Goal: Task Accomplishment & Management: Complete application form

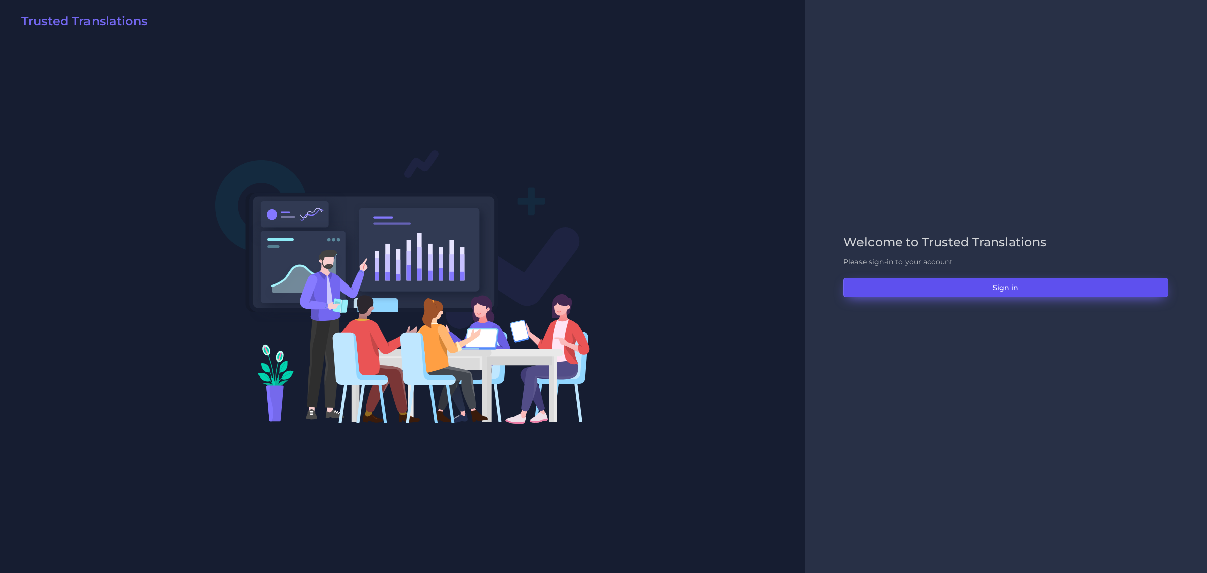
click at [1015, 282] on button "Sign in" at bounding box center [1006, 287] width 325 height 19
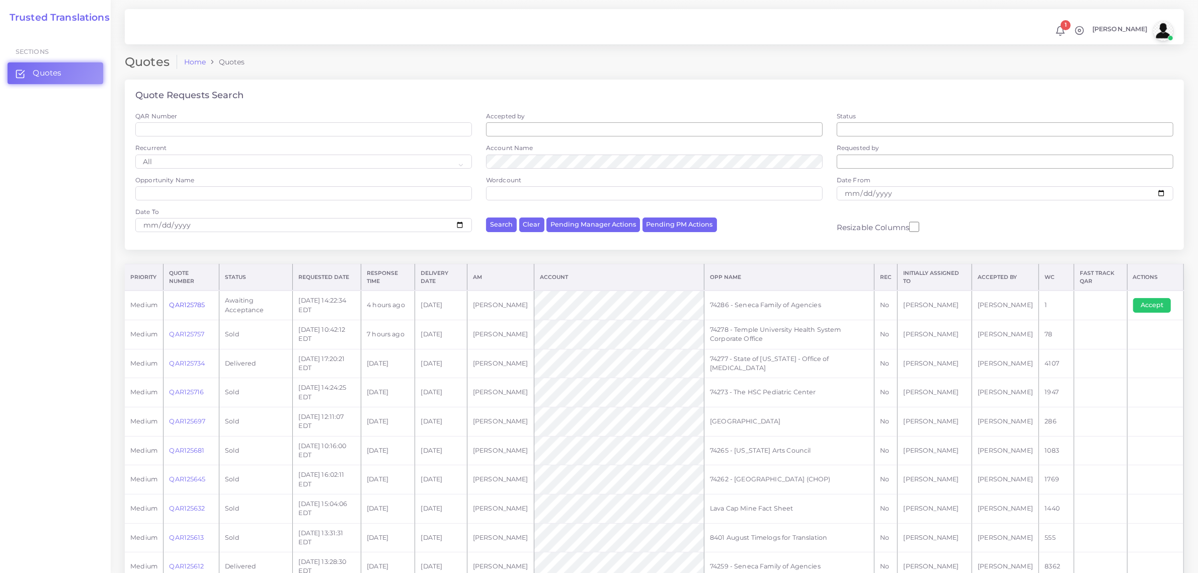
click at [187, 303] on link "QAR125785" at bounding box center [187, 305] width 36 height 8
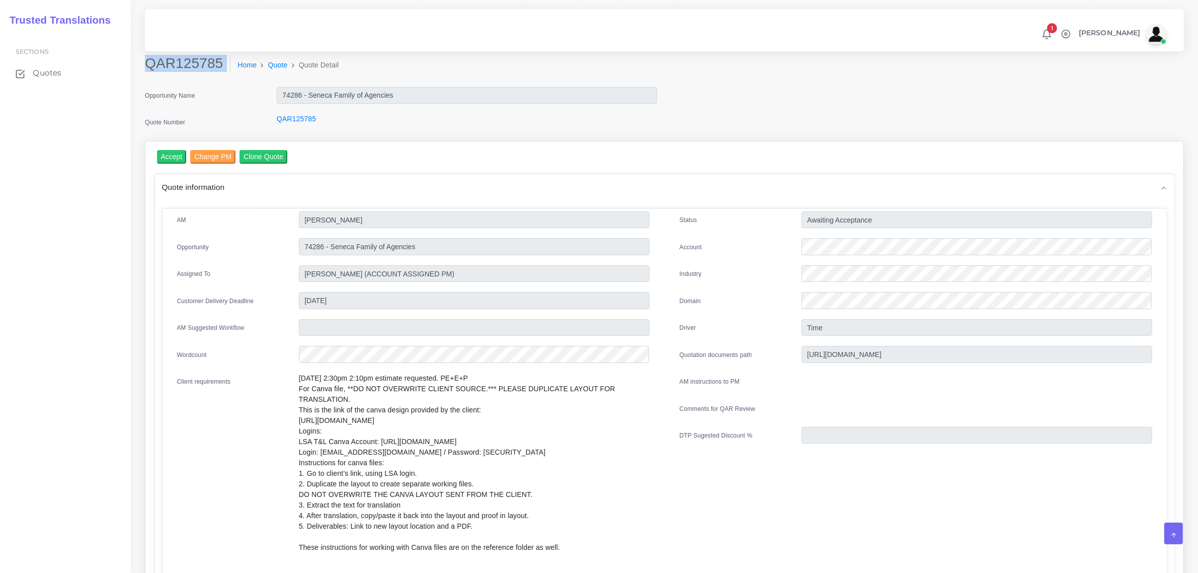
drag, startPoint x: 146, startPoint y: 65, endPoint x: 211, endPoint y: 78, distance: 66.2
click at [211, 78] on div "QAR125785 Home Quote Quote Detail" at bounding box center [532, 69] width 790 height 28
copy div "QAR125785"
drag, startPoint x: 303, startPoint y: 244, endPoint x: 411, endPoint y: 248, distance: 107.7
click at [411, 248] on input "74286 - Seneca Family of Agencies" at bounding box center [474, 246] width 351 height 17
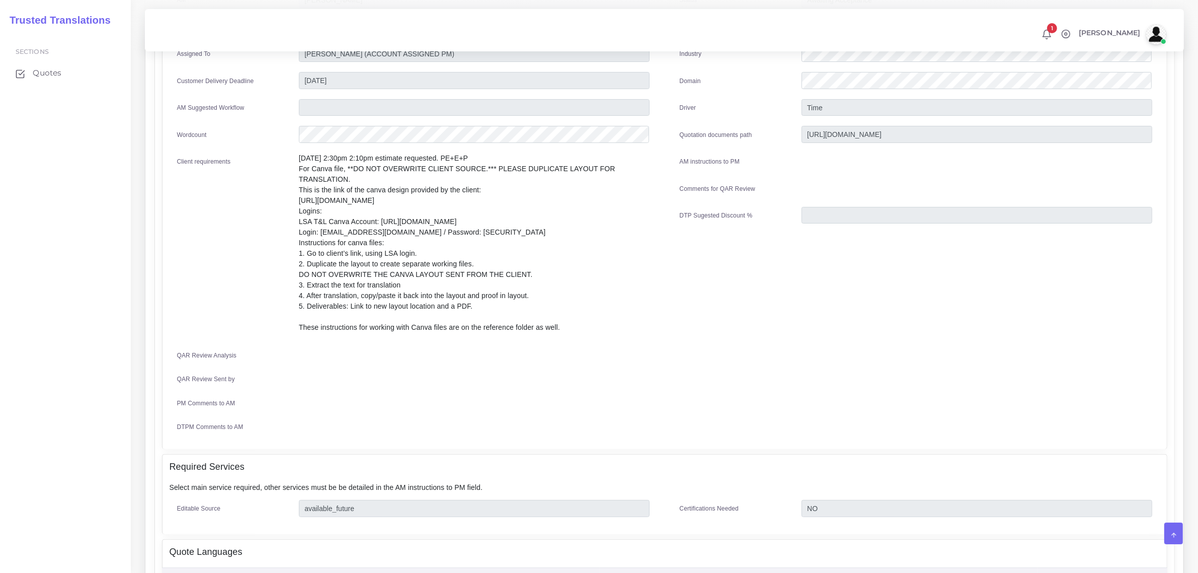
scroll to position [189, 0]
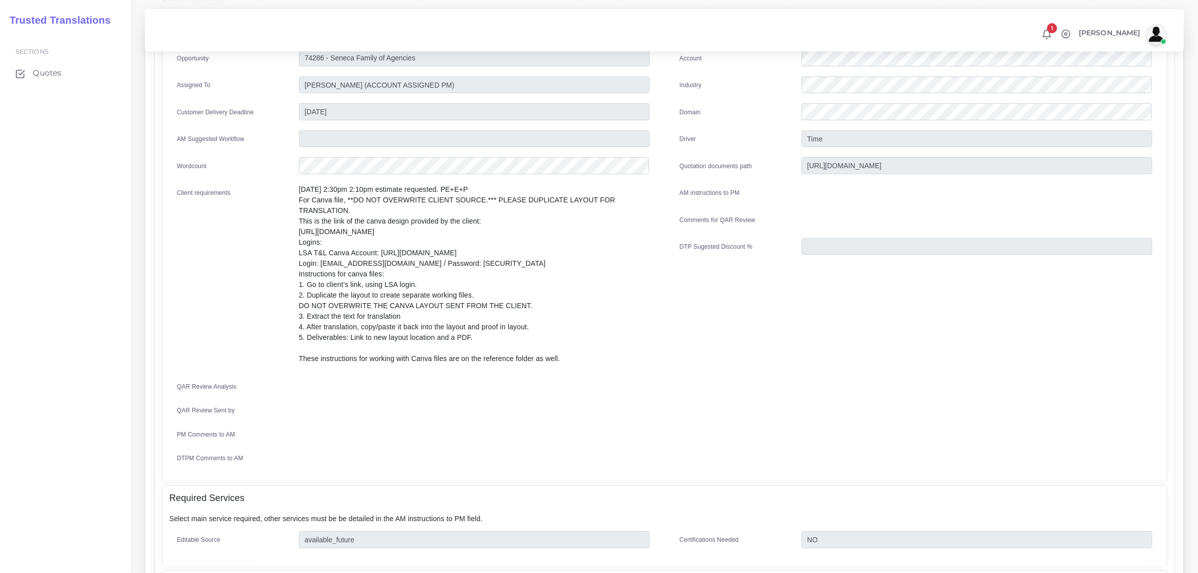
drag, startPoint x: 299, startPoint y: 195, endPoint x: 594, endPoint y: 347, distance: 331.7
click at [594, 347] on p "9/11 2:30pm 2:10pm estimate requested. PE+E+P For Canva file, **DO NOT OVERWRIT…" at bounding box center [474, 274] width 351 height 180
copy p "For Canva file, **DO NOT OVERWRITE CLIENT SOURCE.*** PLEASE DUPLICATE LAYOUT FO…"
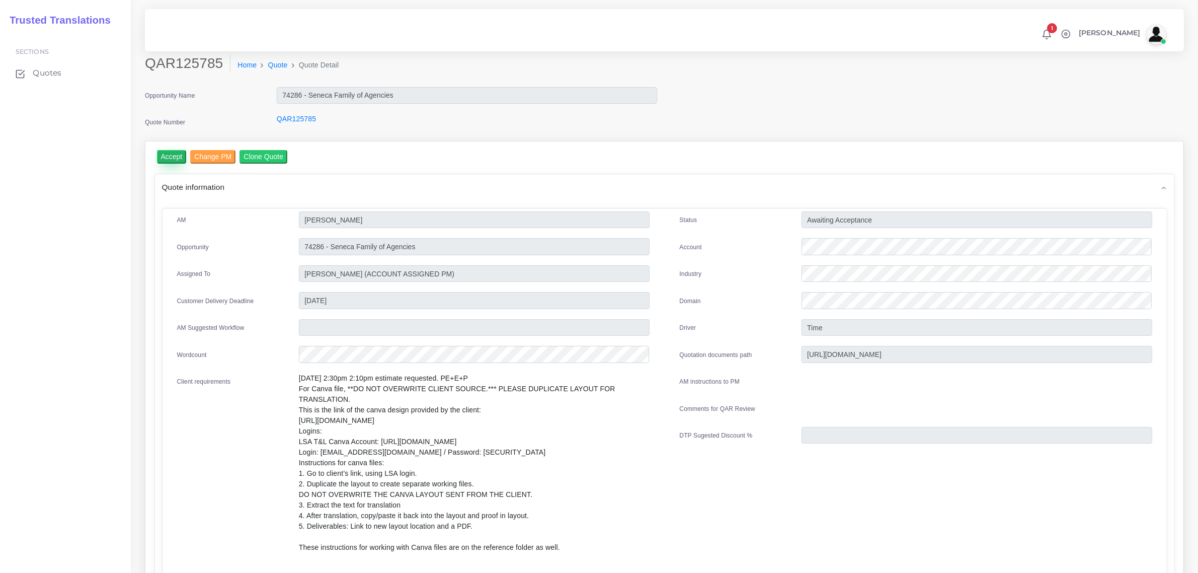
click at [175, 152] on input "Accept" at bounding box center [172, 157] width 30 height 14
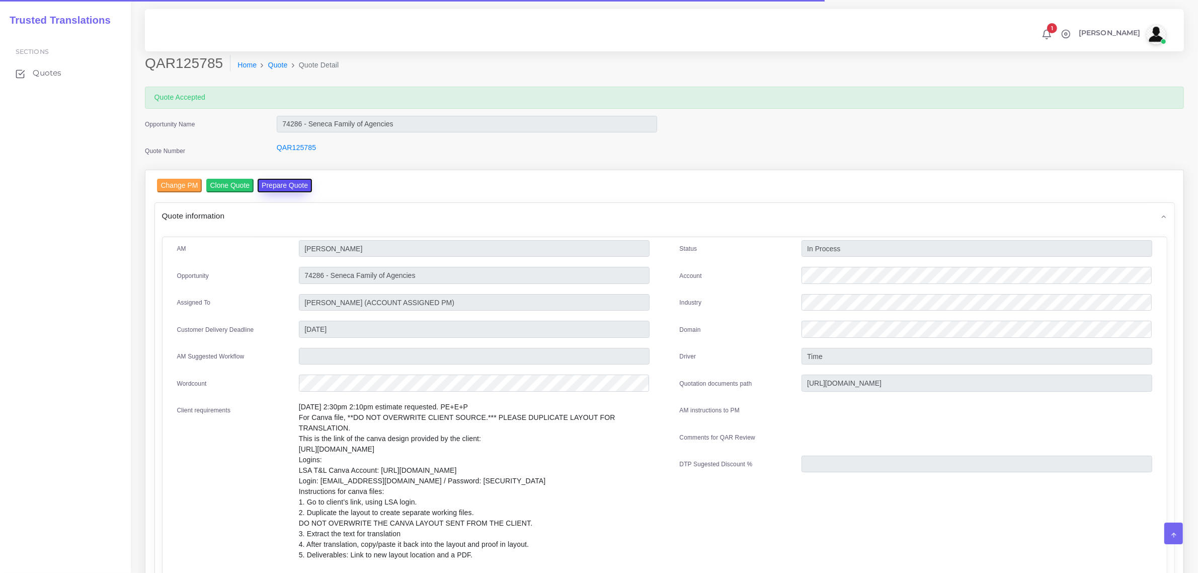
click at [294, 182] on button "Prepare Quote" at bounding box center [285, 186] width 54 height 14
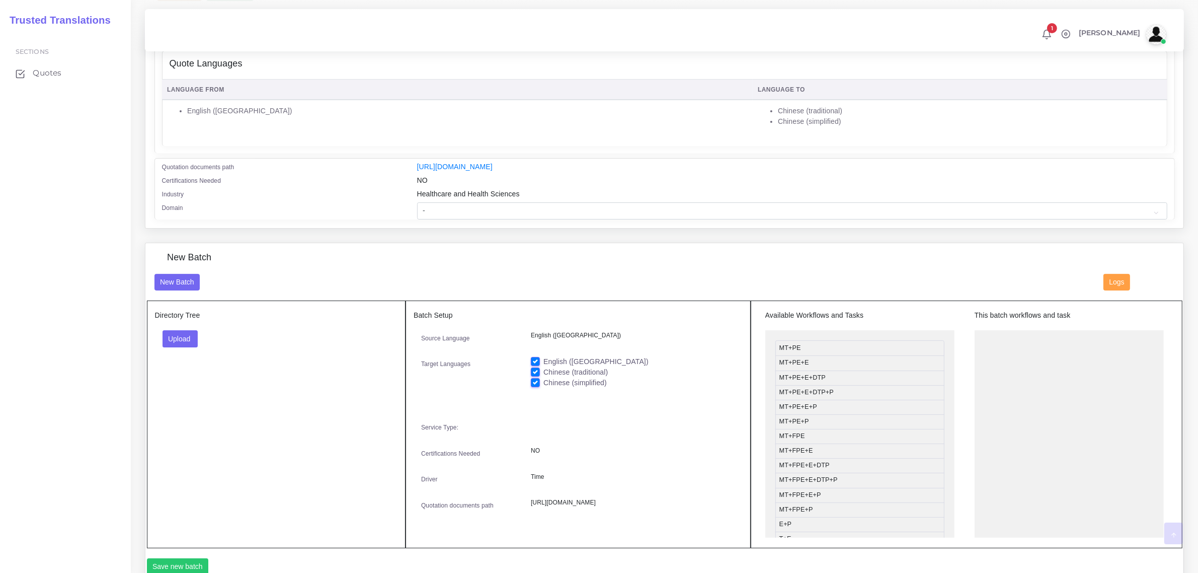
scroll to position [189, 0]
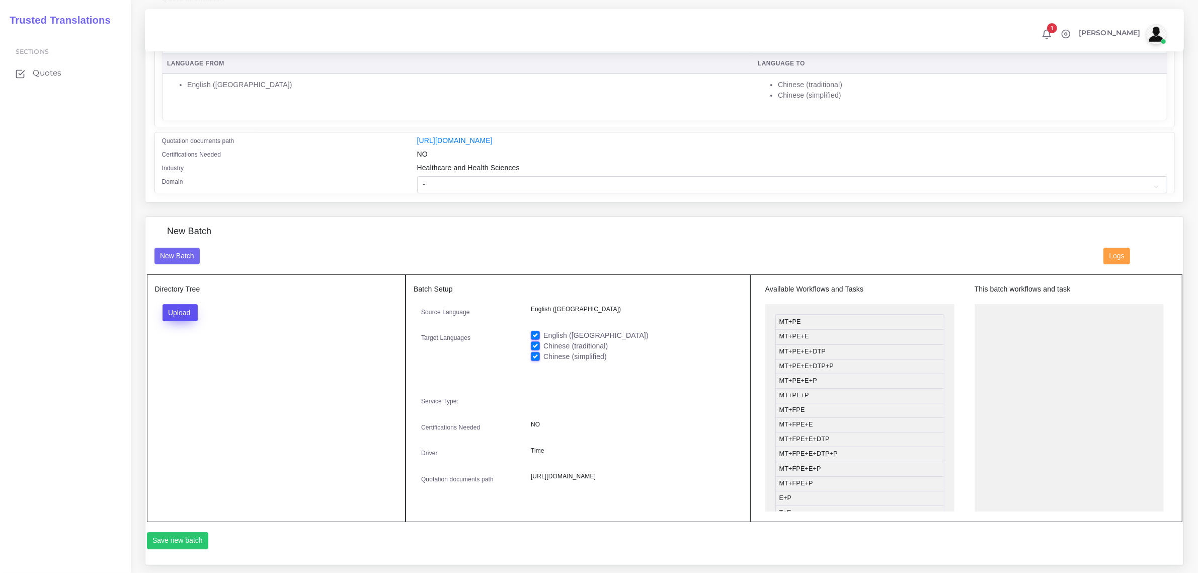
click at [184, 308] on button "Upload" at bounding box center [181, 312] width 36 height 17
click at [195, 353] on label "Files" at bounding box center [197, 350] width 69 height 13
drag, startPoint x: 838, startPoint y: 426, endPoint x: 1042, endPoint y: 312, distance: 233.3
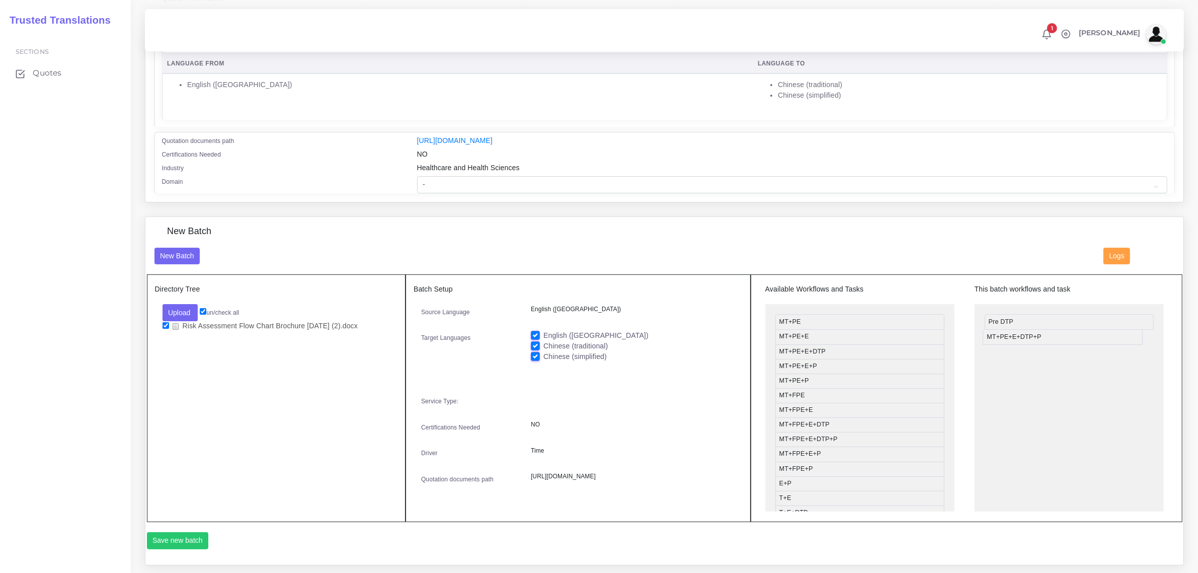
drag, startPoint x: 860, startPoint y: 365, endPoint x: 1068, endPoint y: 335, distance: 209.9
click at [543, 331] on label "English (US)" at bounding box center [595, 335] width 105 height 11
click at [536, 331] on input "English ([GEOGRAPHIC_DATA])" at bounding box center [535, 334] width 9 height 9
checkbox input "false"
click at [543, 351] on label "Chinese (simplified)" at bounding box center [574, 356] width 63 height 11
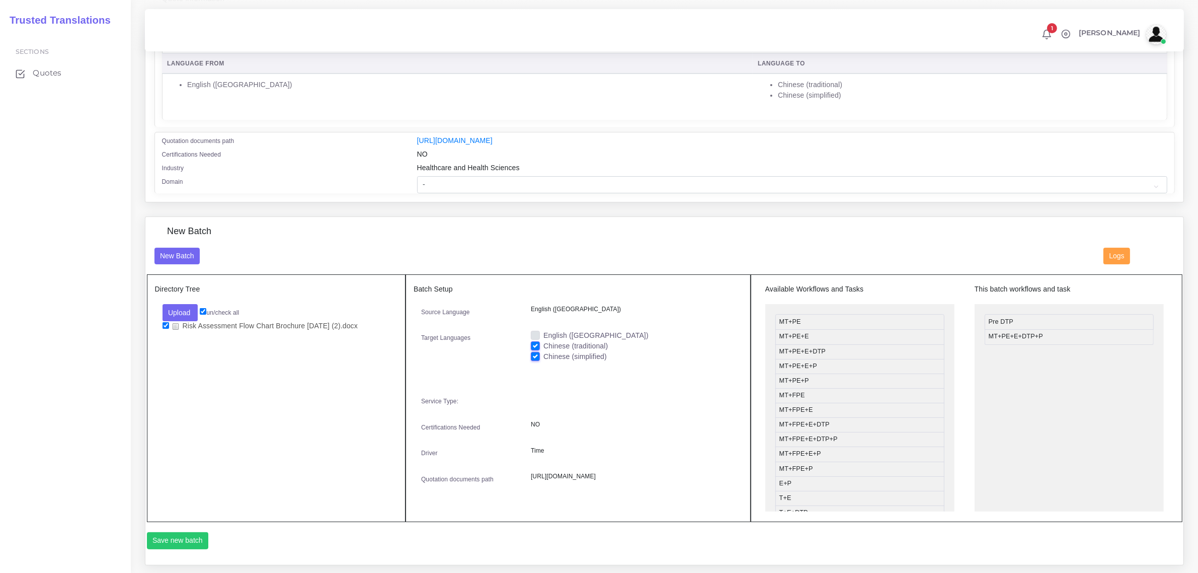
click at [534, 351] on input "Chinese (simplified)" at bounding box center [535, 355] width 9 height 9
checkbox input "false"
click at [182, 549] on button "Save new batch" at bounding box center [178, 540] width 62 height 17
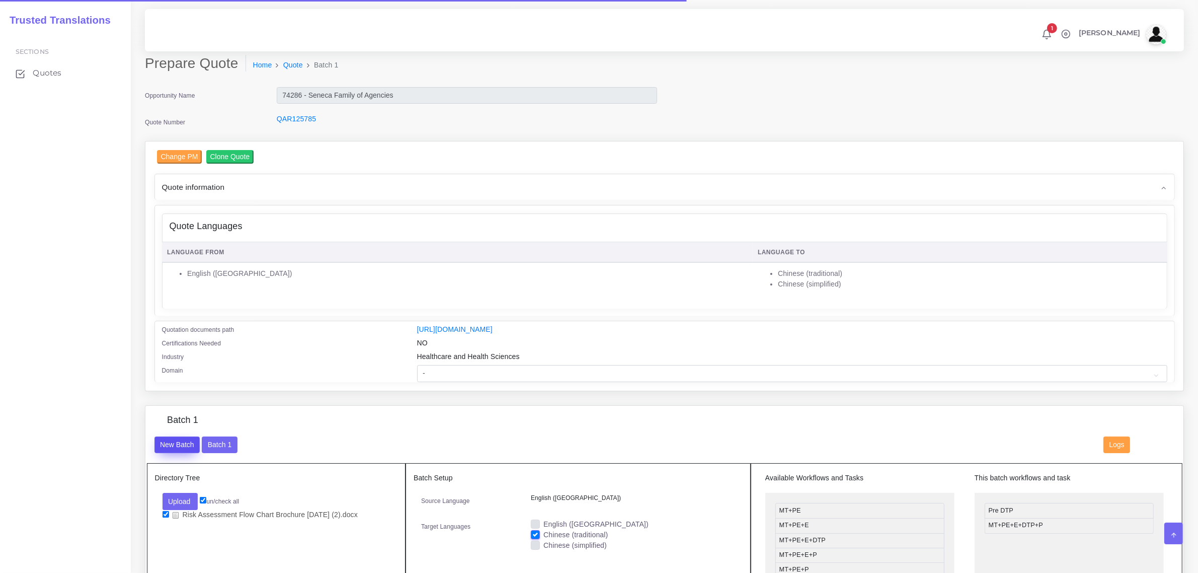
click at [168, 439] on button "New Batch" at bounding box center [177, 444] width 46 height 17
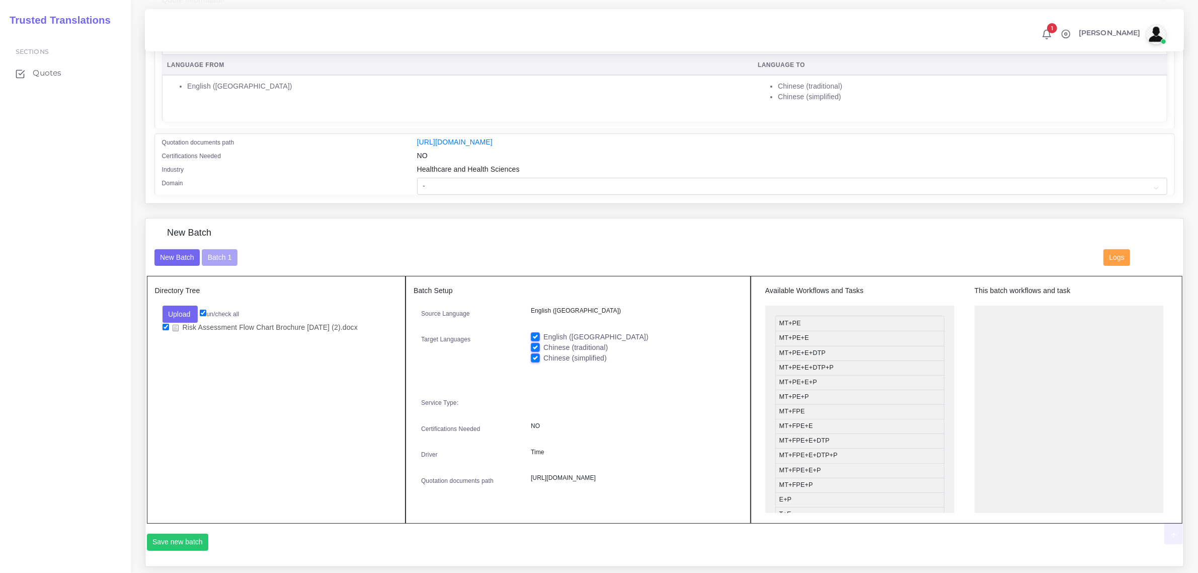
scroll to position [189, 0]
drag, startPoint x: 857, startPoint y: 365, endPoint x: 1060, endPoint y: 309, distance: 210.8
click at [543, 344] on label "Chinese (traditional)" at bounding box center [575, 346] width 64 height 11
click at [532, 344] on input "Chinese (traditional)" at bounding box center [535, 345] width 9 height 9
checkbox input "false"
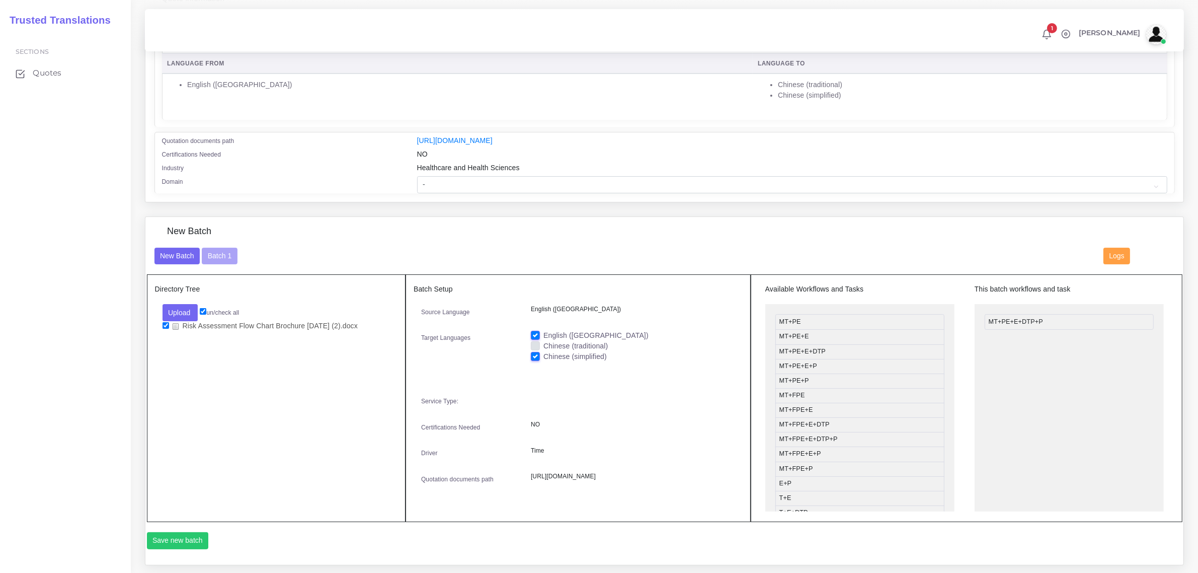
click at [543, 331] on label "English ([GEOGRAPHIC_DATA])" at bounding box center [595, 335] width 105 height 11
click at [536, 331] on input "English ([GEOGRAPHIC_DATA])" at bounding box center [535, 334] width 9 height 9
checkbox input "false"
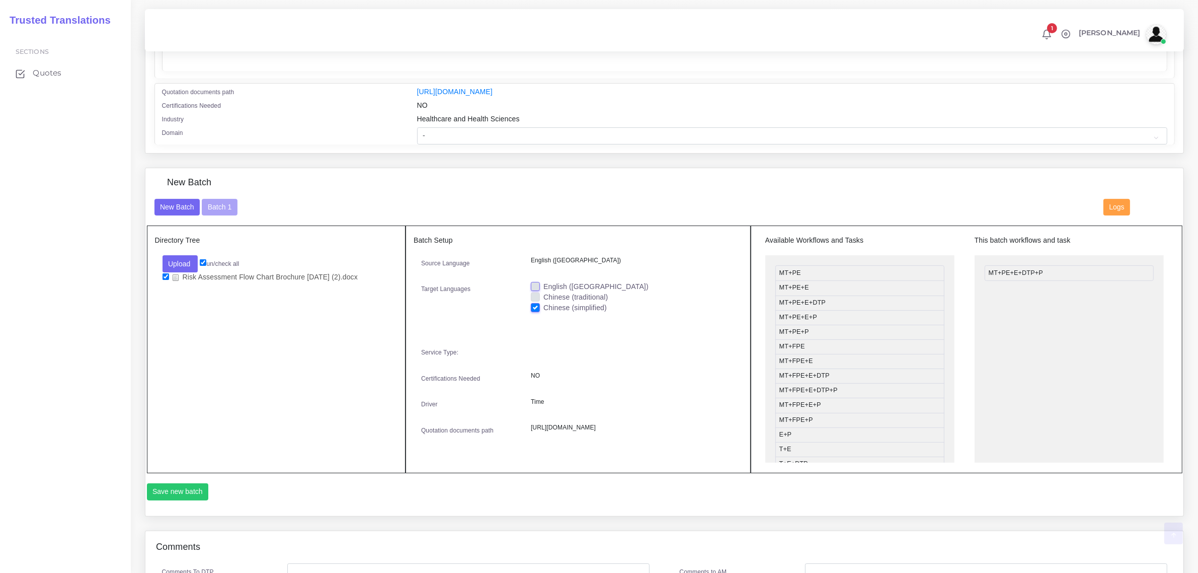
scroll to position [377, 0]
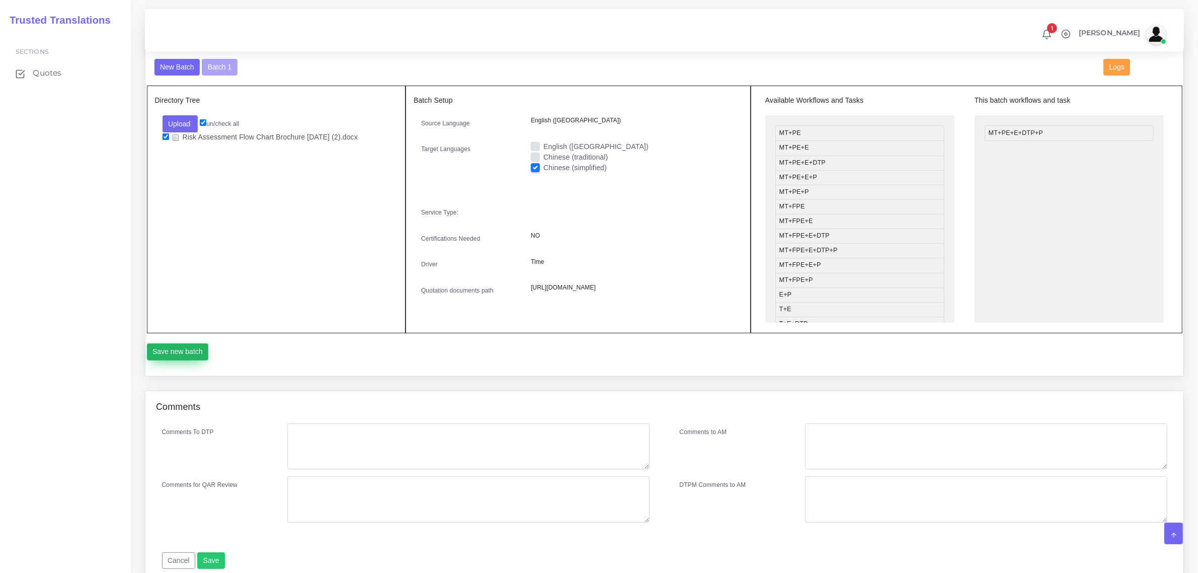
click at [180, 360] on button "Save new batch" at bounding box center [178, 351] width 62 height 17
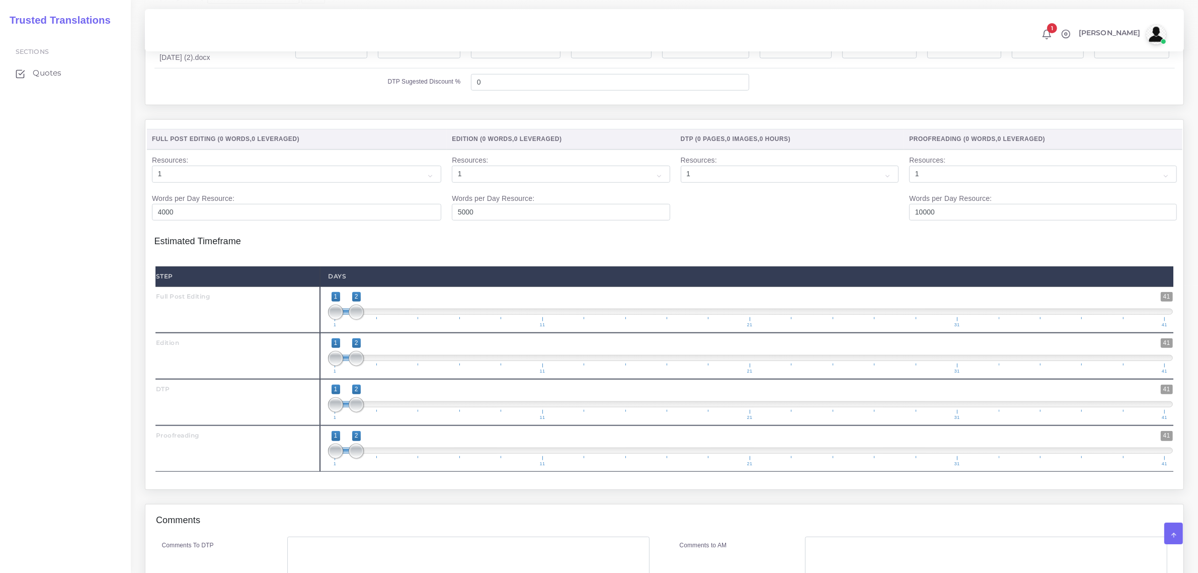
scroll to position [1147, 0]
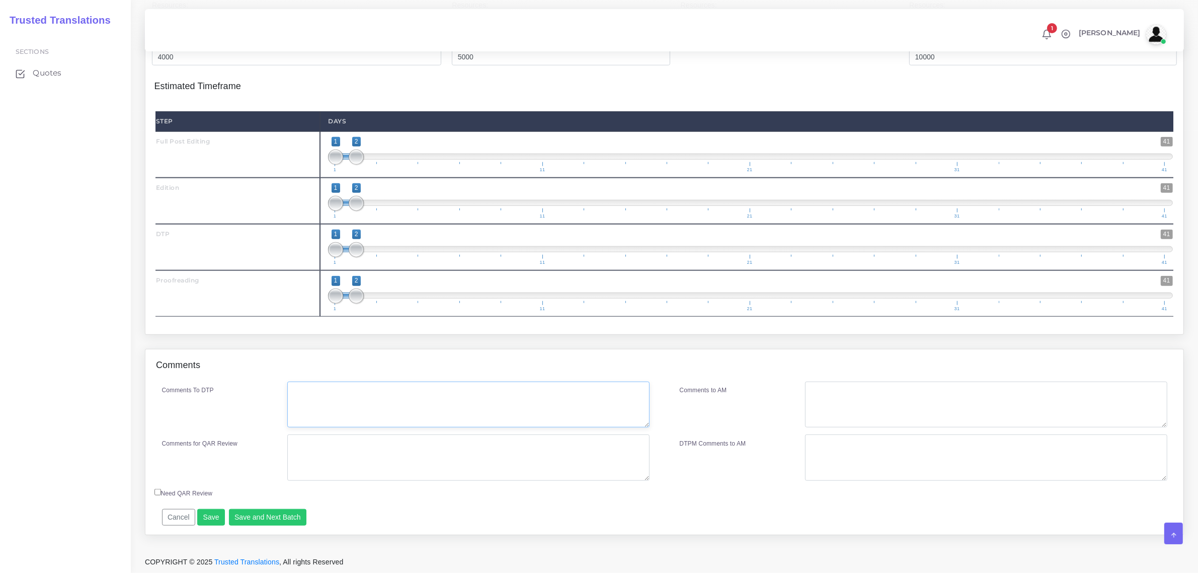
click at [358, 389] on textarea "Comments To DTP" at bounding box center [468, 404] width 362 height 46
paste textarea "For Canva file, **DO NOT OVERWRITE CLIENT SOURCE.*** PLEASE DUPLICATE LAYOUT FO…"
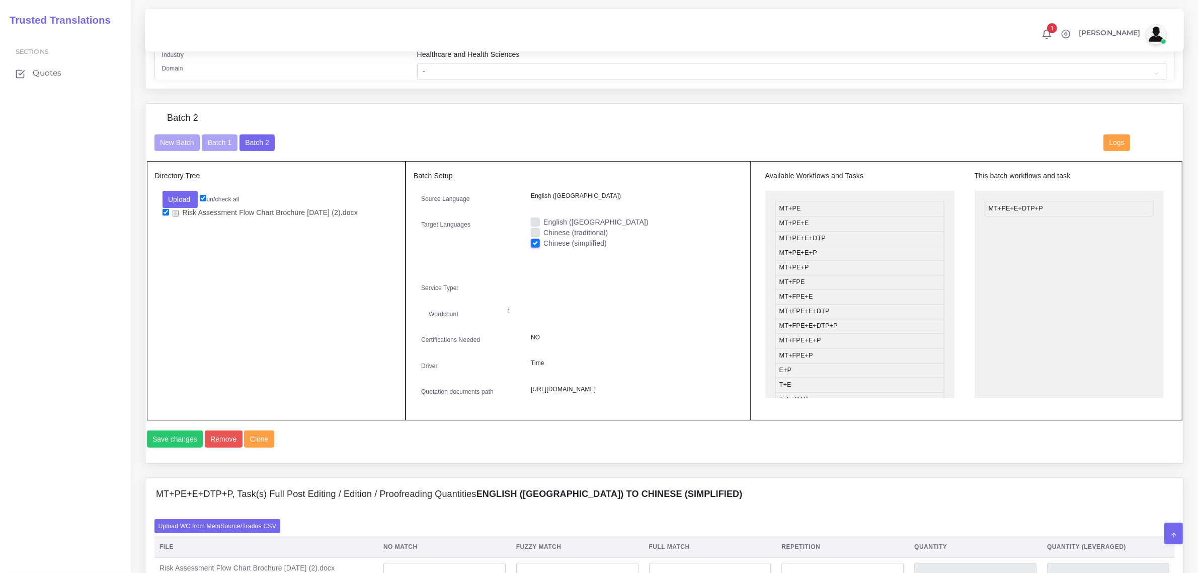
scroll to position [644, 0]
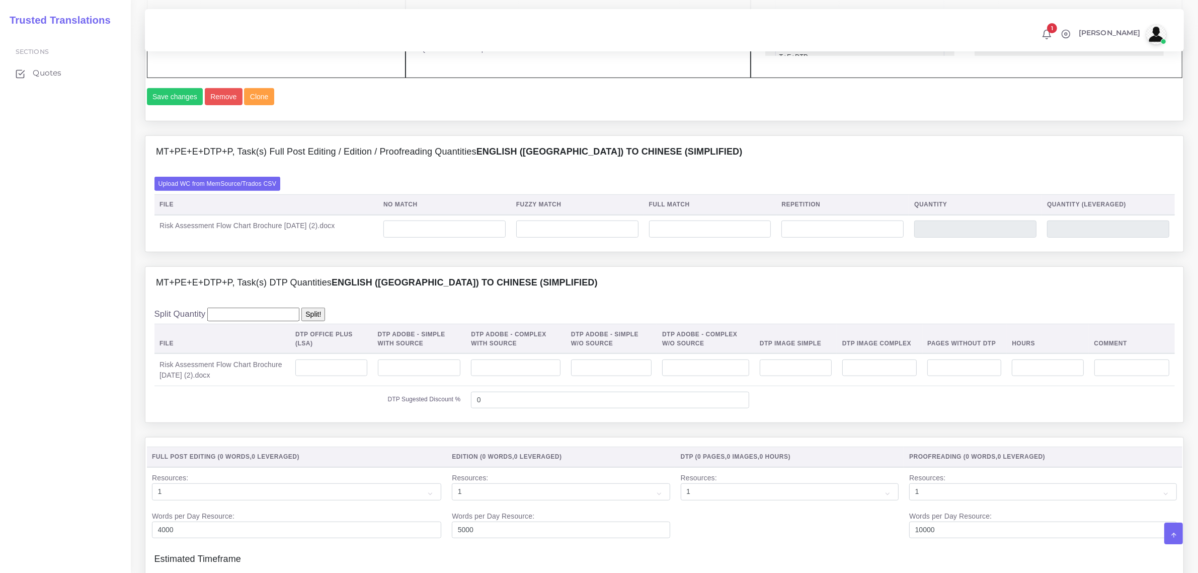
type textarea "For Canva file, **DO NOT OVERWRITE CLIENT SOURCE.*** PLEASE DUPLICATE LAYOUT FO…"
click at [686, 376] on input "number" at bounding box center [705, 367] width 87 height 17
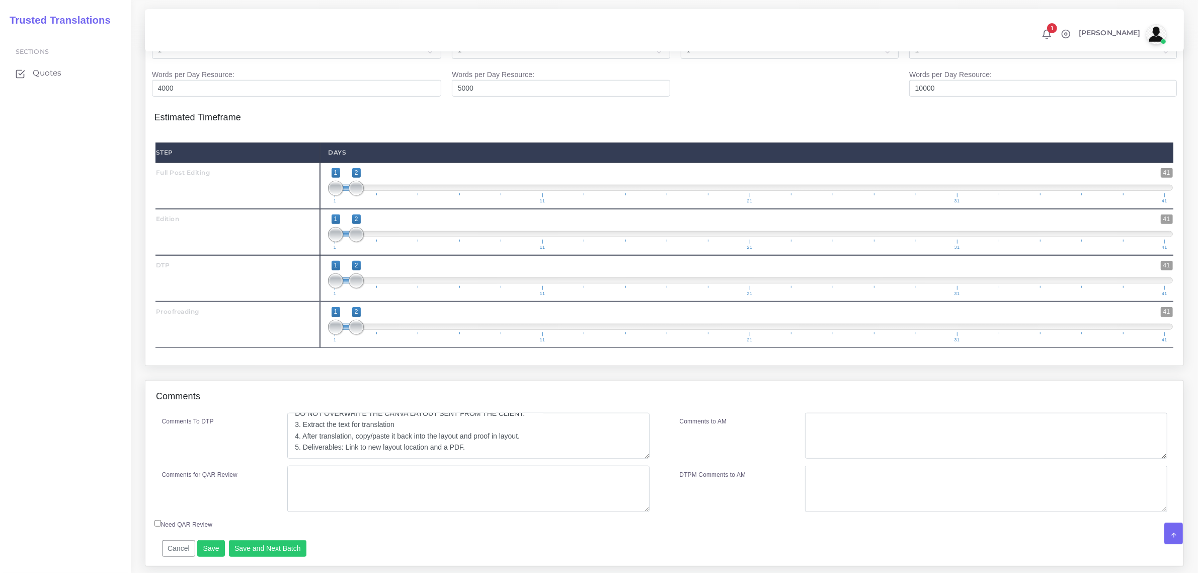
scroll to position [1147, 0]
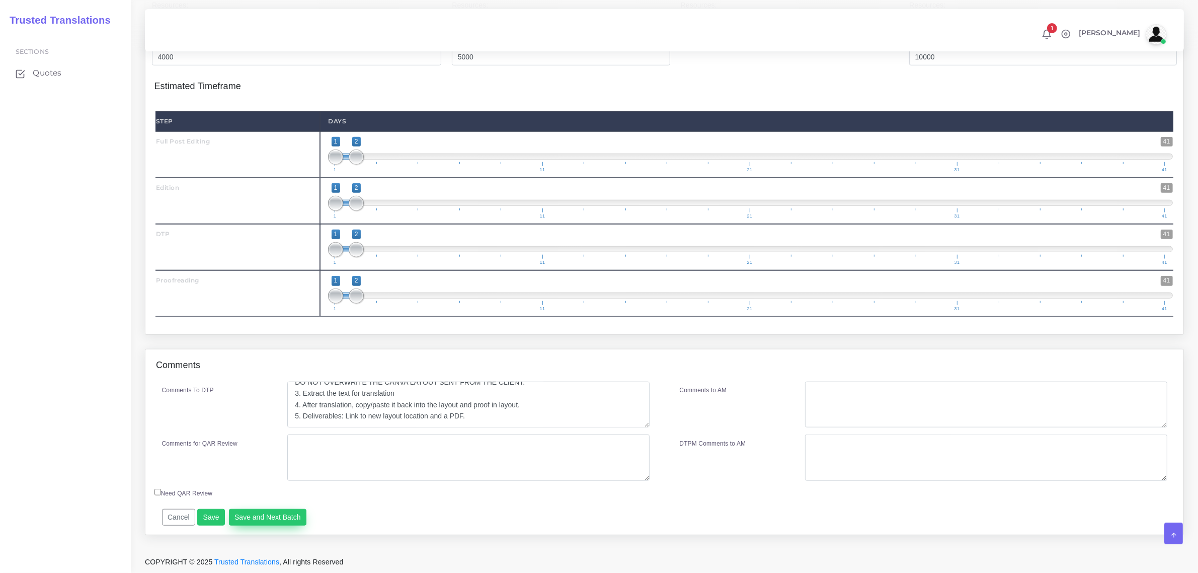
type input "6"
click at [277, 514] on button "Save and Next Batch" at bounding box center [268, 517] width 78 height 17
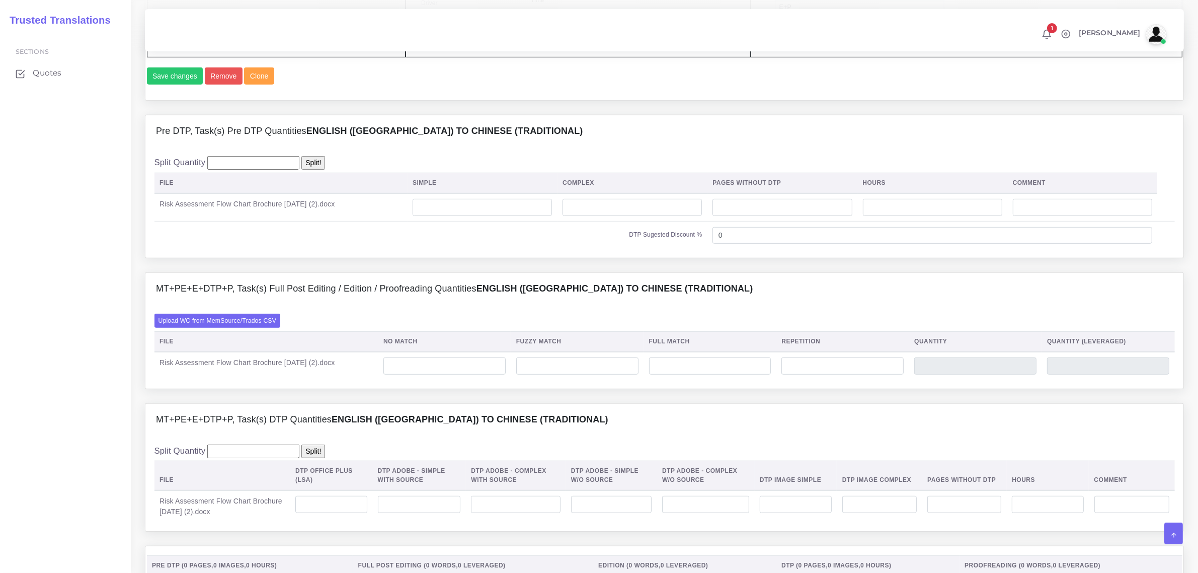
scroll to position [692, 0]
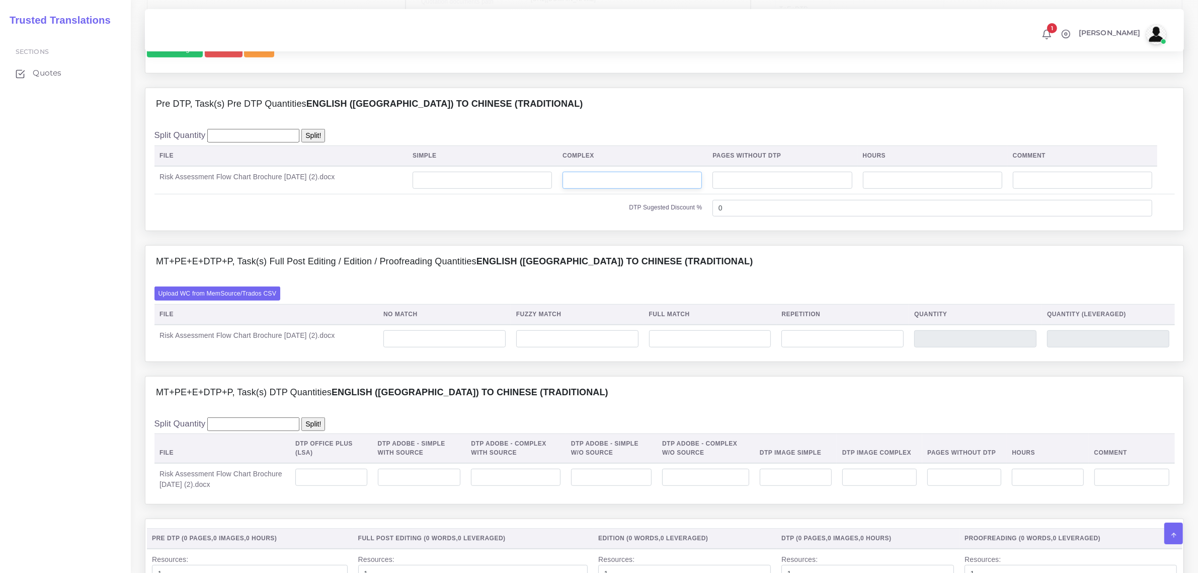
click at [665, 189] on input "number" at bounding box center [631, 180] width 139 height 17
type input "6"
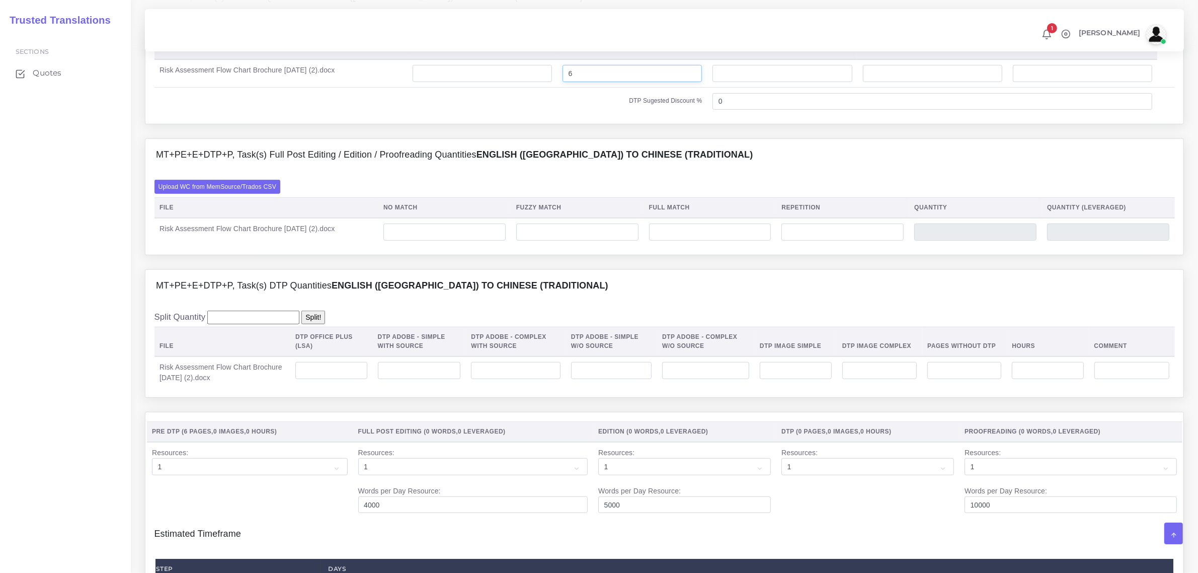
scroll to position [818, 0]
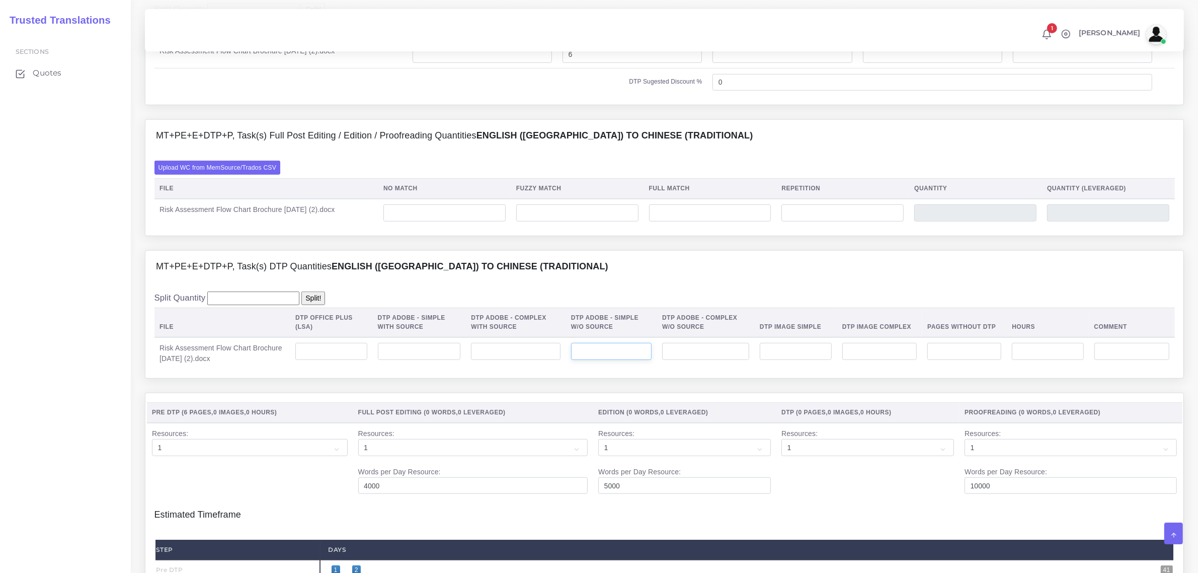
click at [650, 360] on input "number" at bounding box center [611, 351] width 80 height 17
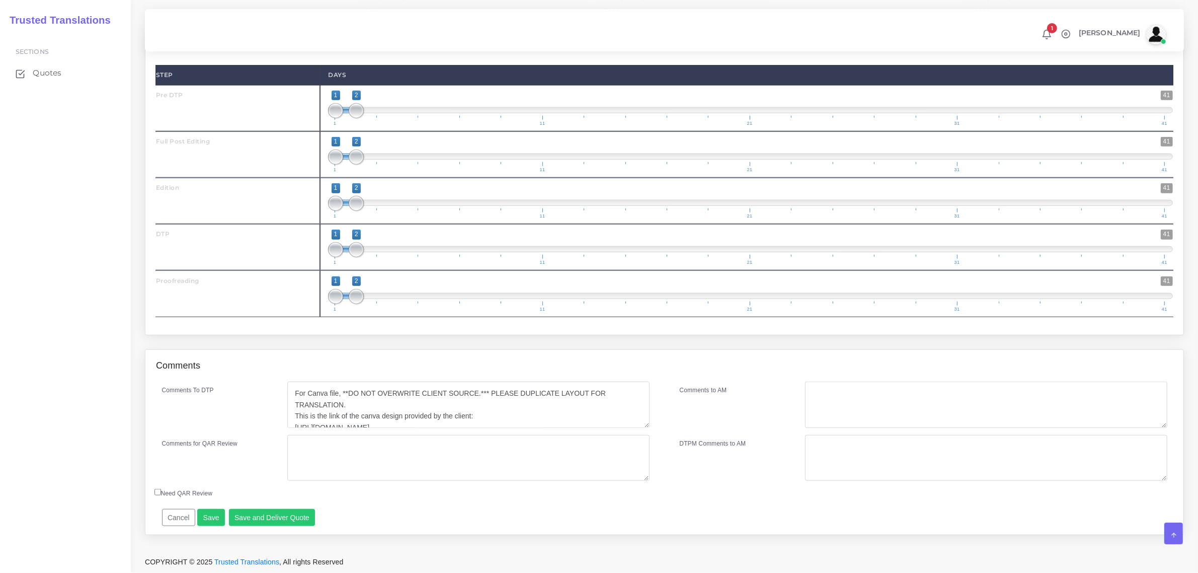
scroll to position [1322, 0]
type input "6"
click at [212, 519] on button "Save" at bounding box center [211, 517] width 28 height 17
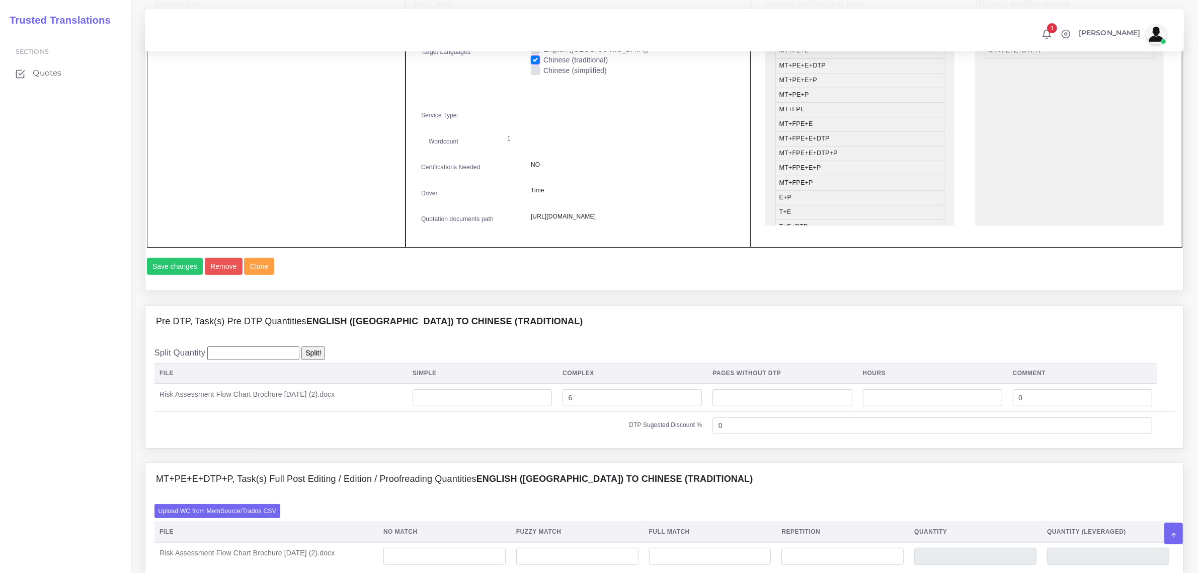
scroll to position [692, 0]
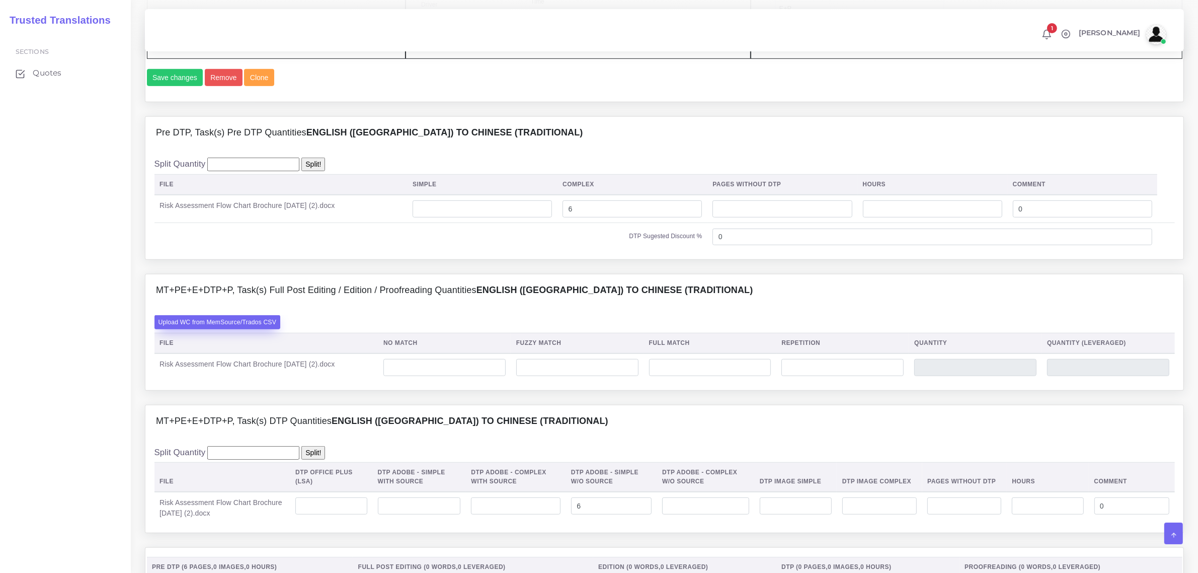
click at [248, 329] on label "Upload WC from MemSource/Trados CSV" at bounding box center [217, 322] width 126 height 14
click at [0, 0] on input "Upload WC from MemSource/Trados CSV" at bounding box center [0, 0] width 0 height 0
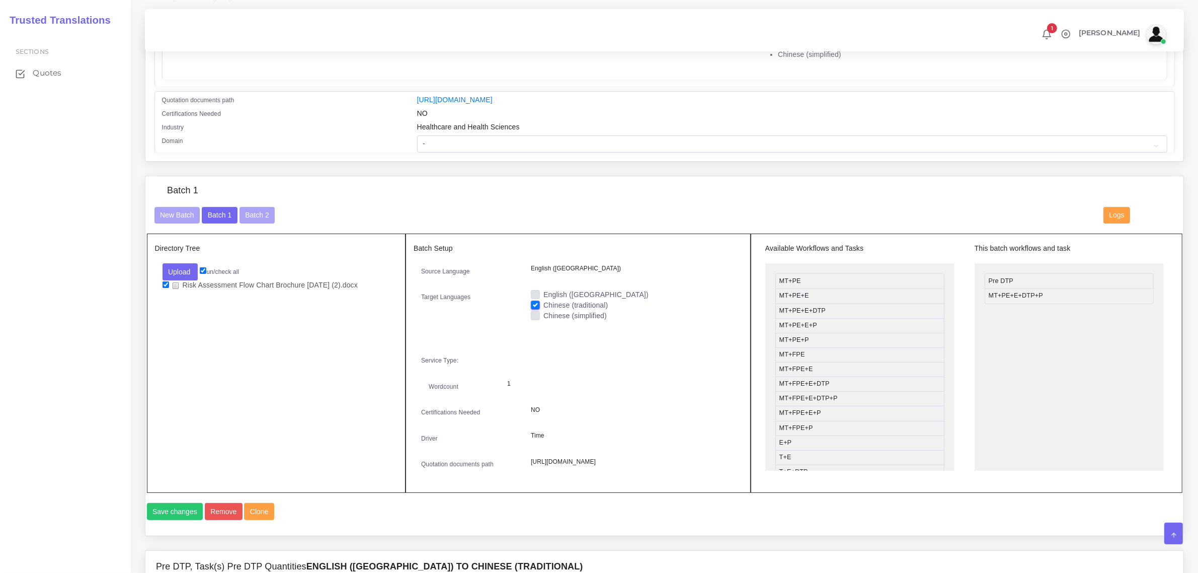
scroll to position [252, 0]
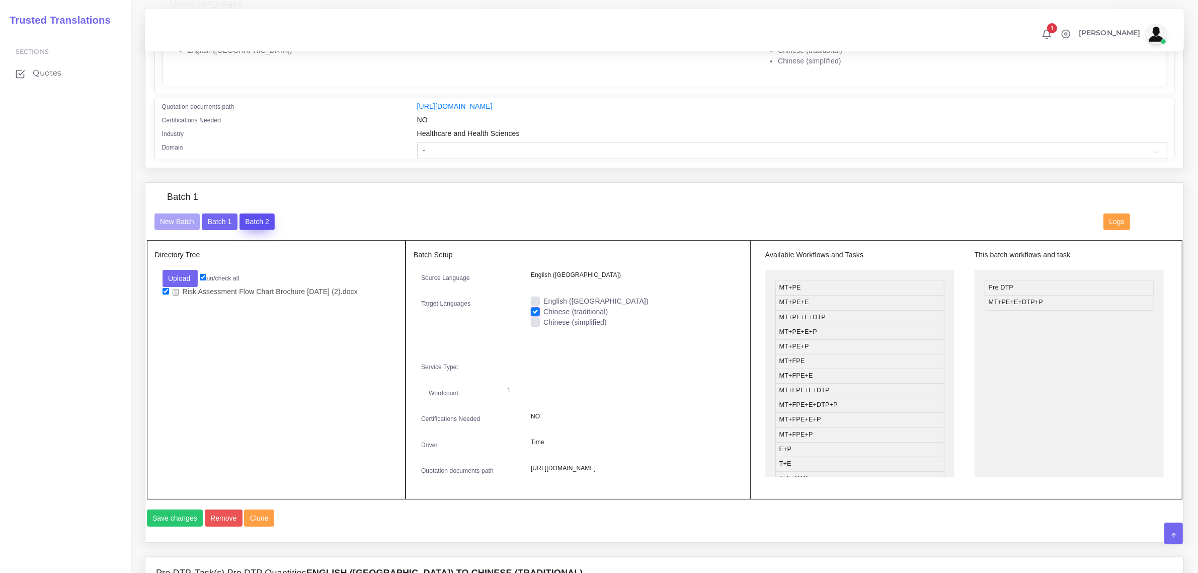
click at [258, 215] on button "Batch 2" at bounding box center [256, 221] width 35 height 17
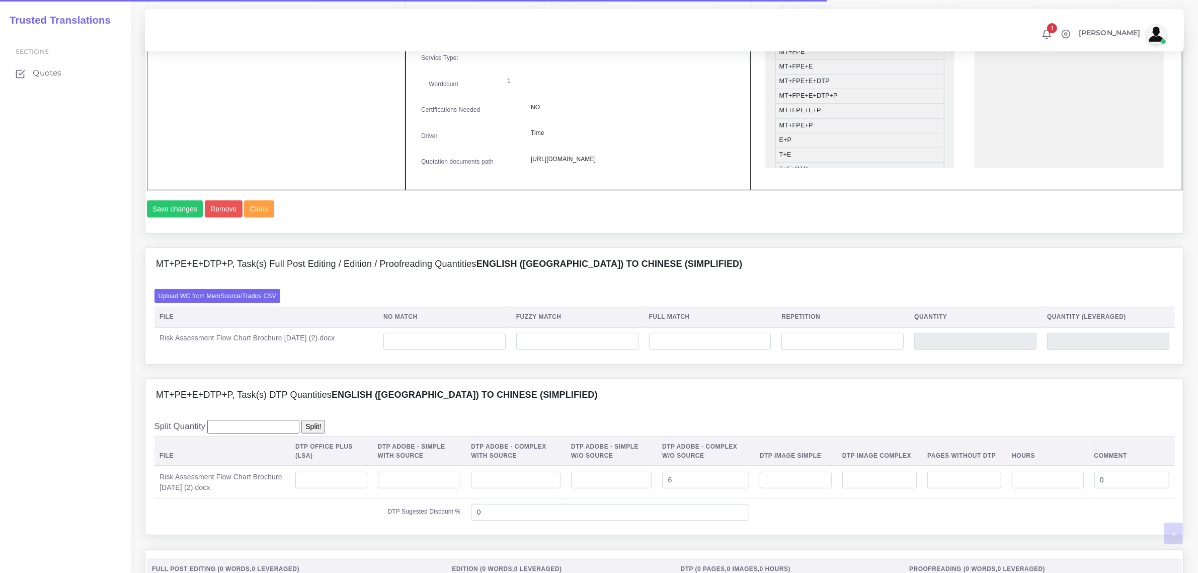
scroll to position [629, 0]
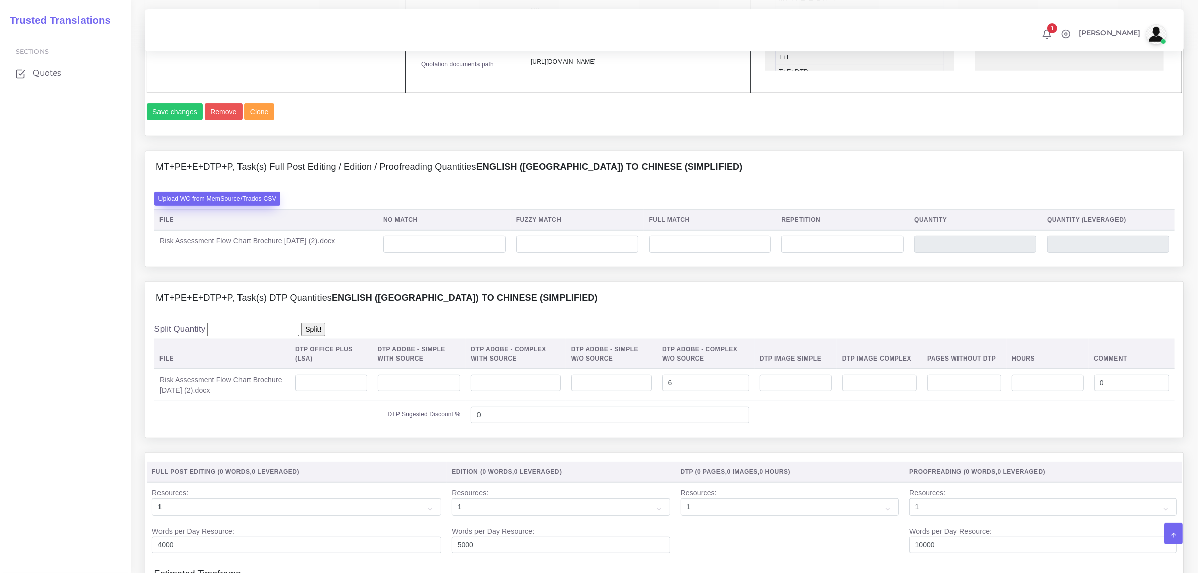
click at [232, 205] on label "Upload WC from MemSource/Trados CSV" at bounding box center [217, 199] width 126 height 14
click at [0, 0] on input "Upload WC from MemSource/Trados CSV" at bounding box center [0, 0] width 0 height 0
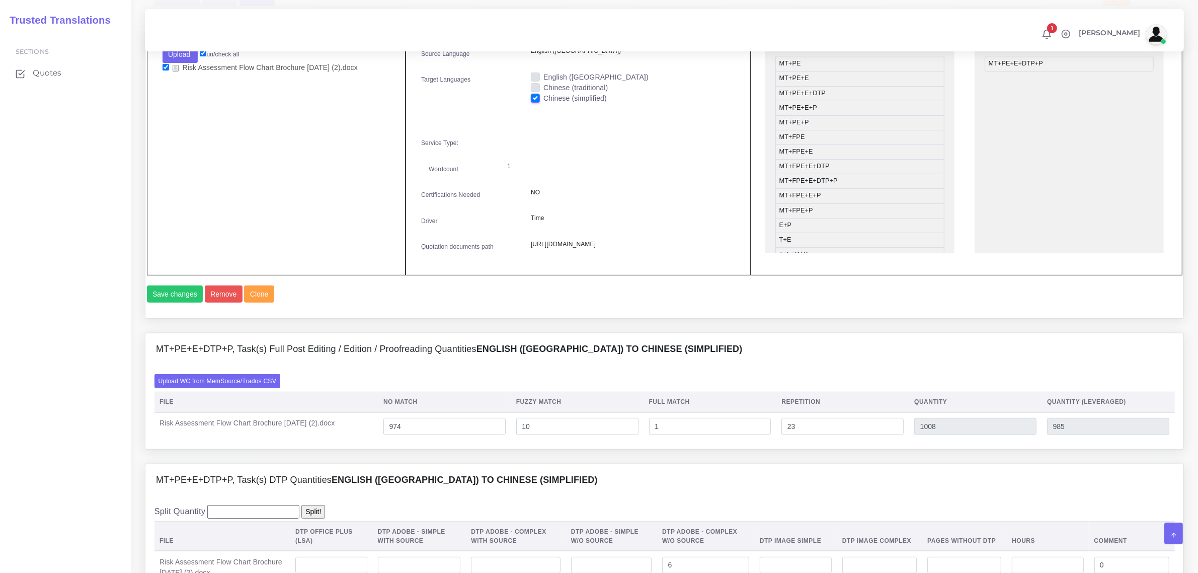
scroll to position [692, 0]
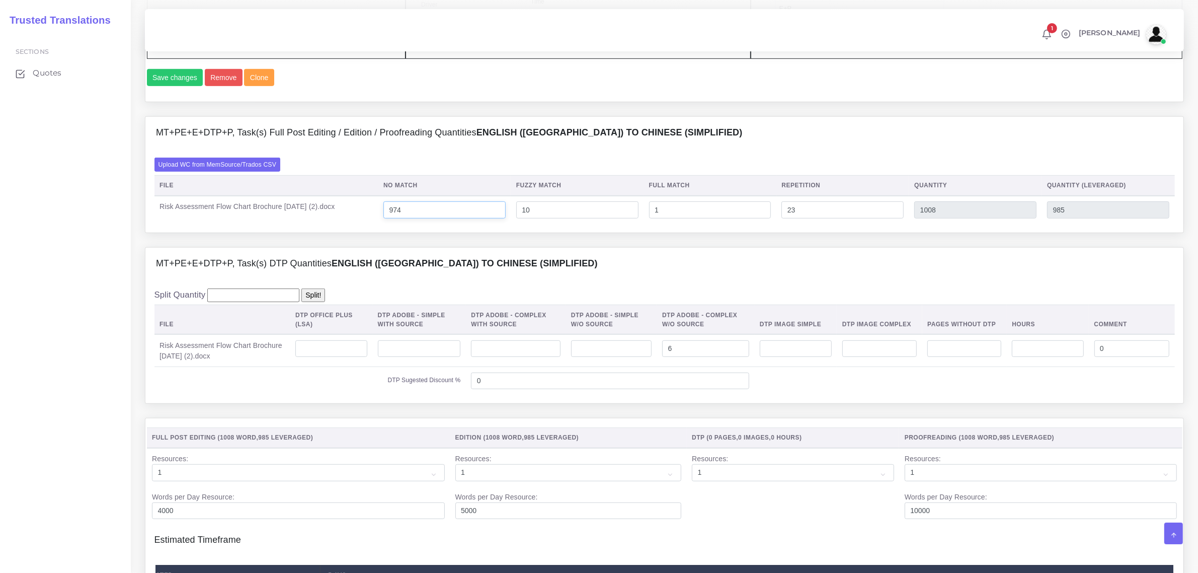
drag, startPoint x: 415, startPoint y: 242, endPoint x: 398, endPoint y: 242, distance: 17.1
click at [398, 218] on input "974" at bounding box center [444, 209] width 122 height 17
type input "1005"
type input "1039"
type input "1016"
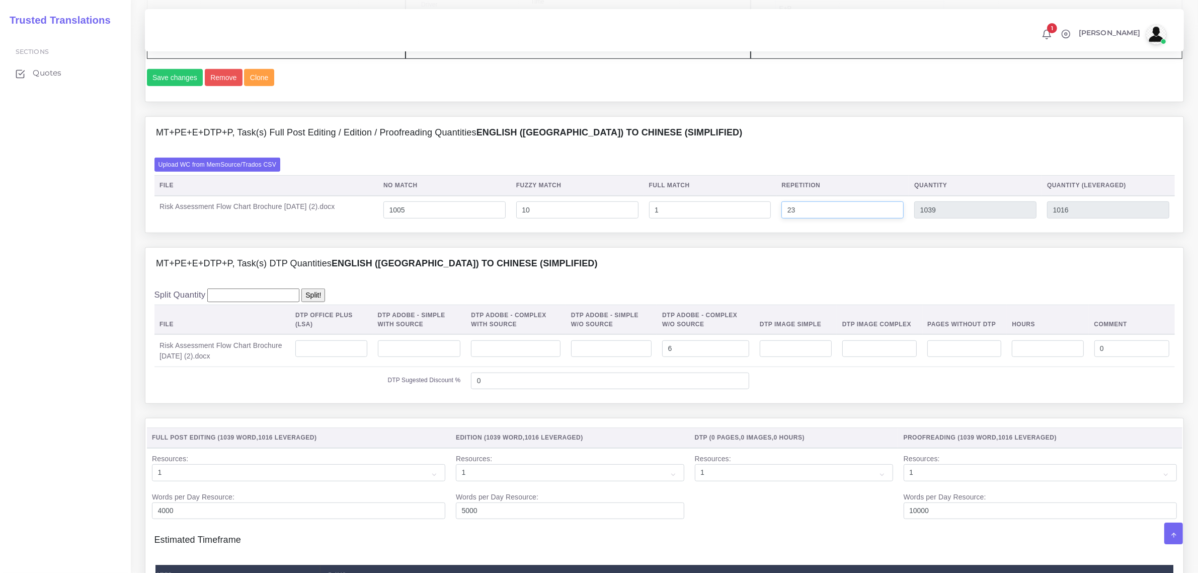
drag, startPoint x: 801, startPoint y: 242, endPoint x: 788, endPoint y: 241, distance: 13.1
click at [788, 218] on input "23" at bounding box center [842, 209] width 122 height 17
type input "30"
type input "1046"
type input "1017"
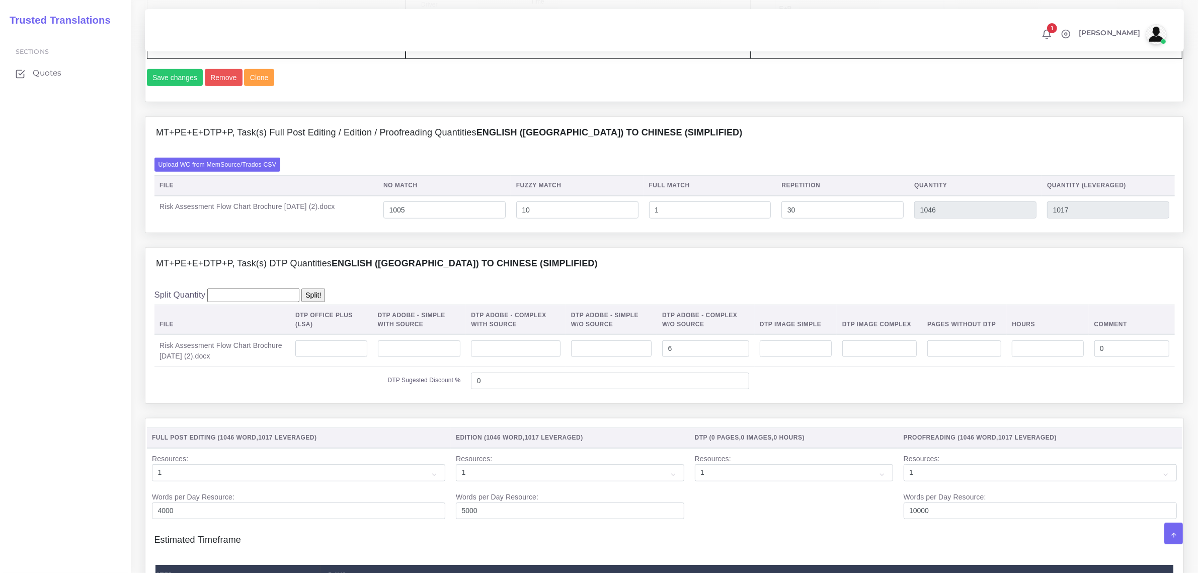
click at [889, 280] on div "MT+PE+E+DTP+P, Task(s) DTP Quantities English (US) TO Chinese (simplified)" at bounding box center [664, 264] width 1038 height 32
click at [803, 357] on input "number" at bounding box center [796, 348] width 72 height 17
click at [866, 357] on input "number" at bounding box center [879, 348] width 74 height 17
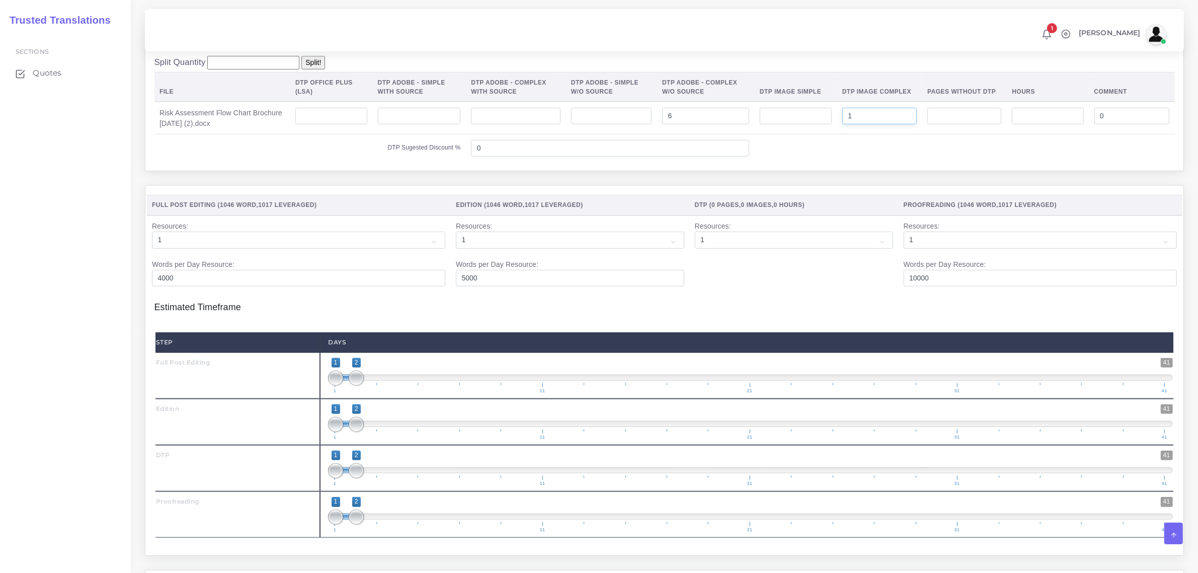
scroll to position [736, 0]
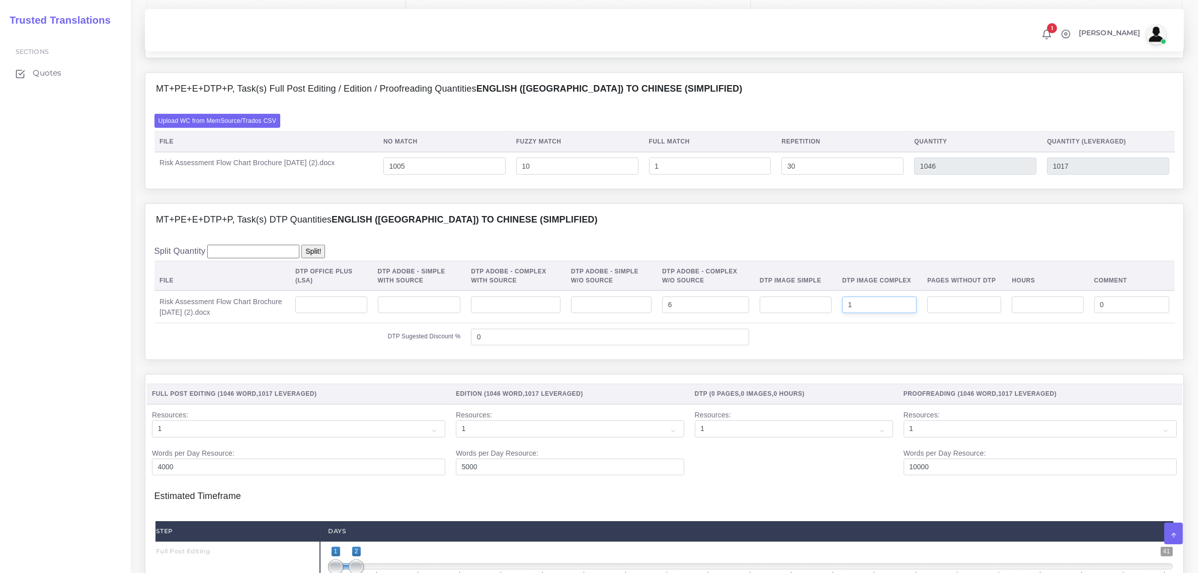
type input "1"
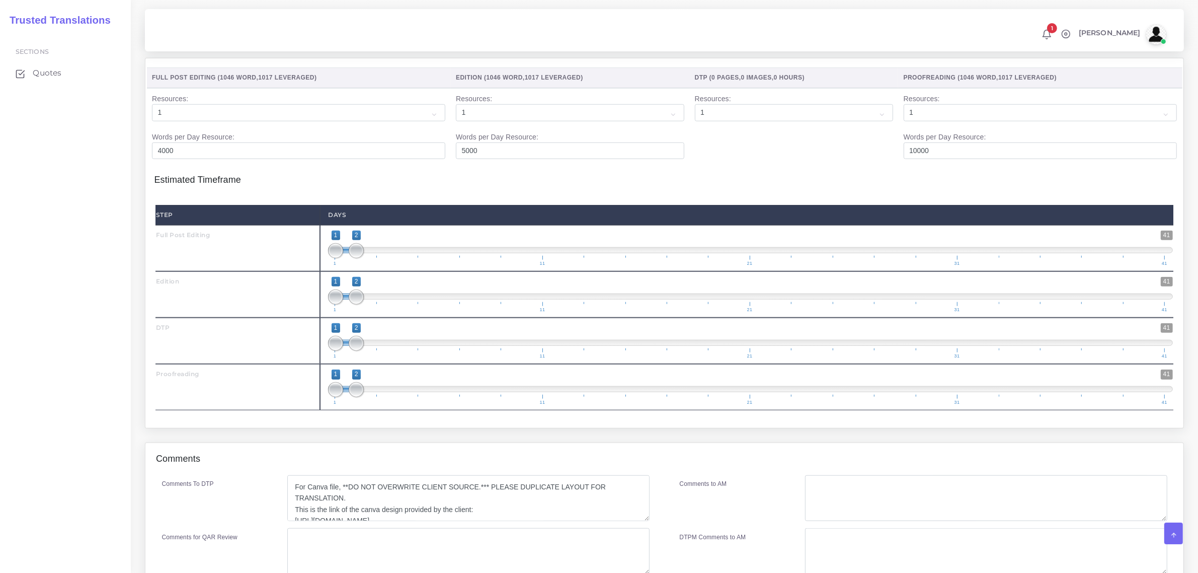
scroll to position [1176, 0]
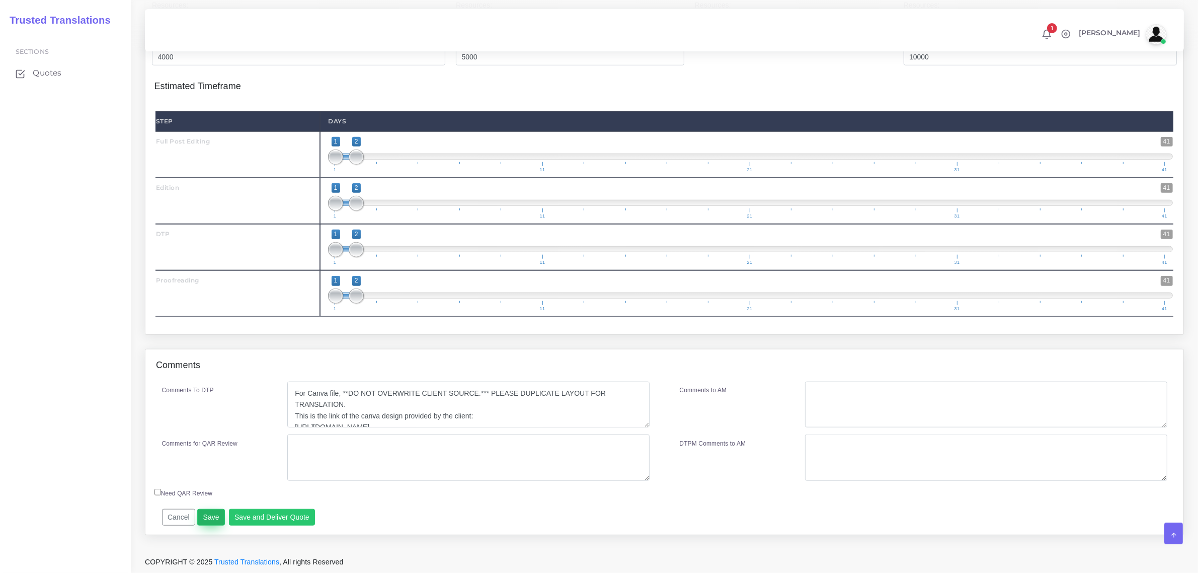
click at [207, 514] on button "Save" at bounding box center [211, 517] width 28 height 17
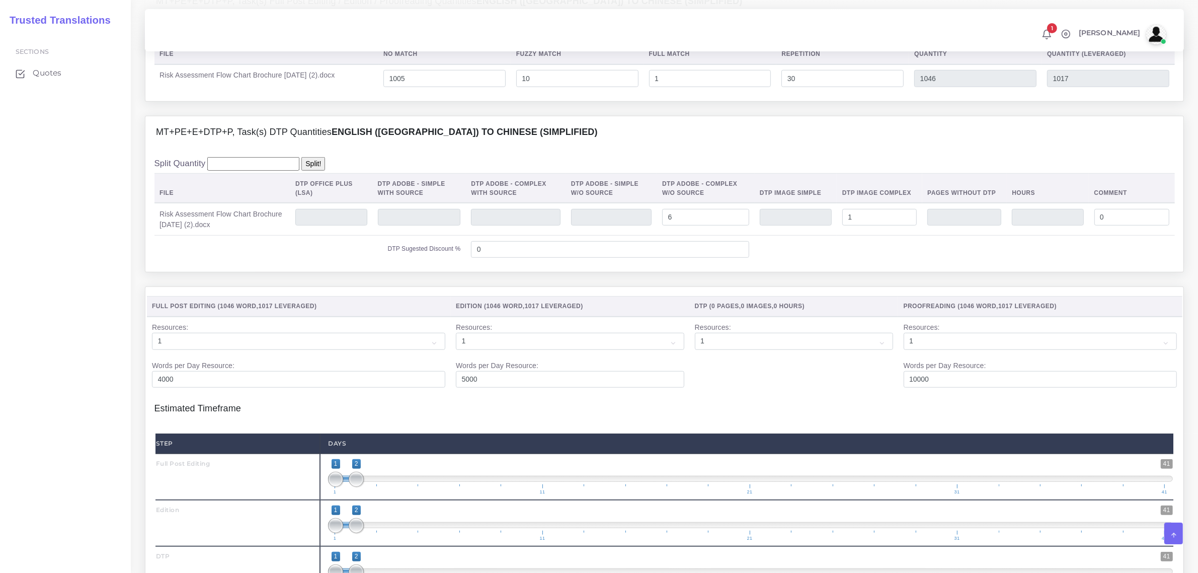
scroll to position [798, 0]
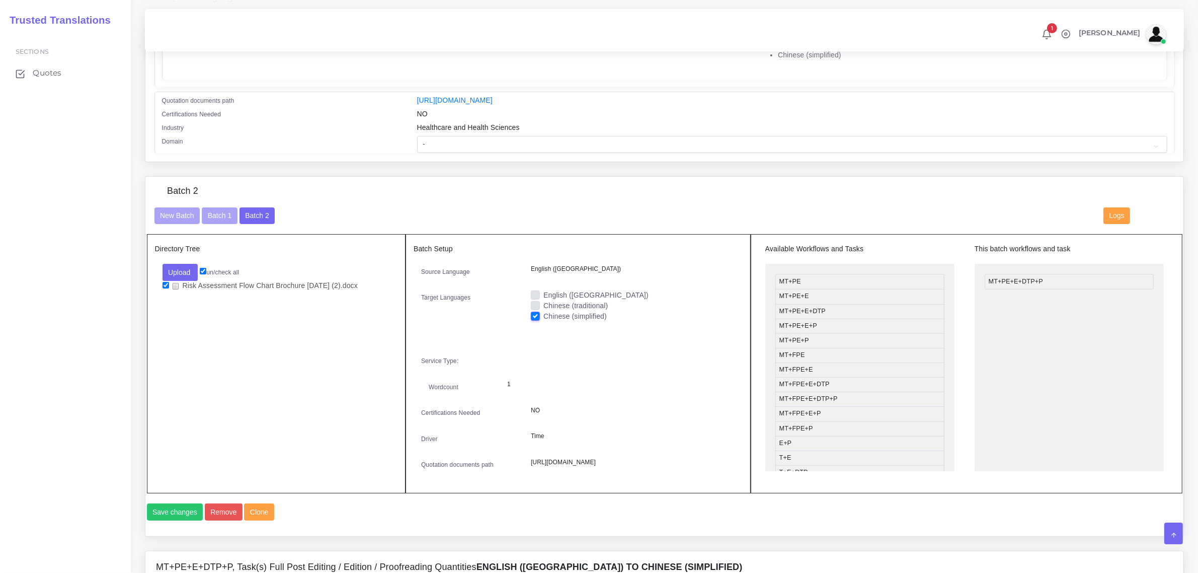
scroll to position [63, 0]
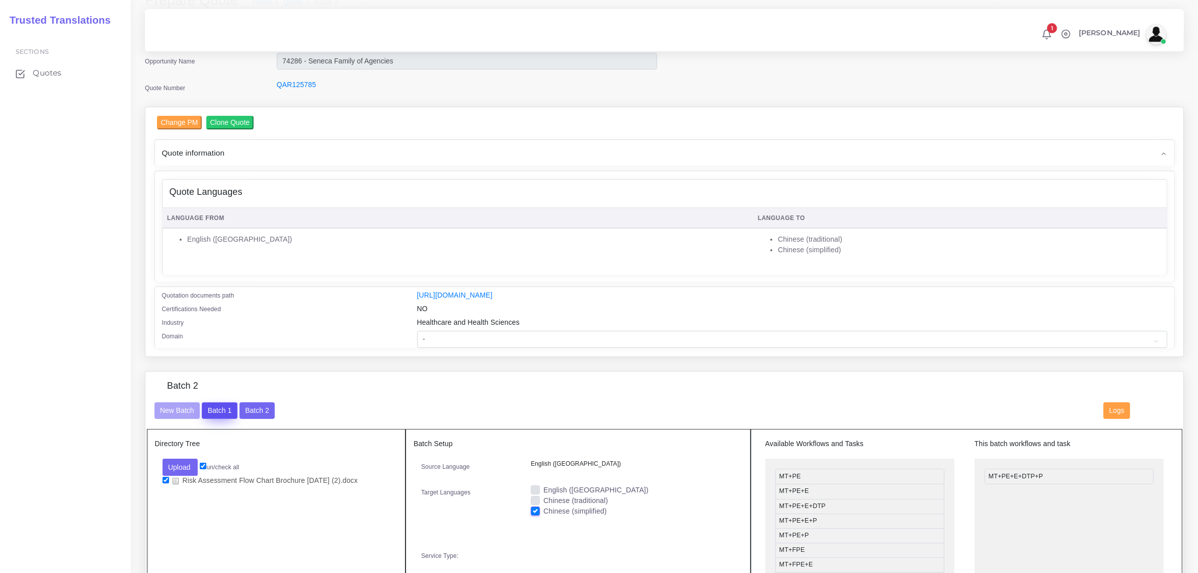
click at [215, 408] on button "Batch 1" at bounding box center [219, 410] width 35 height 17
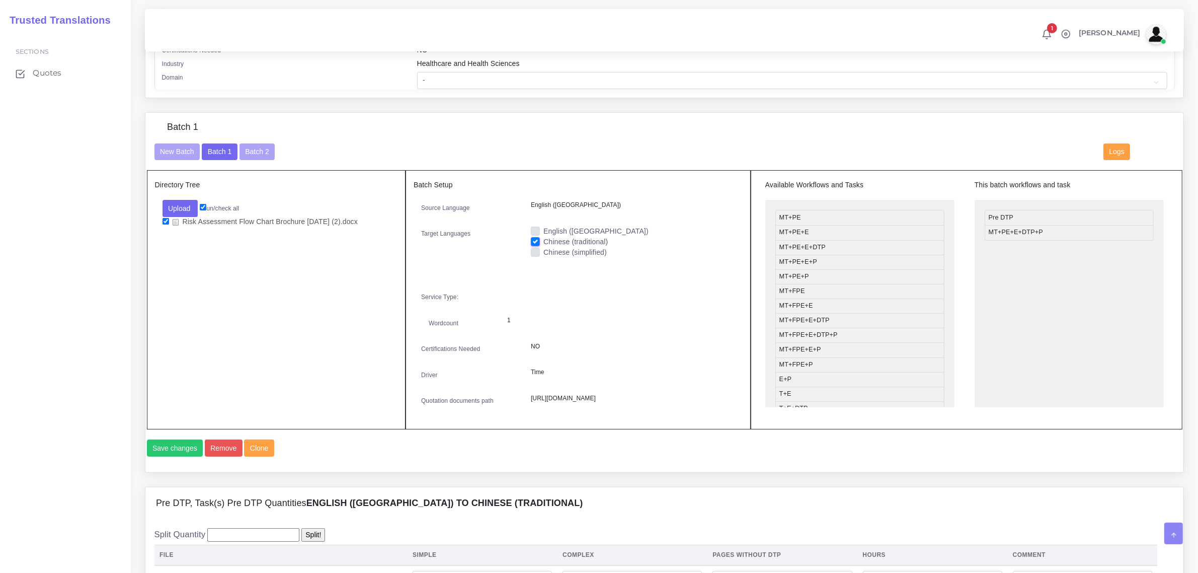
scroll to position [566, 0]
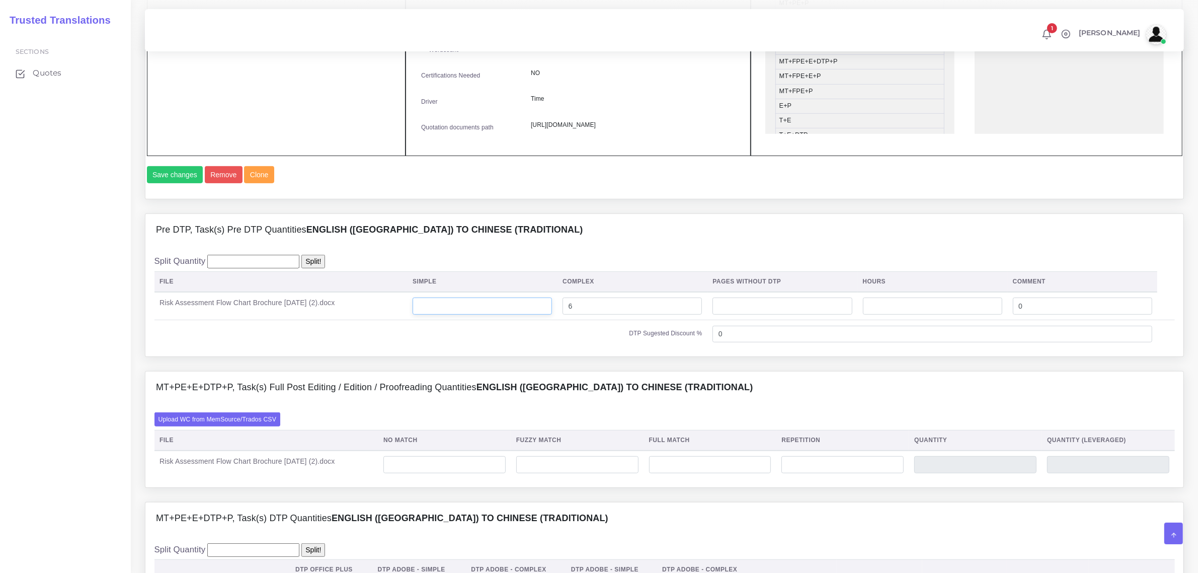
click at [434, 314] on input "number" at bounding box center [482, 305] width 139 height 17
click at [424, 473] on input "number" at bounding box center [444, 464] width 122 height 17
type input "1025"
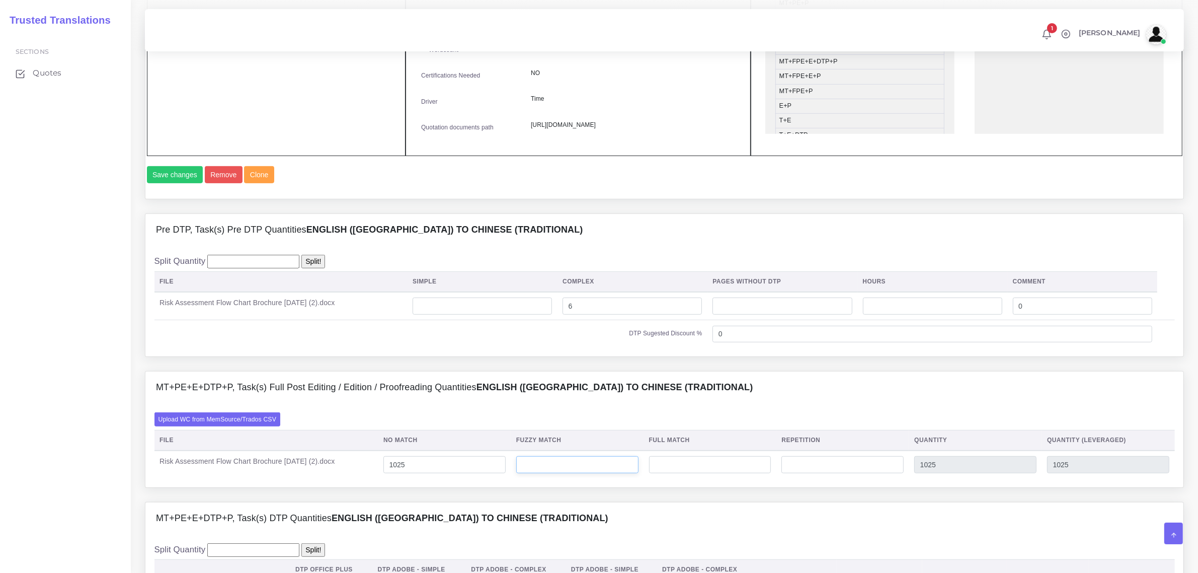
click at [553, 473] on input "number" at bounding box center [577, 464] width 122 height 17
type input "10"
type input "1035"
type input "1030"
click at [682, 473] on input "number" at bounding box center [710, 464] width 122 height 17
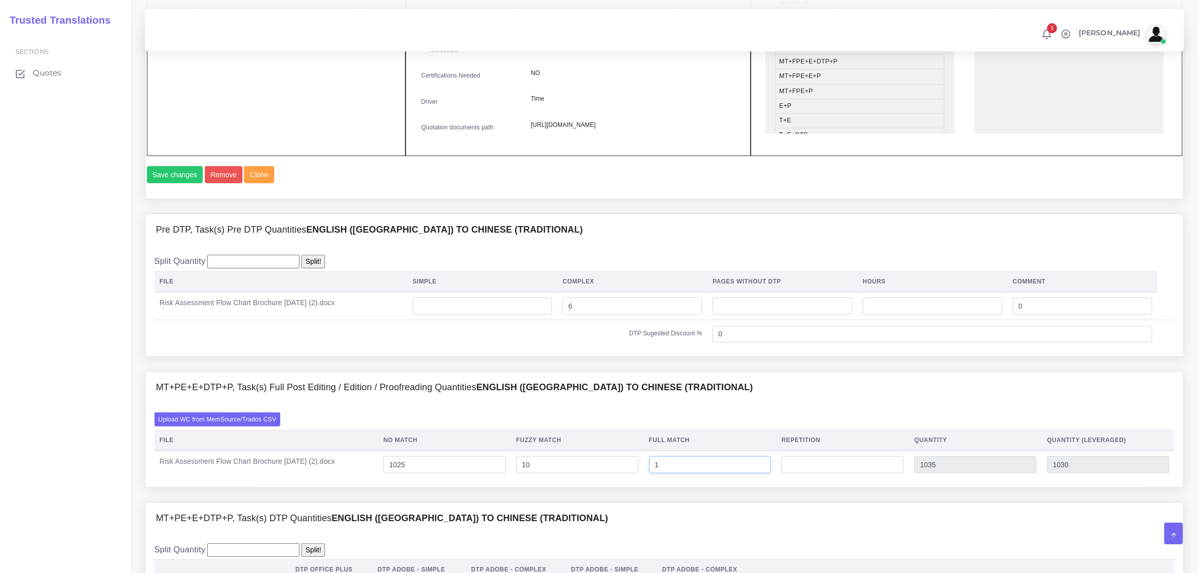
type input "1"
type input "1036"
click at [870, 473] on input "number" at bounding box center [842, 464] width 122 height 17
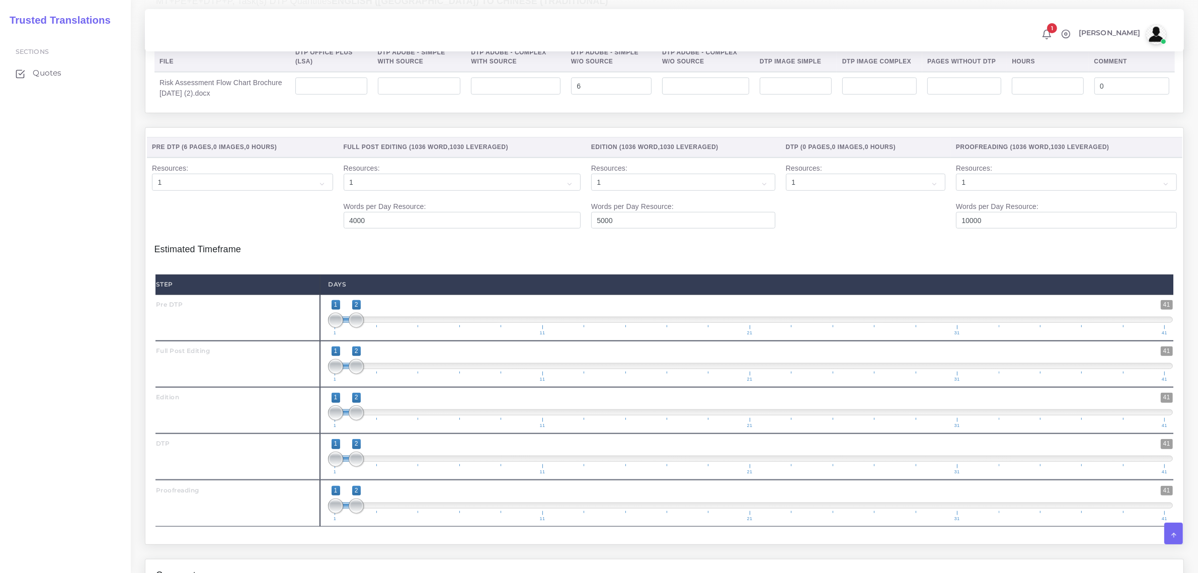
scroll to position [1322, 0]
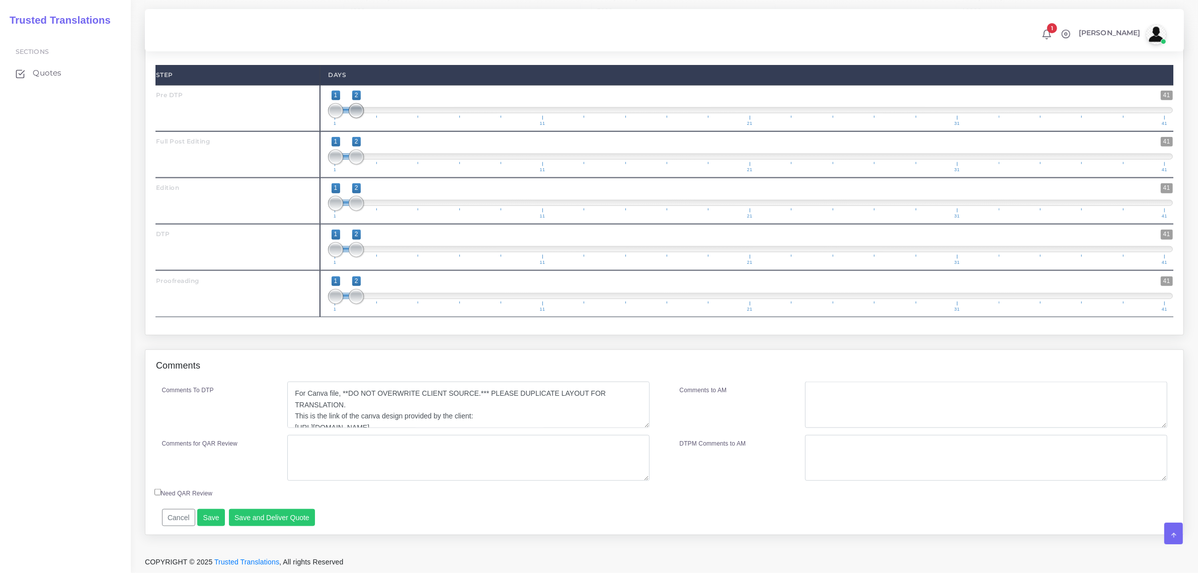
type input "30"
type input "1066"
type input "1037"
type input "1;1"
drag, startPoint x: 355, startPoint y: 108, endPoint x: 333, endPoint y: 108, distance: 21.6
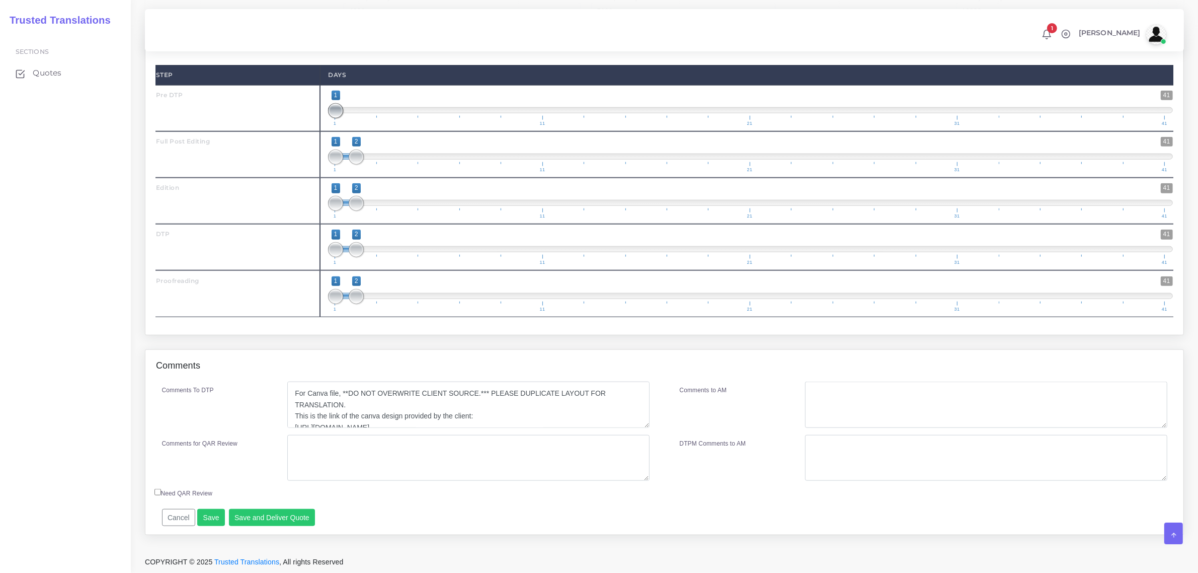
click at [333, 108] on span at bounding box center [335, 110] width 15 height 15
type input "2;2"
drag, startPoint x: 334, startPoint y: 156, endPoint x: 365, endPoint y: 205, distance: 58.2
click at [355, 159] on span at bounding box center [356, 156] width 15 height 15
drag, startPoint x: 356, startPoint y: 203, endPoint x: 379, endPoint y: 204, distance: 22.7
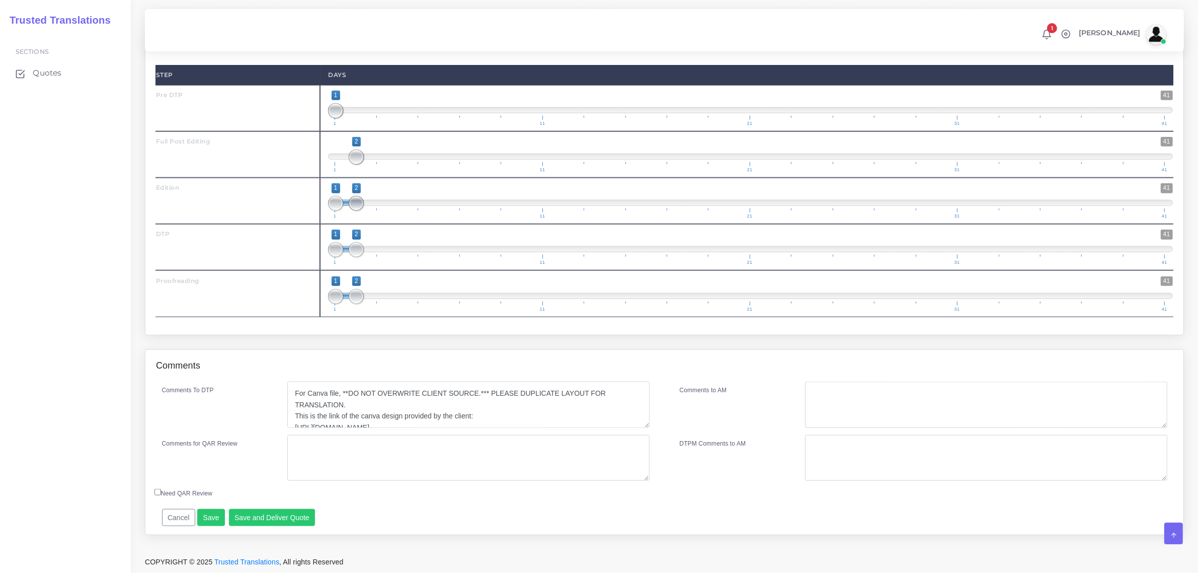
click at [364, 204] on span at bounding box center [356, 203] width 15 height 15
type input "3;3"
drag, startPoint x: 338, startPoint y: 202, endPoint x: 380, endPoint y: 226, distance: 48.9
click at [391, 211] on span "1 41 3 3 3 — 3 1 11 21 31 41" at bounding box center [750, 200] width 845 height 35
drag, startPoint x: 355, startPoint y: 244, endPoint x: 392, endPoint y: 248, distance: 37.4
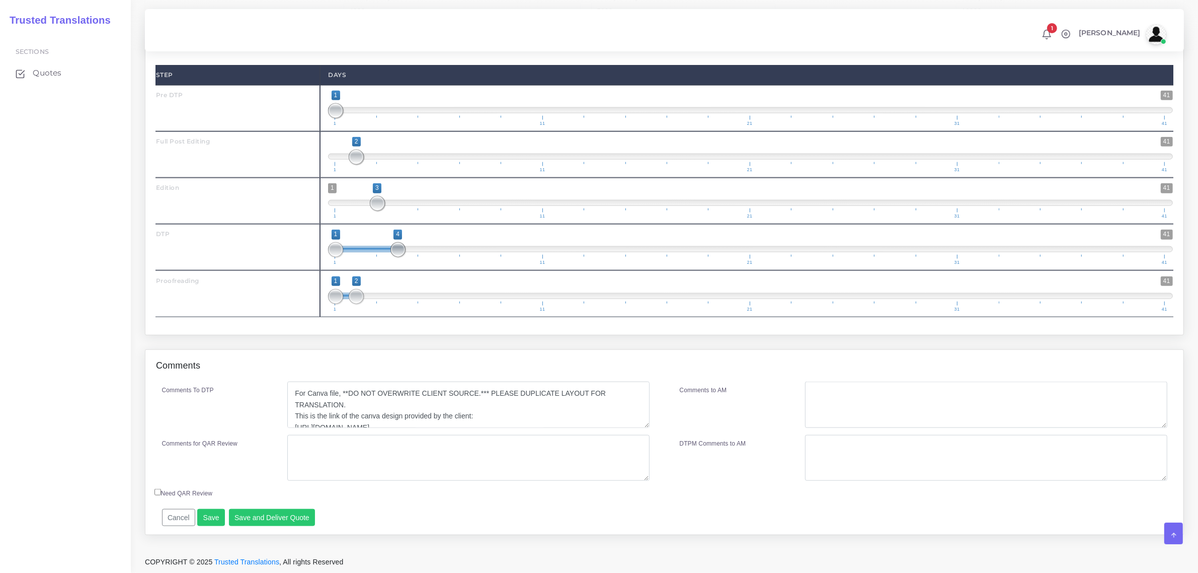
click at [392, 248] on span at bounding box center [397, 249] width 15 height 15
drag, startPoint x: 328, startPoint y: 244, endPoint x: 374, endPoint y: 253, distance: 47.2
click at [374, 253] on div "1 41 1 4 1 — 4 1 11 21 31 41 1;4" at bounding box center [750, 247] width 861 height 46
type input "4;4"
drag, startPoint x: 336, startPoint y: 247, endPoint x: 397, endPoint y: 268, distance: 65.4
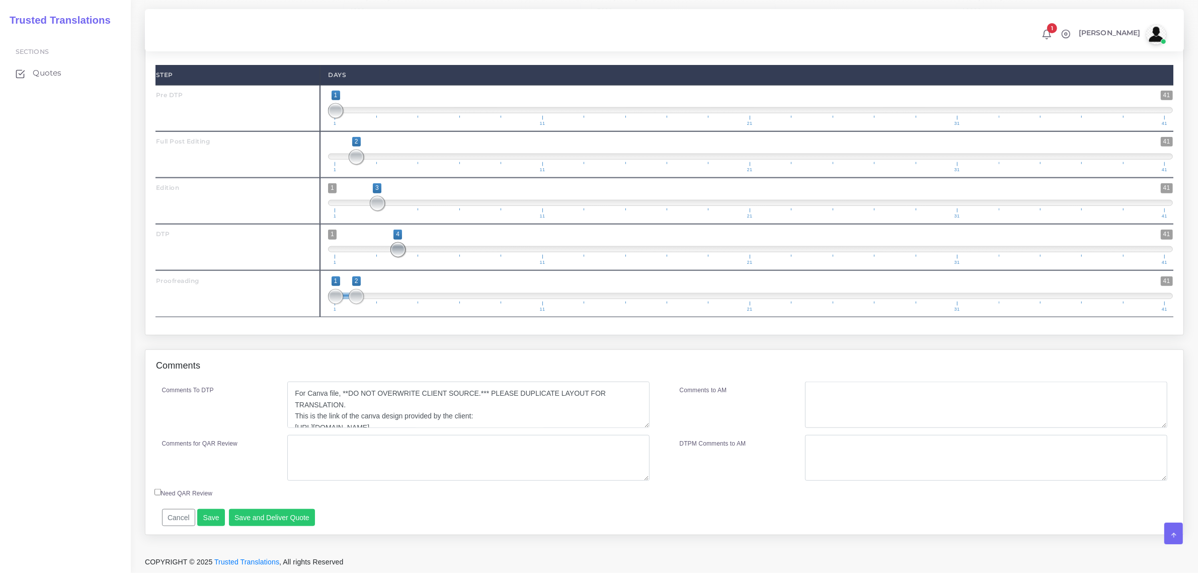
click at [402, 255] on span "1 41 4 4 4 — 4 1 11 21 31 41" at bounding box center [750, 246] width 845 height 35
drag, startPoint x: 354, startPoint y: 298, endPoint x: 442, endPoint y: 308, distance: 88.6
click at [442, 308] on span "1 41 1 6 1 — 6 1 11 21 31 41" at bounding box center [750, 293] width 845 height 35
type input "6;6"
drag, startPoint x: 333, startPoint y: 297, endPoint x: 526, endPoint y: 280, distance: 194.4
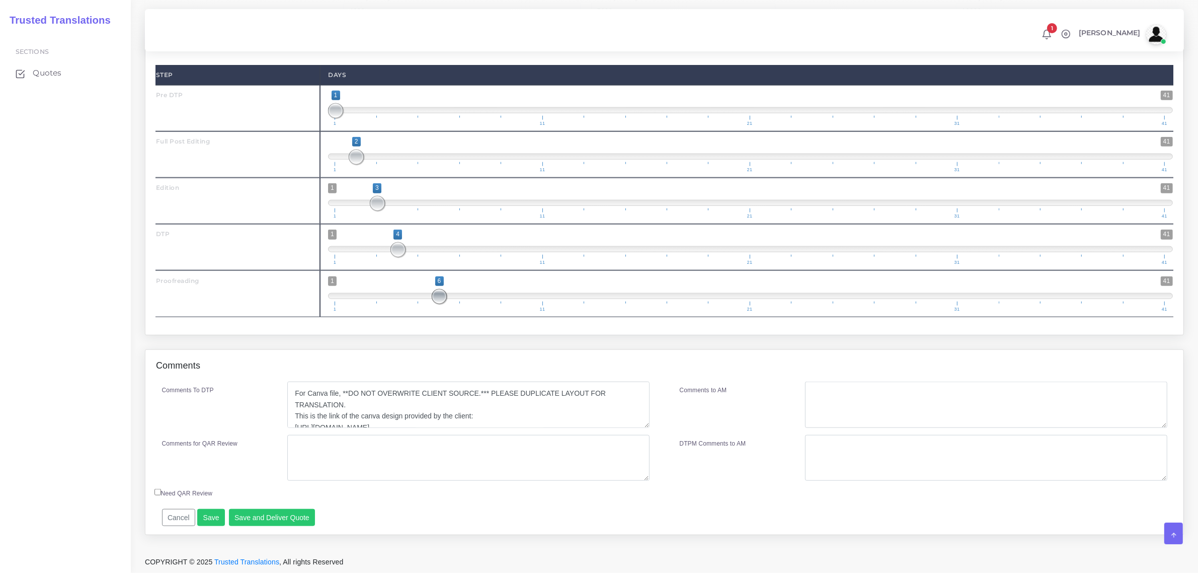
click at [438, 289] on span at bounding box center [439, 296] width 15 height 15
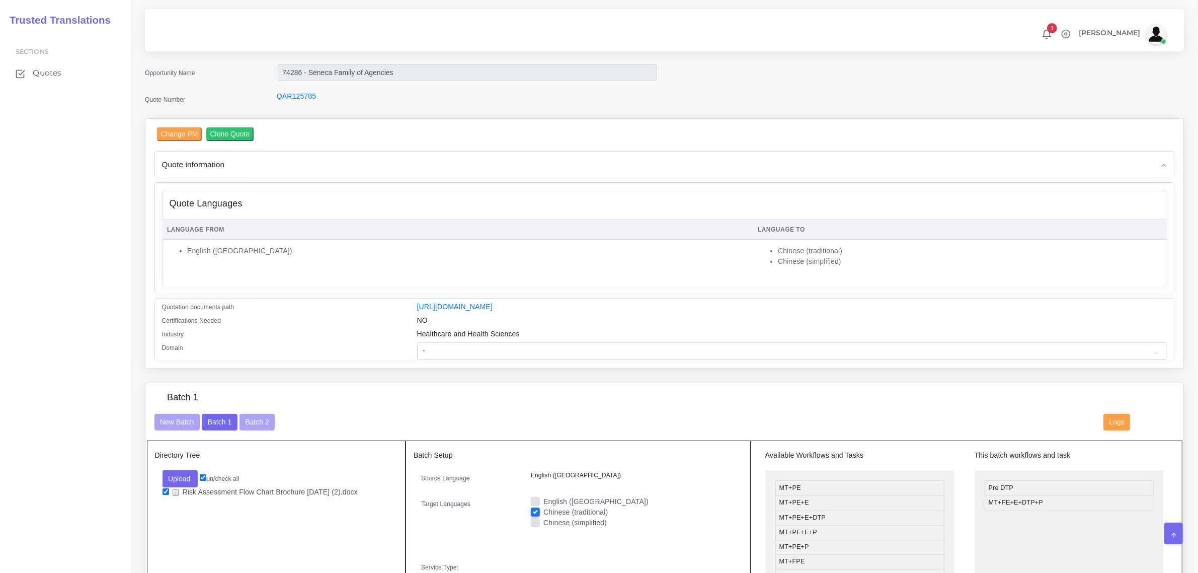
scroll to position [0, 0]
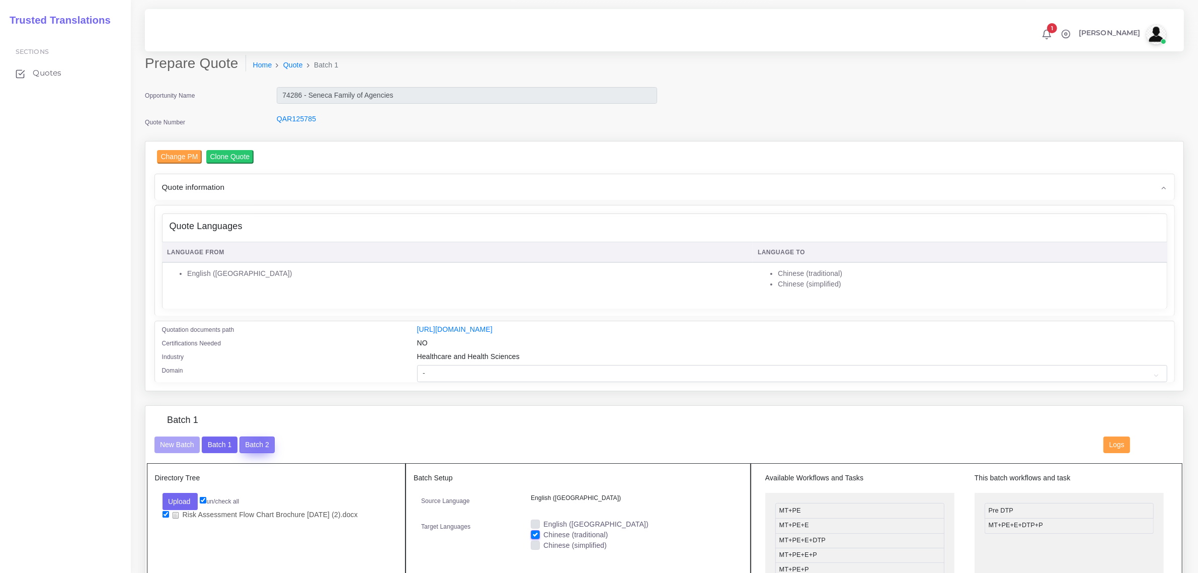
click at [259, 439] on button "Batch 2" at bounding box center [256, 444] width 35 height 17
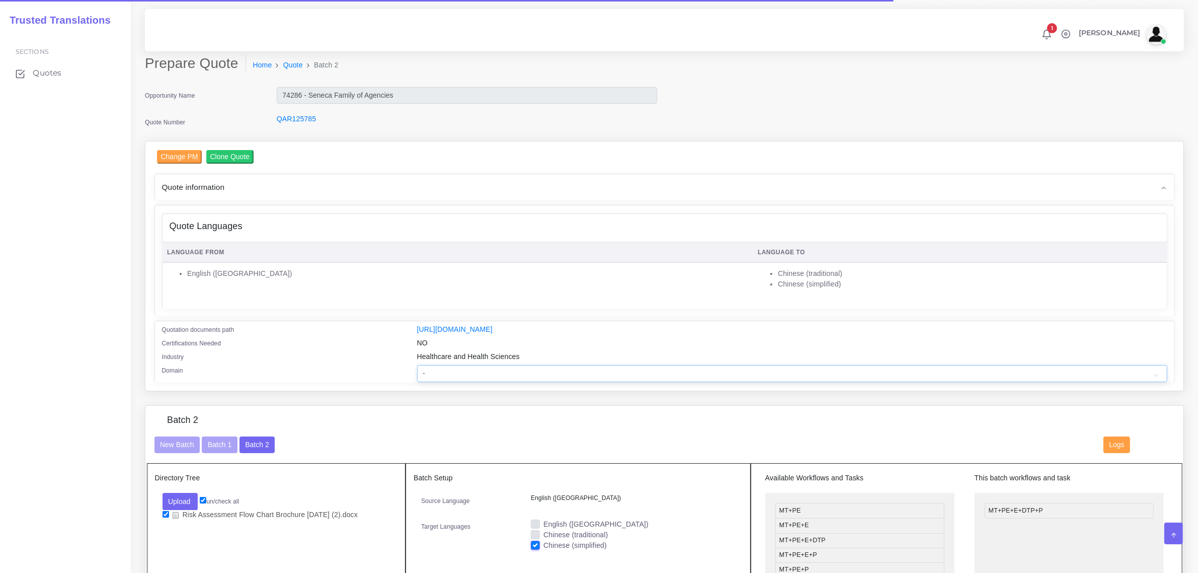
click at [444, 371] on select "- Advertising and Media Agriculture, Forestry and Fishing Architecture, Buildin…" at bounding box center [792, 373] width 750 height 17
select select "Healthcare and Health Sciences"
click at [417, 365] on select "- Advertising and Media Agriculture, Forestry and Fishing Architecture, Buildin…" at bounding box center [792, 373] width 750 height 17
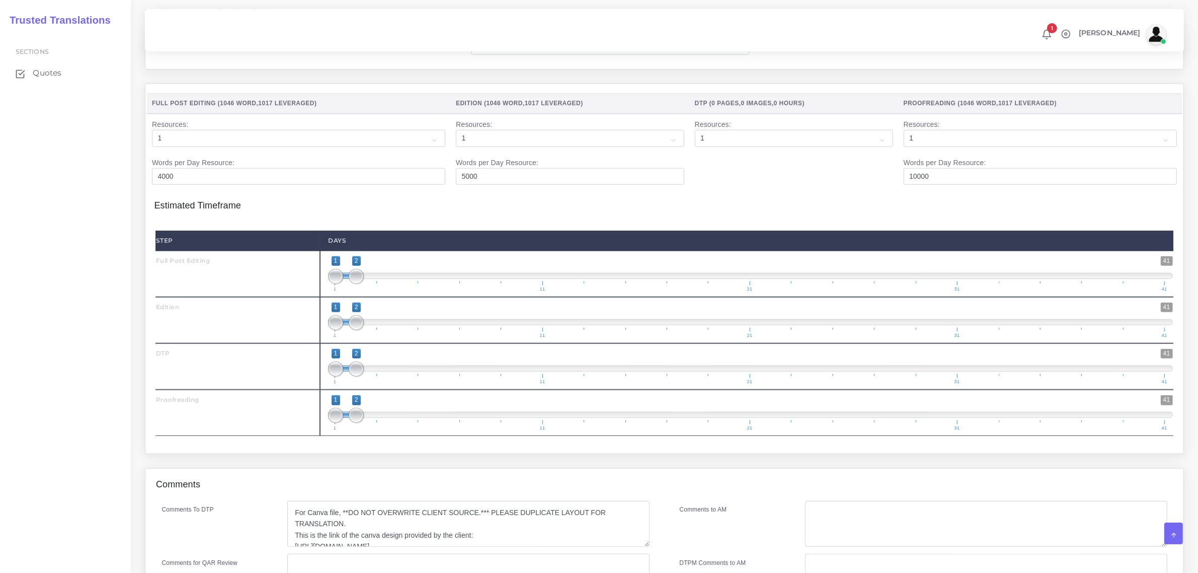
scroll to position [1069, 0]
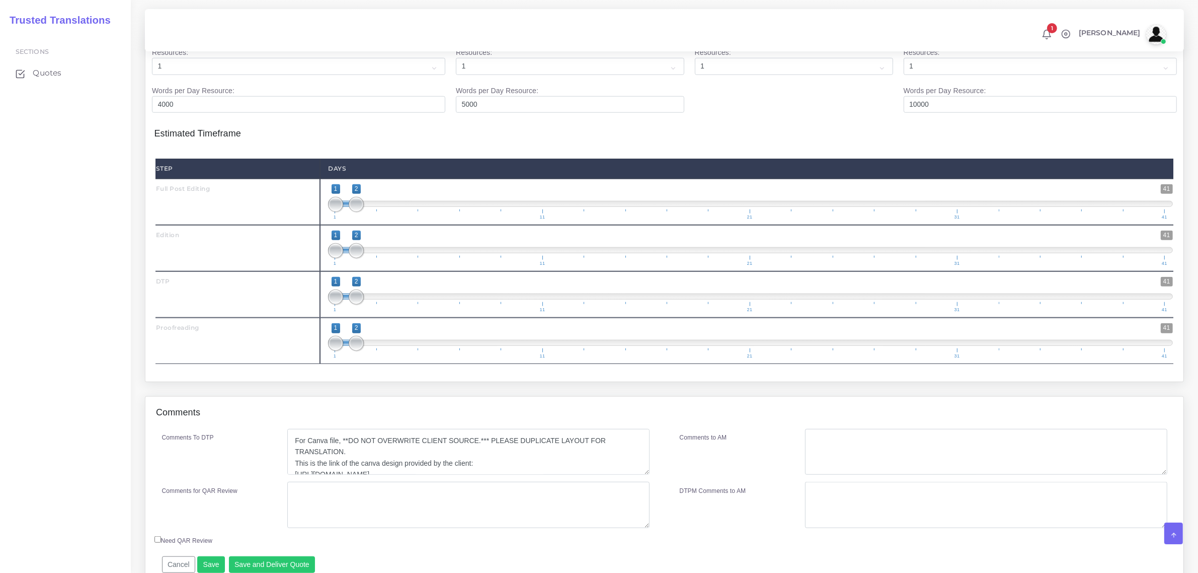
type input "2;2"
drag, startPoint x: 333, startPoint y: 232, endPoint x: 351, endPoint y: 247, distance: 22.9
click at [353, 212] on span at bounding box center [356, 204] width 15 height 15
drag, startPoint x: 358, startPoint y: 279, endPoint x: 376, endPoint y: 280, distance: 18.1
click at [376, 258] on span at bounding box center [377, 250] width 15 height 15
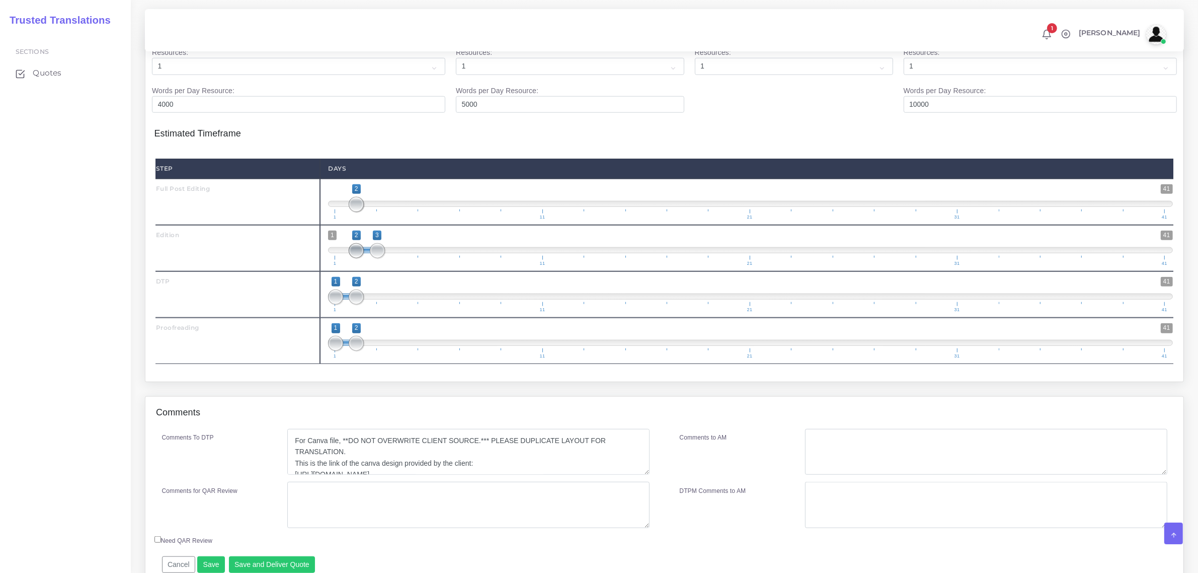
type input "3;3"
drag, startPoint x: 333, startPoint y: 280, endPoint x: 386, endPoint y: 288, distance: 53.4
click at [387, 266] on span "1 41 3 3 3 — 3 1 11 21 31 41" at bounding box center [750, 247] width 845 height 35
drag, startPoint x: 356, startPoint y: 326, endPoint x: 390, endPoint y: 328, distance: 34.3
click at [390, 304] on span at bounding box center [397, 296] width 15 height 15
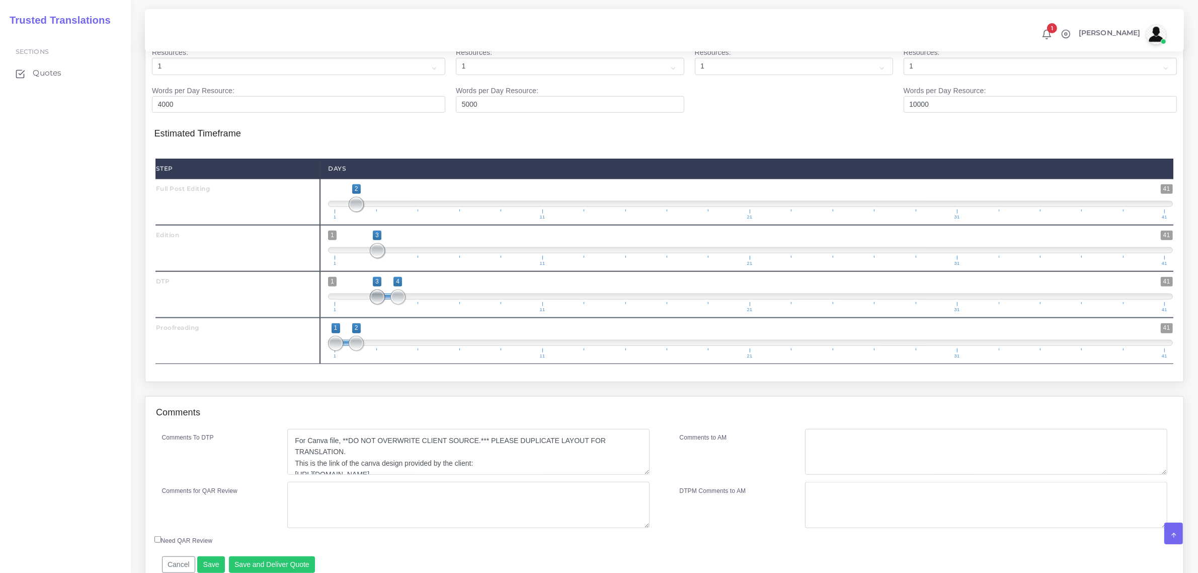
type input "4;4"
drag, startPoint x: 336, startPoint y: 328, endPoint x: 399, endPoint y: 331, distance: 63.5
click at [399, 304] on span at bounding box center [397, 296] width 15 height 15
drag, startPoint x: 349, startPoint y: 381, endPoint x: 358, endPoint y: 379, distance: 9.9
click at [358, 358] on span "1 41 1 2 1 — 2 1 11 21 31 41" at bounding box center [750, 340] width 845 height 35
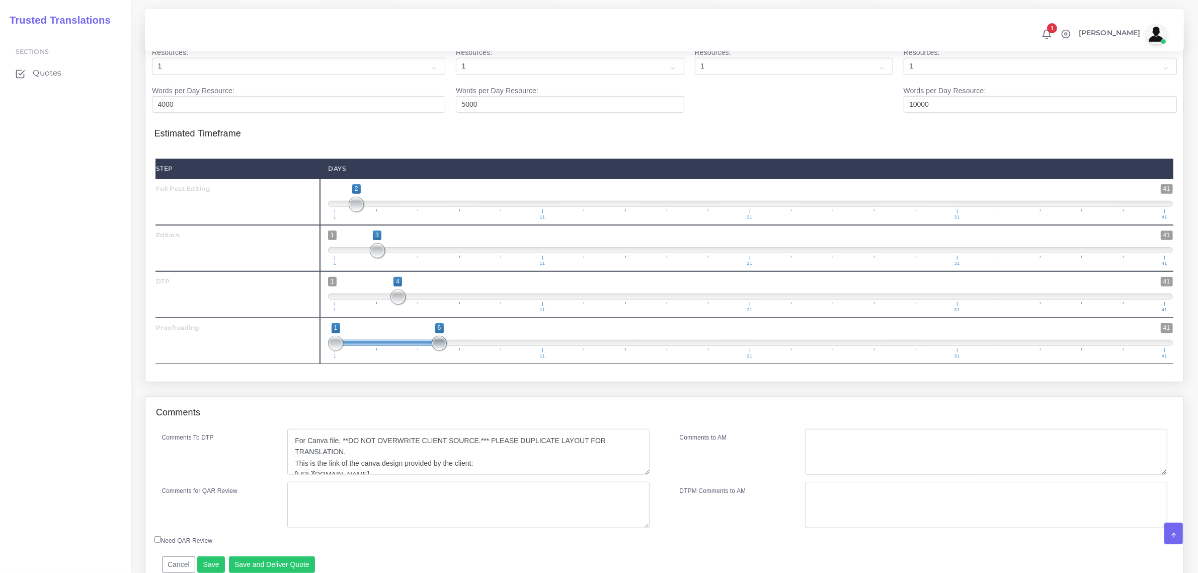
drag, startPoint x: 356, startPoint y: 373, endPoint x: 431, endPoint y: 373, distance: 75.0
click at [431, 358] on span "1 41 1 6 1 — 6 1 11 21 31 41" at bounding box center [750, 340] width 845 height 35
type input "6;6"
drag, startPoint x: 334, startPoint y: 373, endPoint x: 448, endPoint y: 373, distance: 114.7
click at [448, 358] on span "1 41 6 6 6 — 6 1 11 21 31 41" at bounding box center [750, 340] width 845 height 35
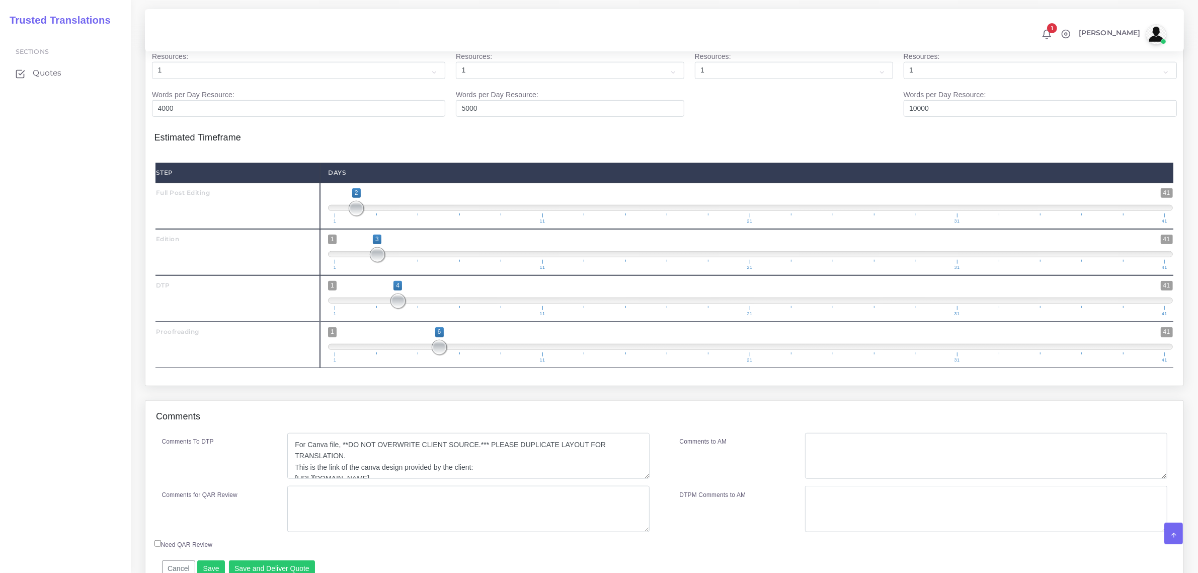
scroll to position [1147, 0]
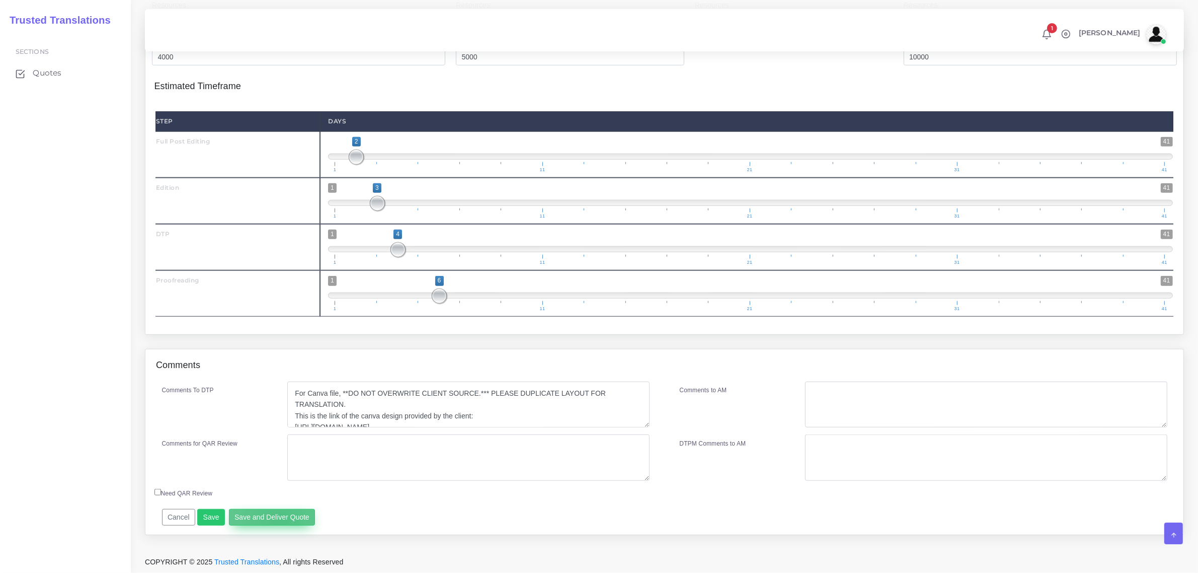
click at [277, 519] on button "Save and Deliver Quote" at bounding box center [272, 517] width 87 height 17
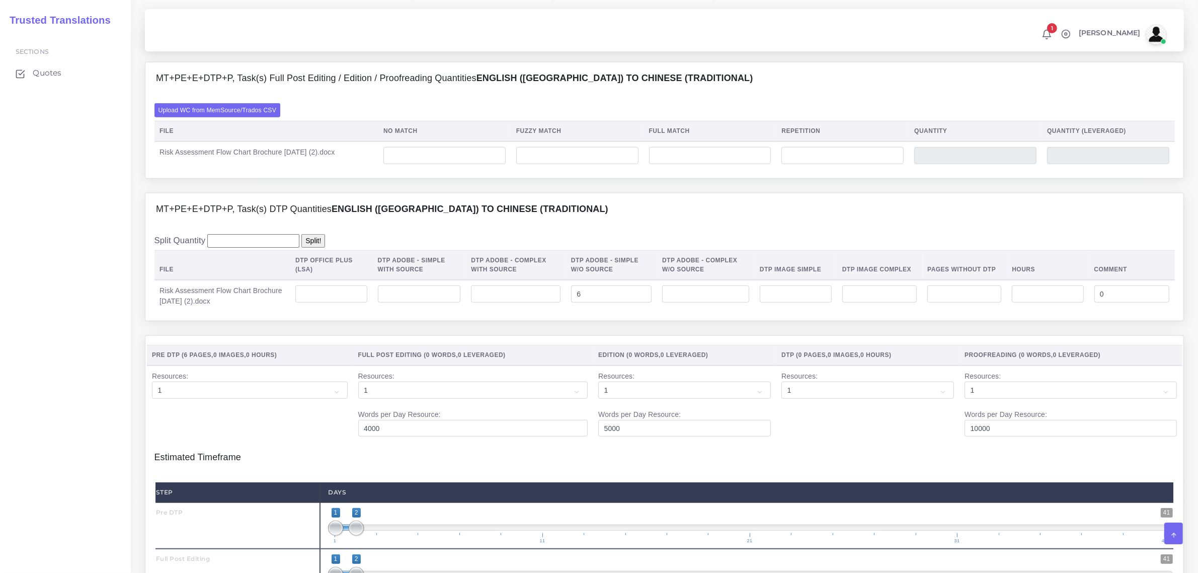
scroll to position [755, 0]
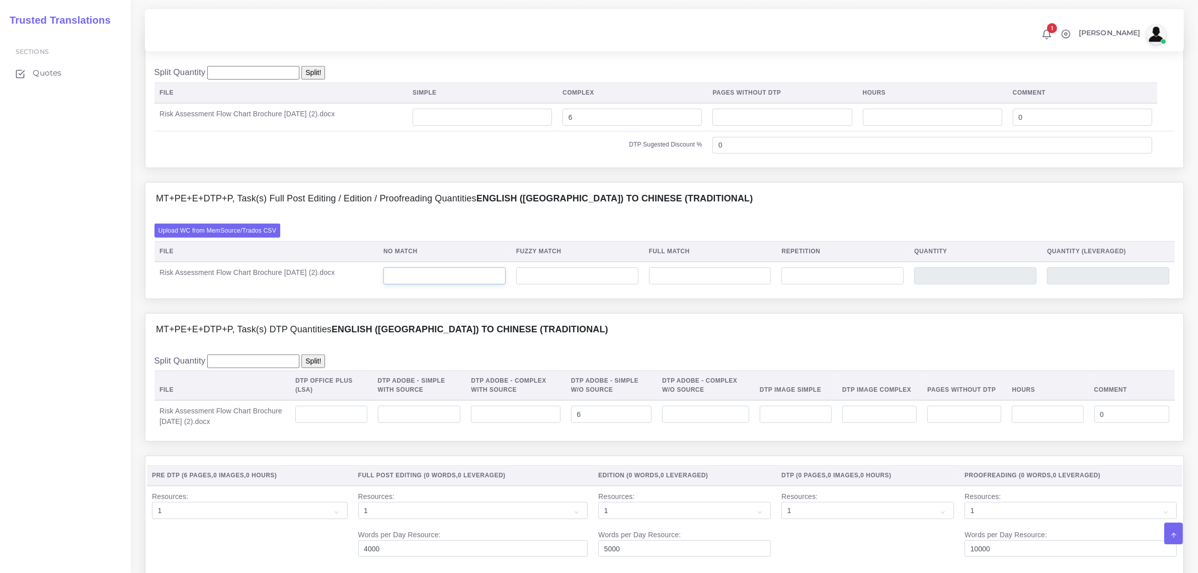
click at [444, 284] on input "number" at bounding box center [444, 275] width 122 height 17
type input "1025"
click at [638, 284] on input "number" at bounding box center [577, 275] width 122 height 17
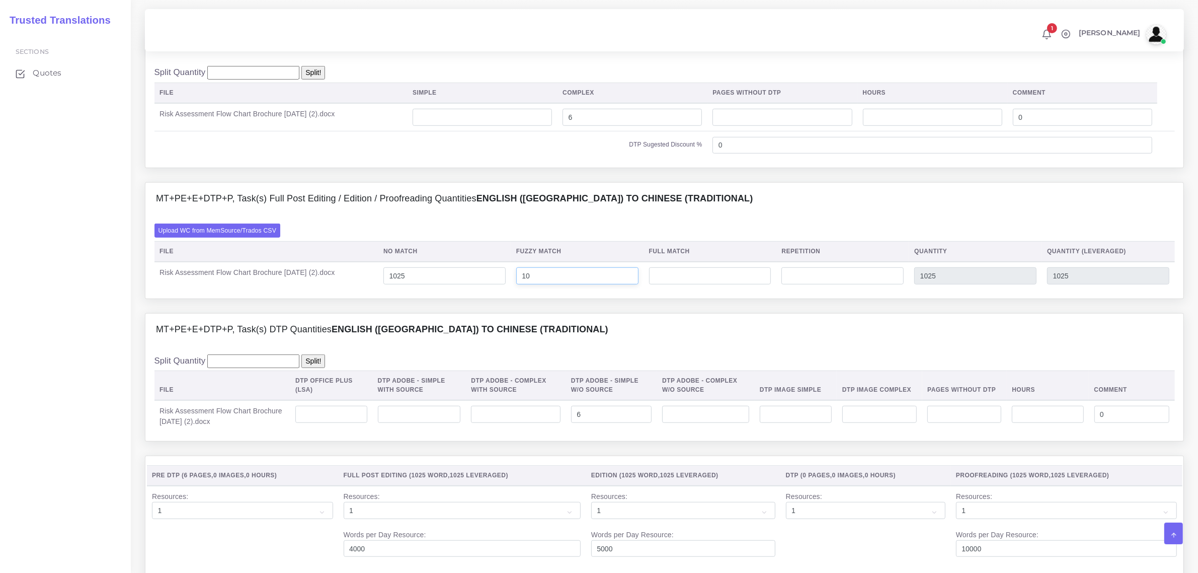
type input "10"
type input "1035"
type input "1030"
click at [761, 284] on input "number" at bounding box center [710, 275] width 122 height 17
type input "1"
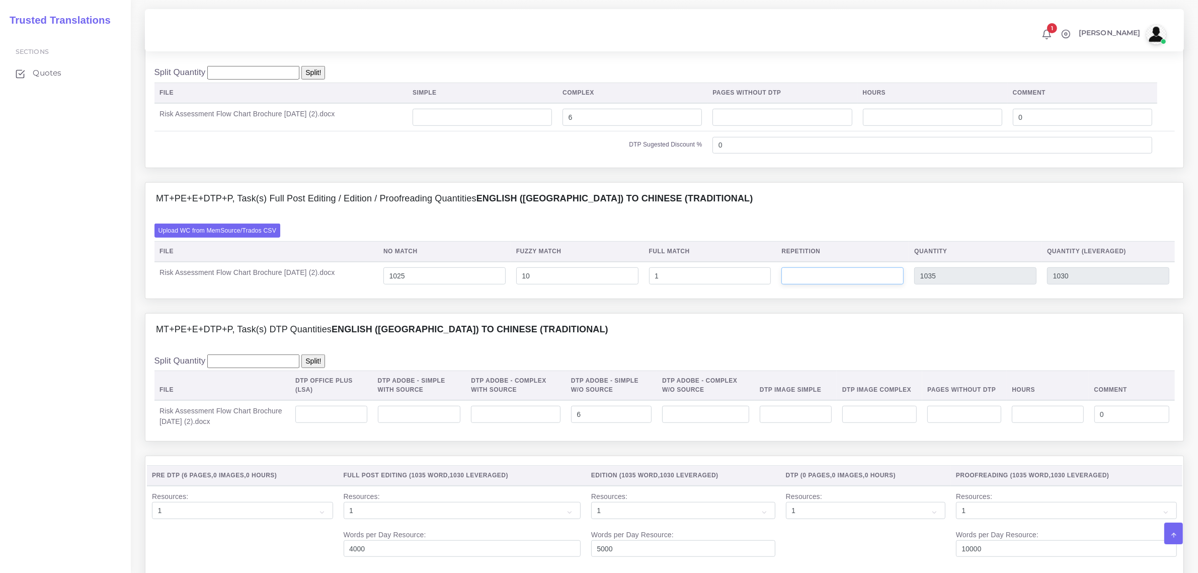
type input "1036"
click at [832, 284] on input "number" at bounding box center [842, 275] width 122 height 17
type input "30"
type input "1066"
type input "1037"
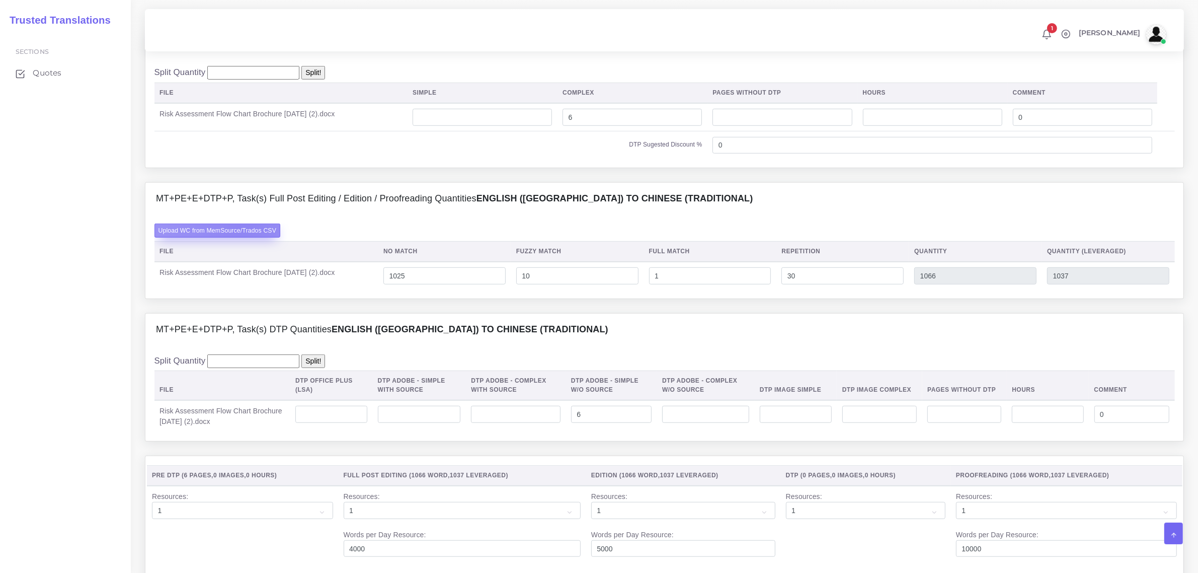
click at [242, 237] on label "Upload WC from MemSource/Trados CSV" at bounding box center [217, 230] width 126 height 14
click at [0, 0] on input "Upload WC from MemSource/Trados CSV" at bounding box center [0, 0] width 0 height 0
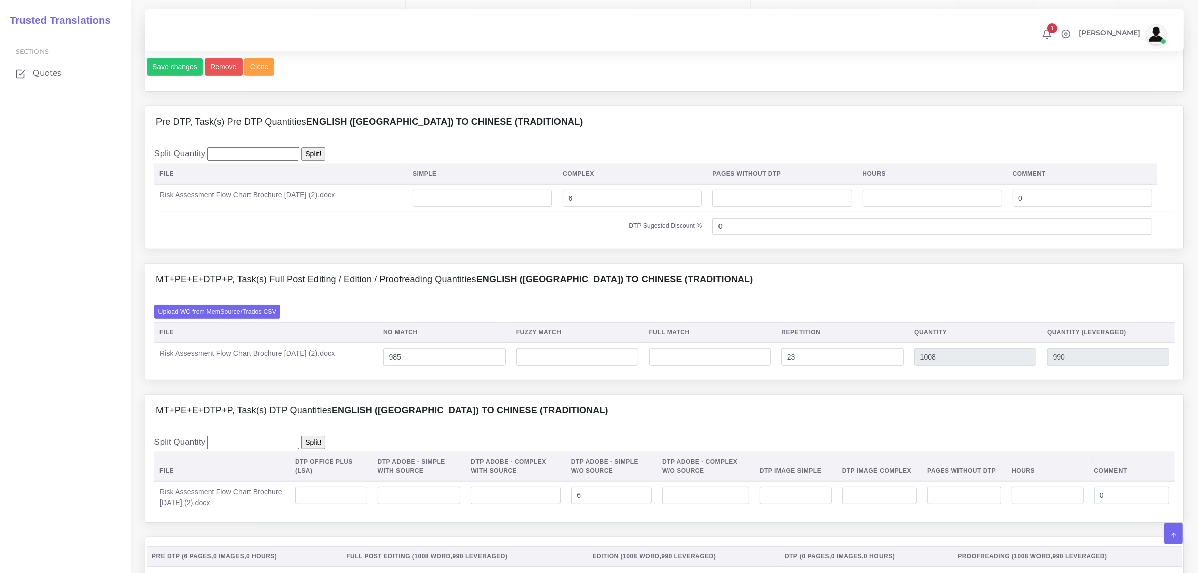
scroll to position [755, 0]
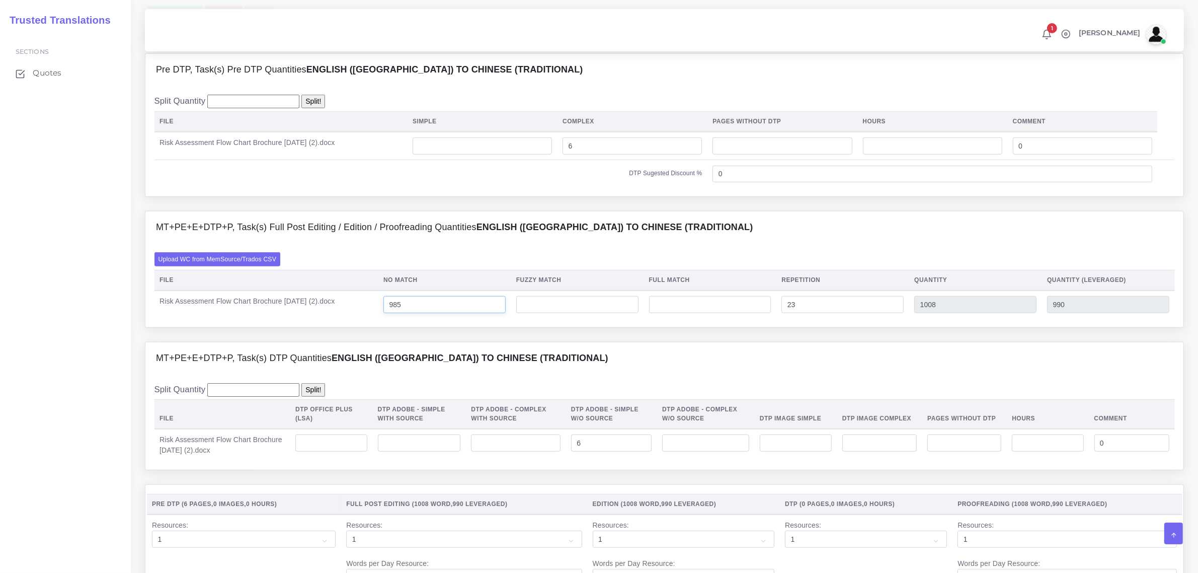
drag, startPoint x: 416, startPoint y: 337, endPoint x: 397, endPoint y: 335, distance: 18.3
click at [397, 313] on input "985" at bounding box center [444, 304] width 122 height 17
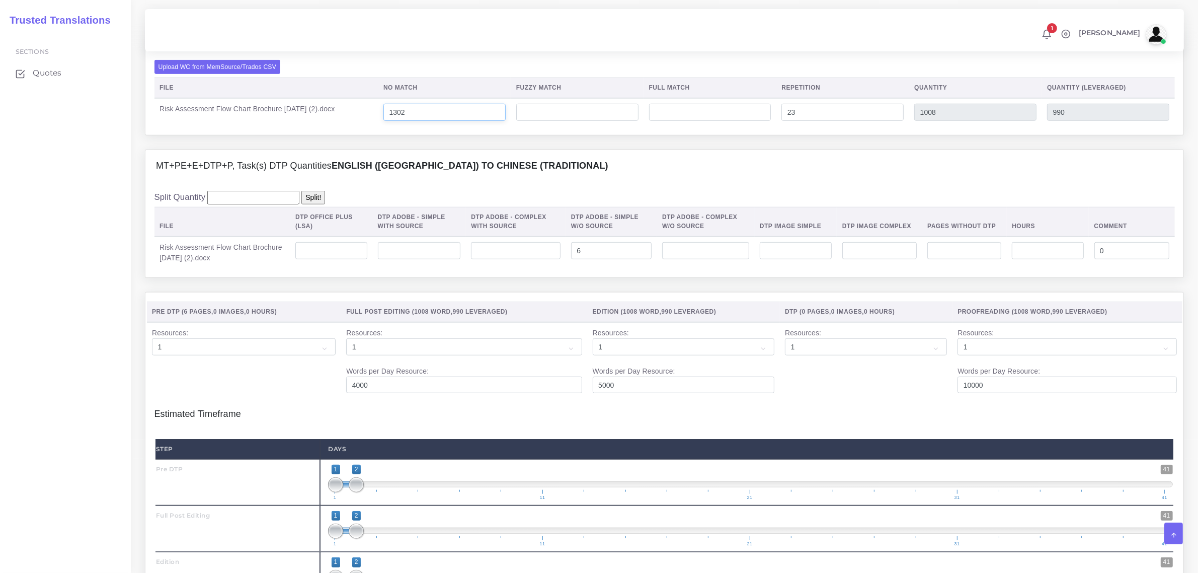
scroll to position [1195, 0]
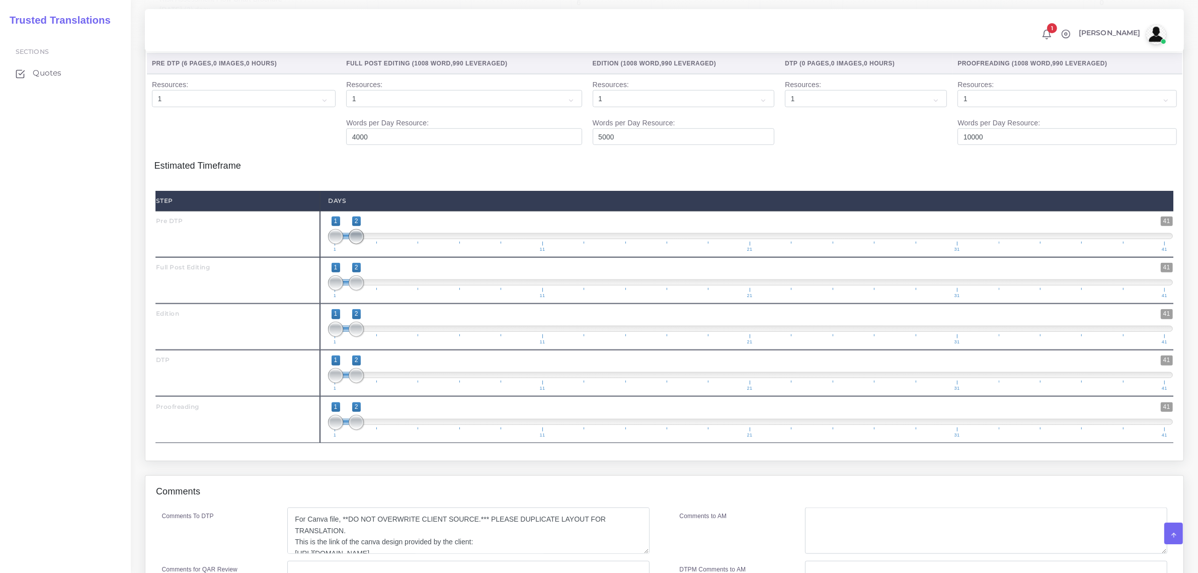
type input "1302"
type input "1325"
type input "1307"
type input "1;1"
drag, startPoint x: 357, startPoint y: 264, endPoint x: 347, endPoint y: 300, distance: 37.1
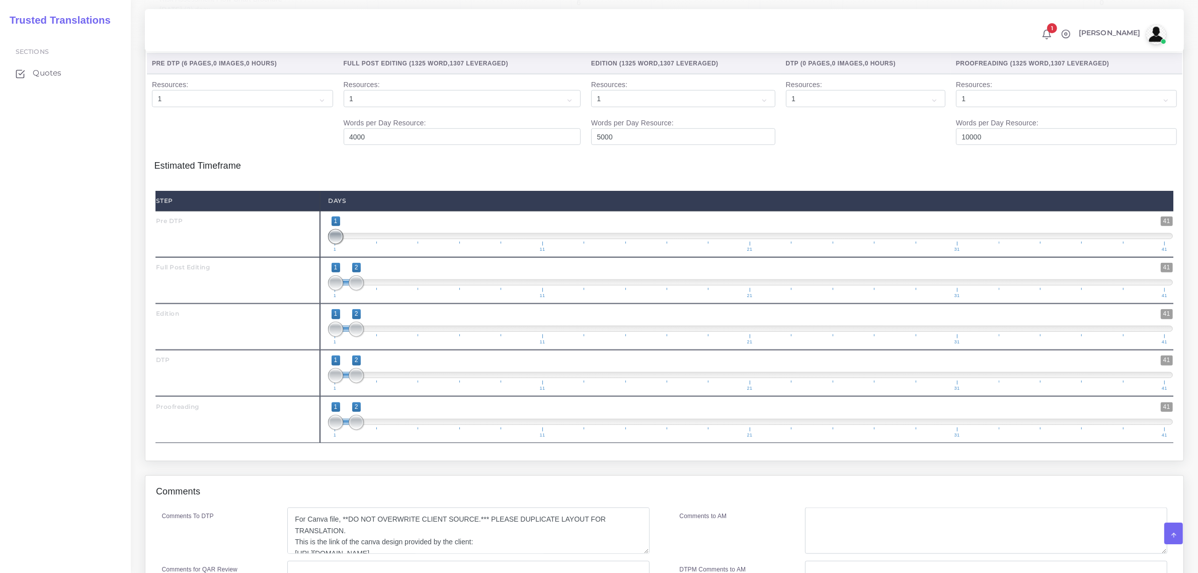
click at [336, 252] on span "1 41 1 1 1 — 1 1 11 21 31 41" at bounding box center [750, 233] width 845 height 35
click at [338, 290] on span at bounding box center [335, 282] width 15 height 15
type input "2;2"
drag, startPoint x: 338, startPoint y: 311, endPoint x: 353, endPoint y: 311, distance: 15.1
click at [353, 290] on span at bounding box center [356, 282] width 15 height 15
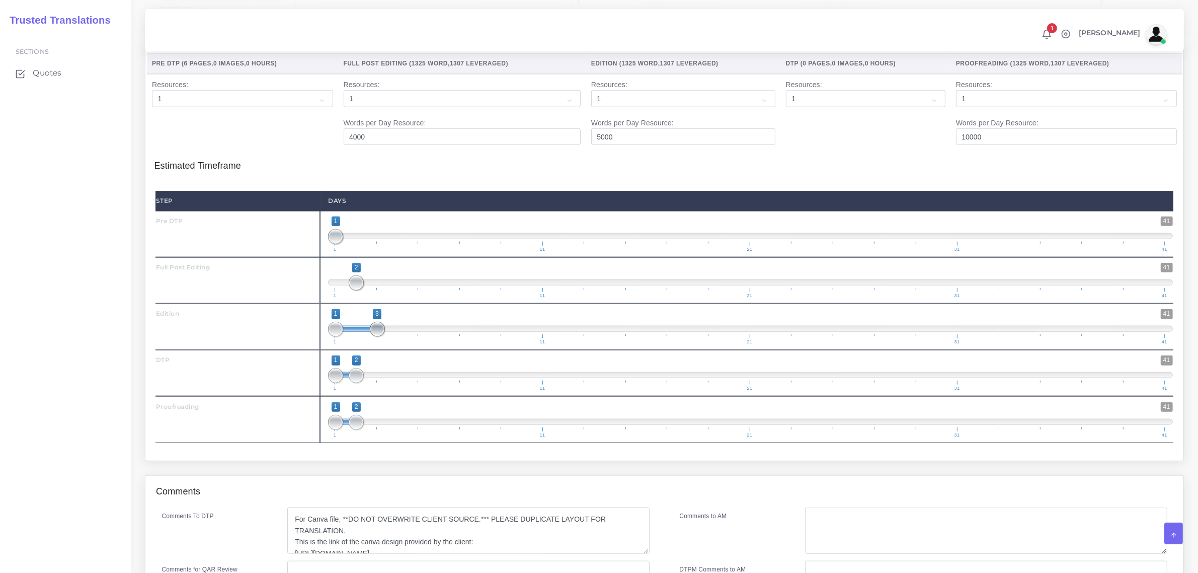
drag, startPoint x: 355, startPoint y: 360, endPoint x: 370, endPoint y: 366, distance: 15.8
click at [370, 344] on span "1 41 1 3 1 — 3 1 11 21 31 41" at bounding box center [750, 326] width 845 height 35
type input "3;3"
drag, startPoint x: 335, startPoint y: 360, endPoint x: 369, endPoint y: 387, distance: 43.7
click at [380, 337] on span at bounding box center [377, 328] width 15 height 15
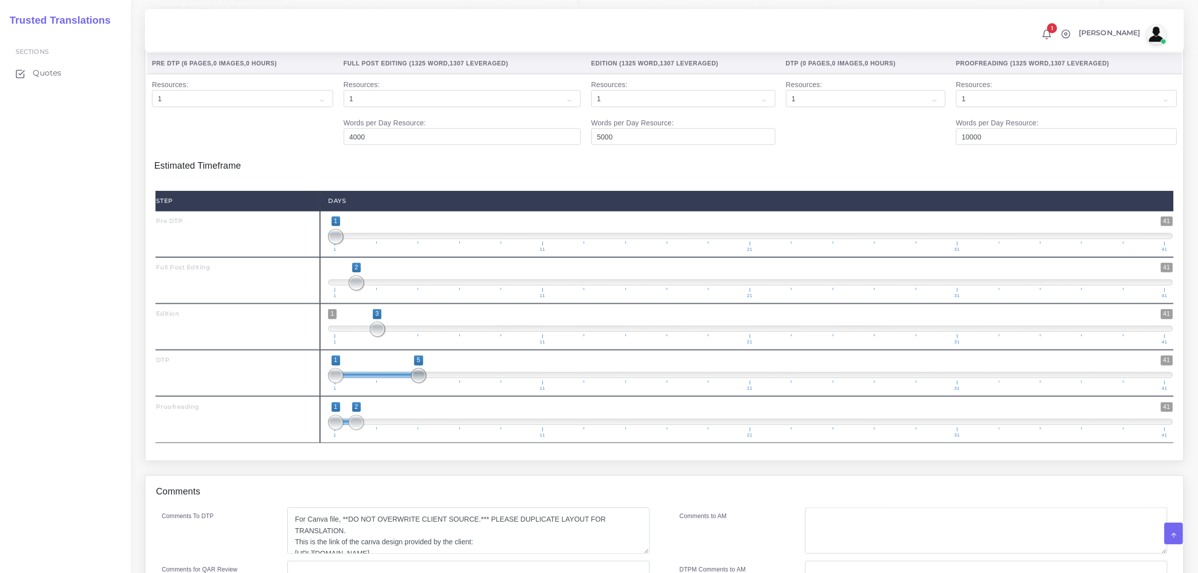
drag, startPoint x: 366, startPoint y: 406, endPoint x: 414, endPoint y: 407, distance: 47.8
click at [414, 383] on span at bounding box center [418, 375] width 15 height 15
drag, startPoint x: 332, startPoint y: 405, endPoint x: 421, endPoint y: 399, distance: 89.3
click at [398, 383] on span at bounding box center [397, 375] width 15 height 15
type input "4;4"
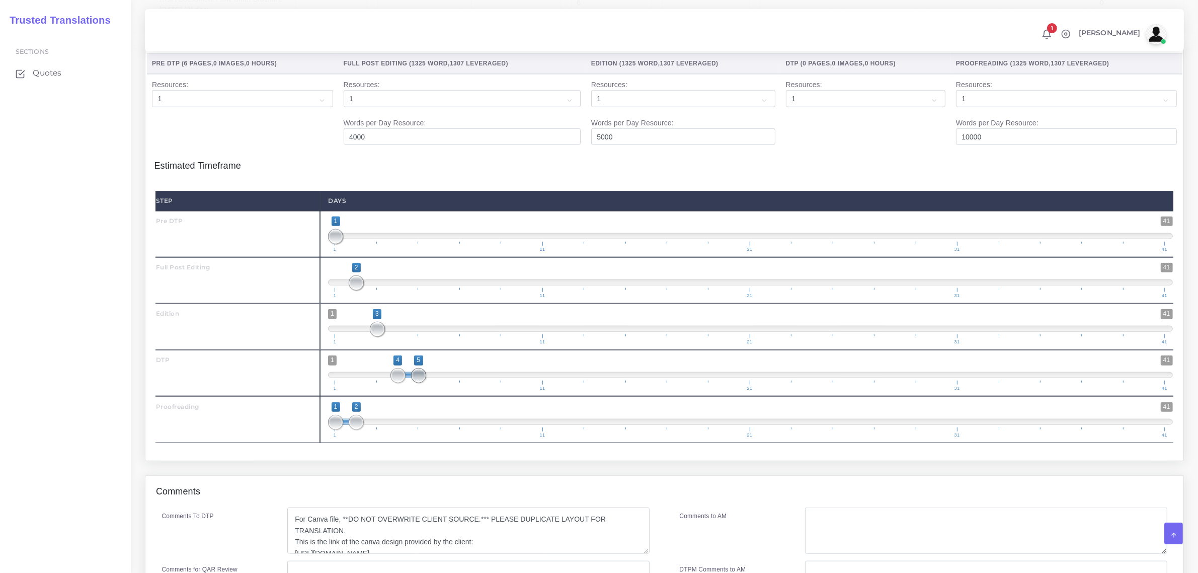
drag, startPoint x: 421, startPoint y: 399, endPoint x: 385, endPoint y: 421, distance: 42.5
click at [390, 390] on span "1 41 4 5 4 — 5 1 11 21 31 41" at bounding box center [750, 372] width 845 height 35
drag, startPoint x: 358, startPoint y: 450, endPoint x: 449, endPoint y: 452, distance: 91.6
click at [449, 437] on span "1 41 1 6 1 — 6 1 11 21 31 41" at bounding box center [750, 419] width 845 height 35
type input "6;6"
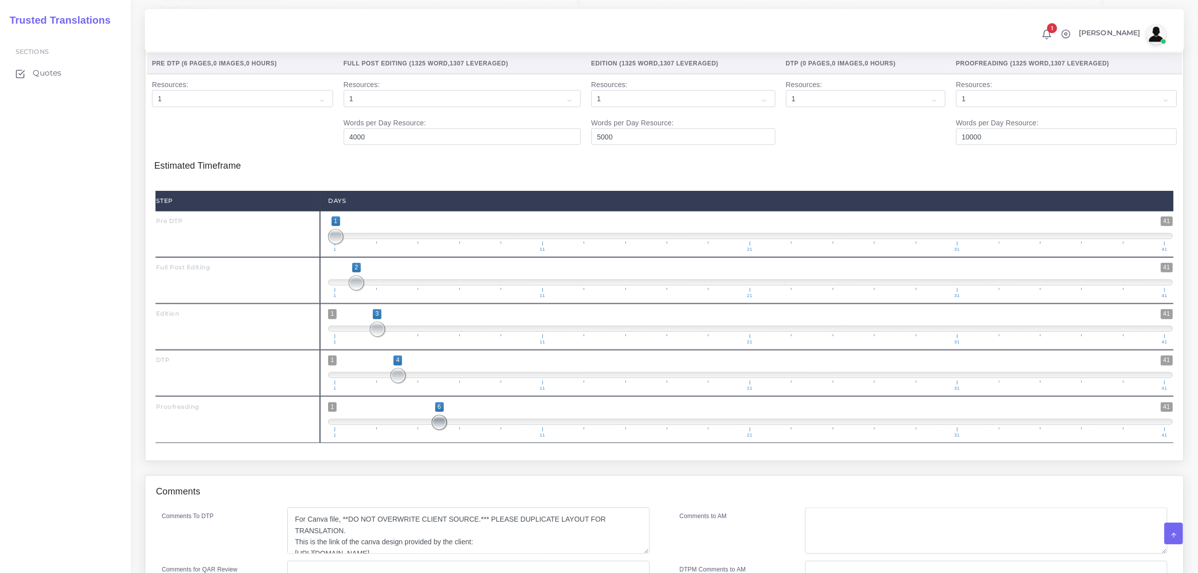
drag, startPoint x: 333, startPoint y: 451, endPoint x: 476, endPoint y: 447, distance: 142.9
click at [475, 437] on span "1 41 6 6 6 — 6 1 11 21 31 41" at bounding box center [750, 419] width 845 height 35
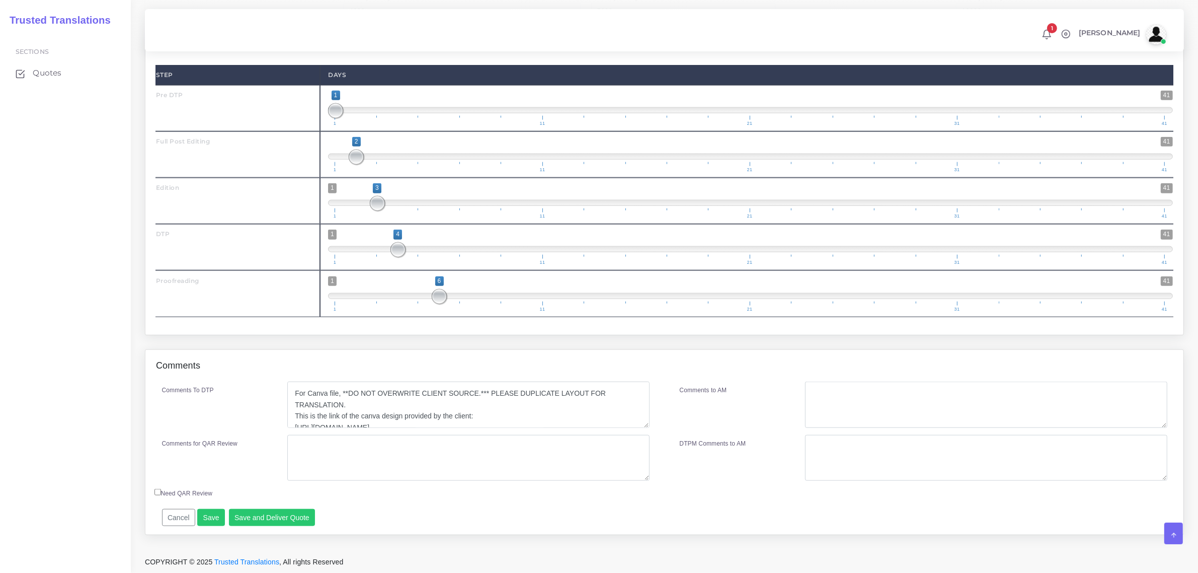
scroll to position [1351, 0]
click at [205, 517] on button "Save" at bounding box center [211, 517] width 28 height 17
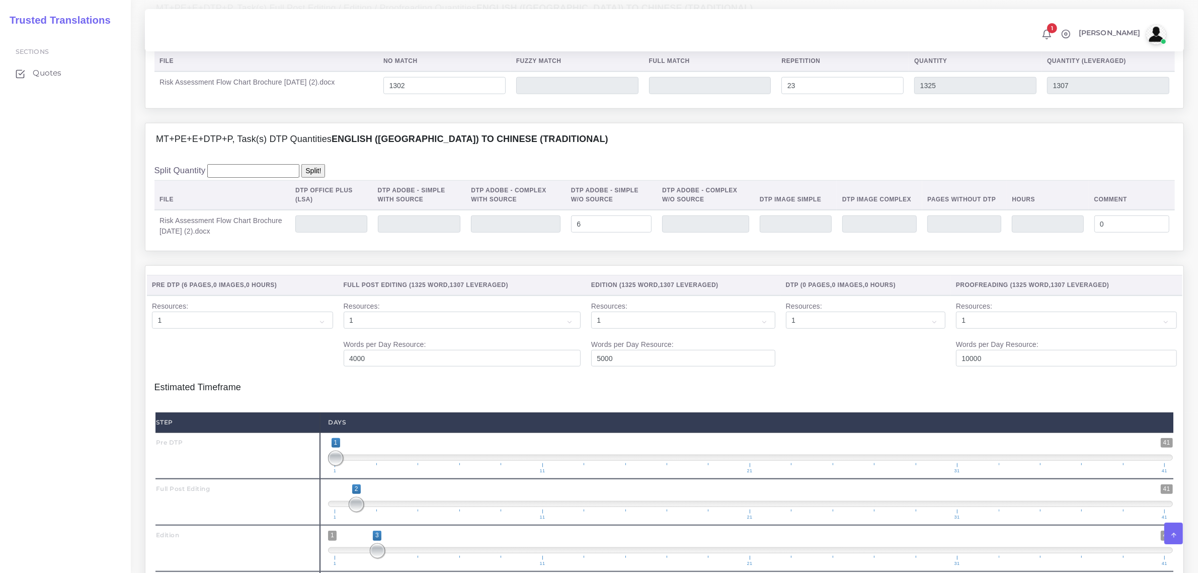
scroll to position [911, 0]
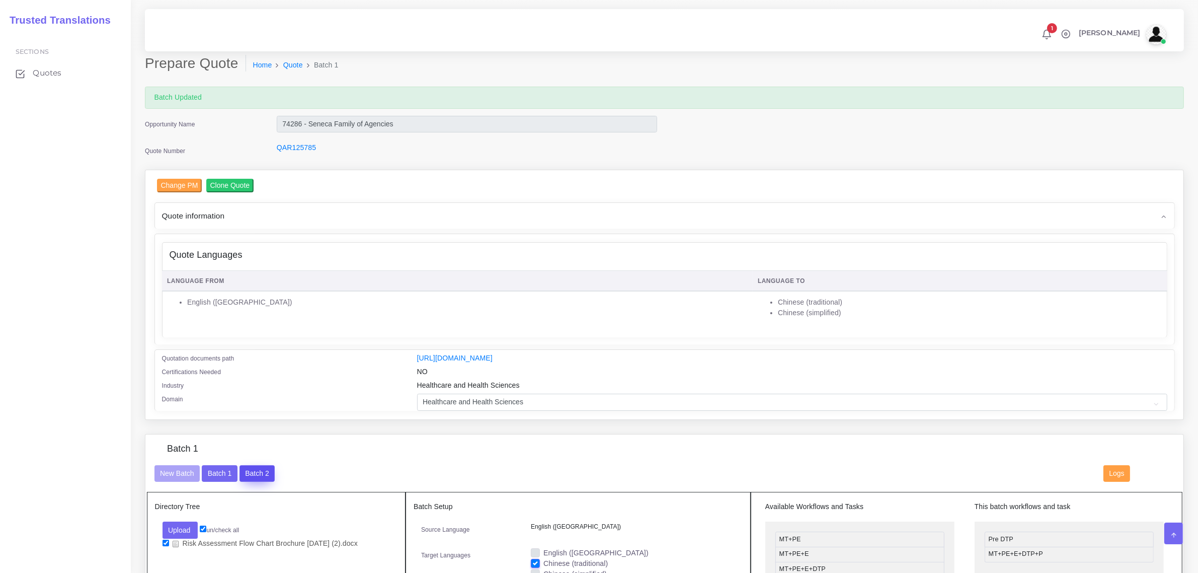
click at [258, 473] on button "Batch 2" at bounding box center [256, 473] width 35 height 17
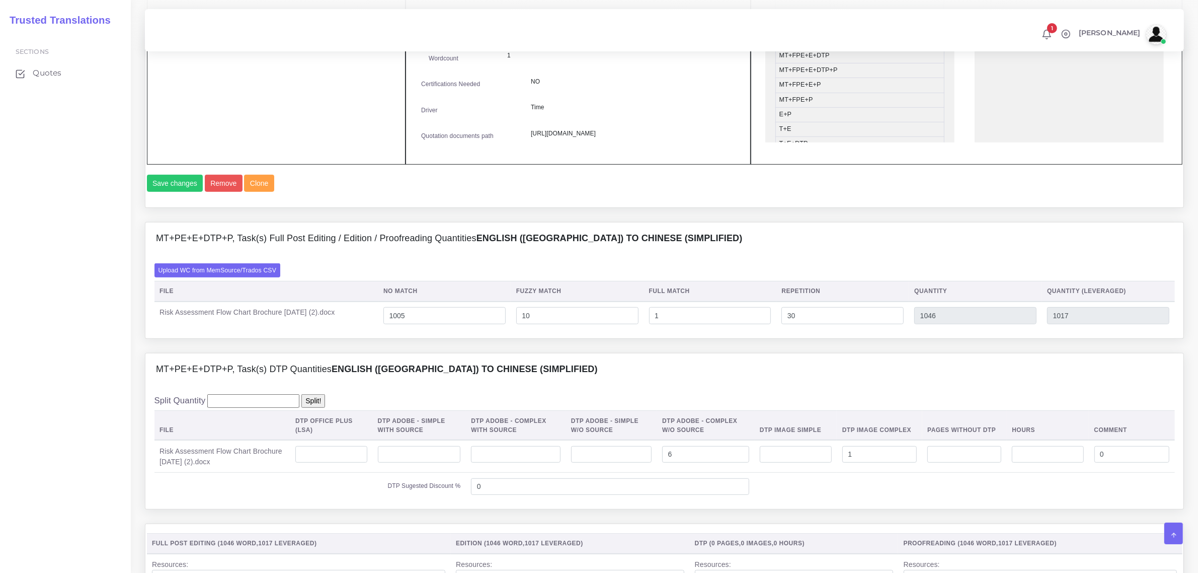
scroll to position [566, 0]
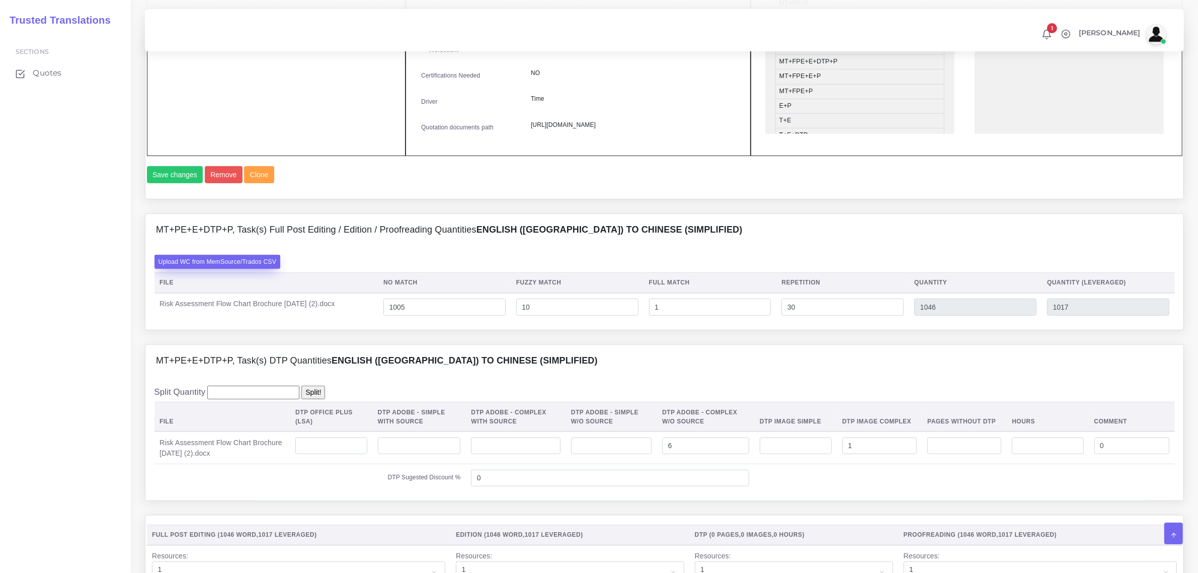
click at [237, 268] on label "Upload WC from MemSource/Trados CSV" at bounding box center [217, 262] width 126 height 14
click at [0, 0] on input "Upload WC from MemSource/Trados CSV" at bounding box center [0, 0] width 0 height 0
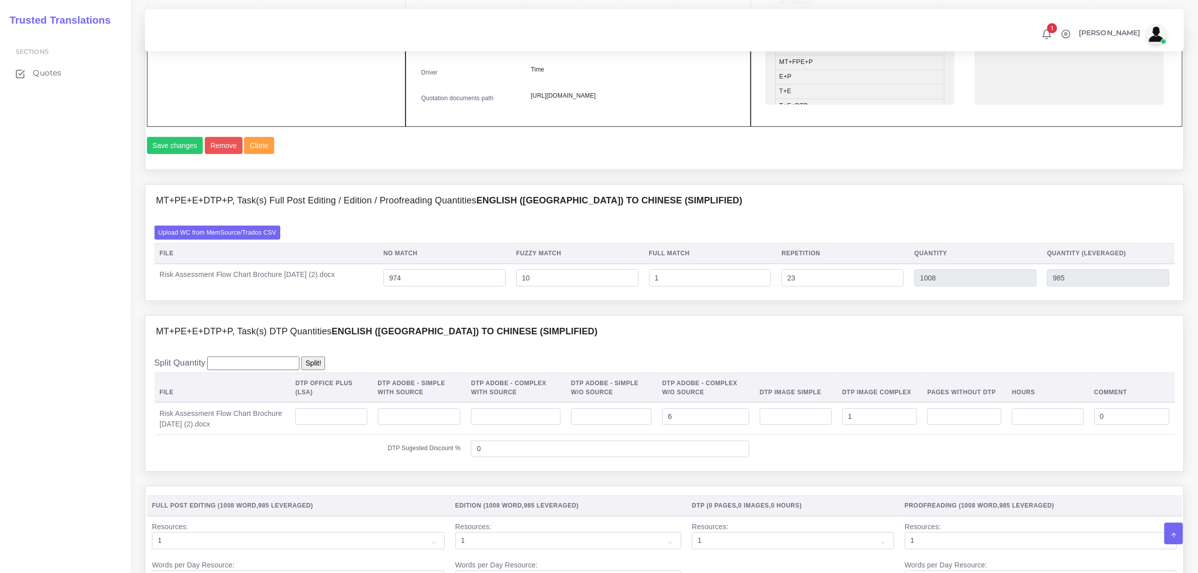
scroll to position [629, 0]
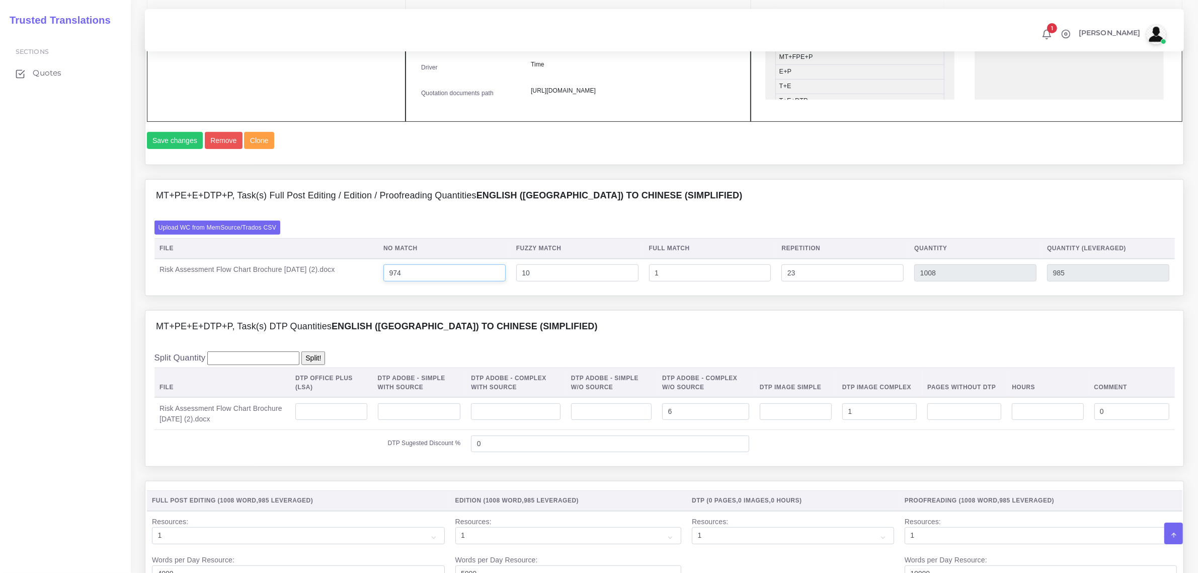
drag, startPoint x: 419, startPoint y: 300, endPoint x: 393, endPoint y: 310, distance: 27.6
click at [393, 287] on td "974" at bounding box center [444, 273] width 133 height 28
type input "1291"
type input "1325"
type input "1302"
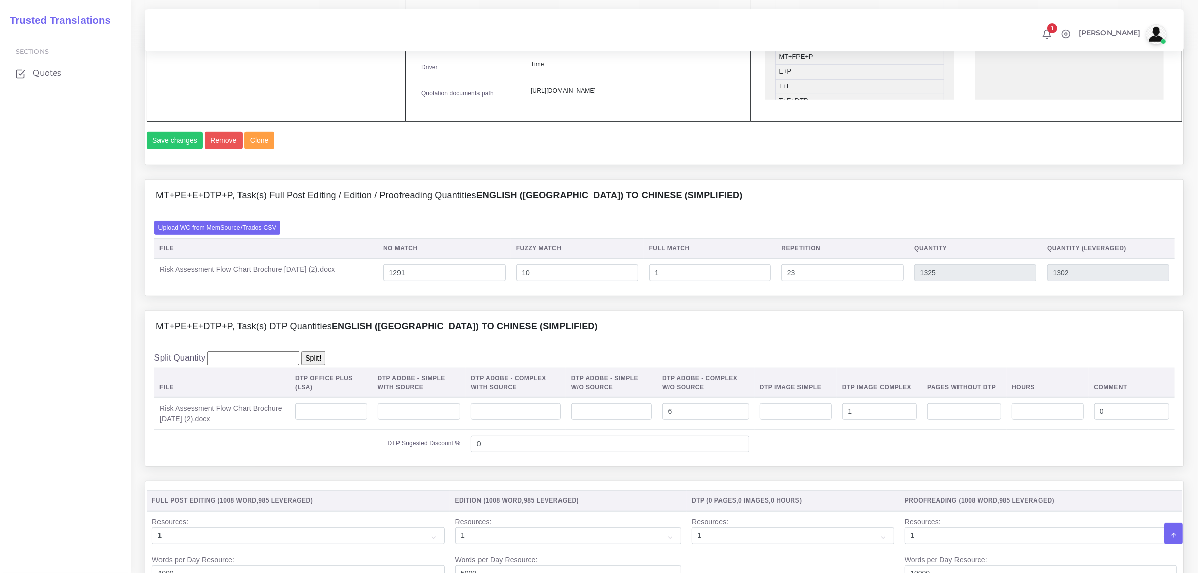
click at [931, 342] on div "MT+PE+E+DTP+P, Task(s) DTP Quantities English (US) TO Chinese (simplified)" at bounding box center [664, 326] width 1038 height 32
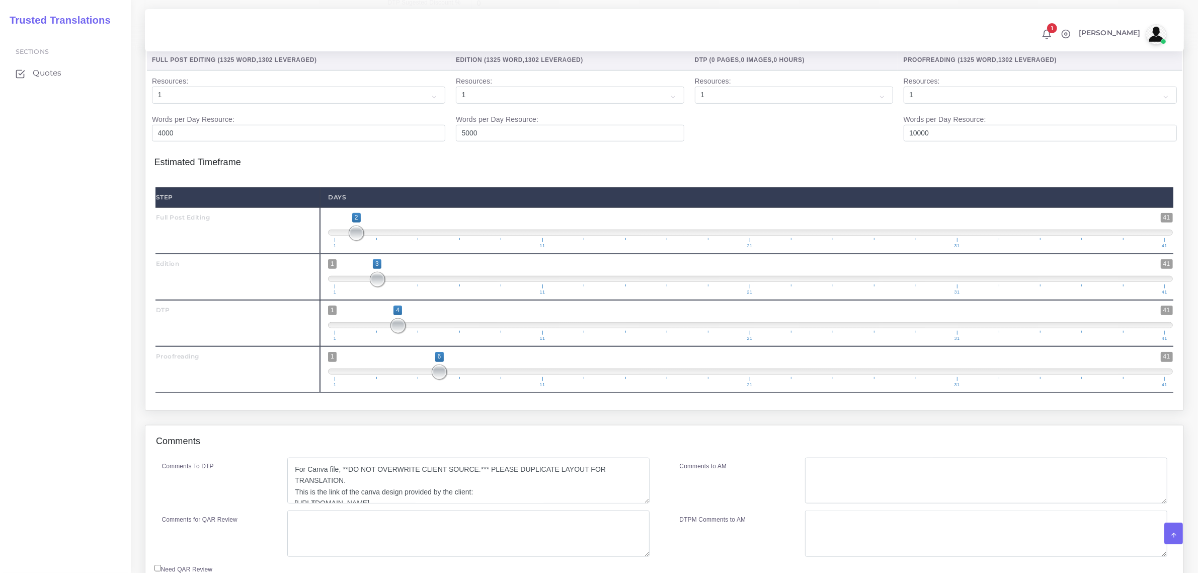
scroll to position [1176, 0]
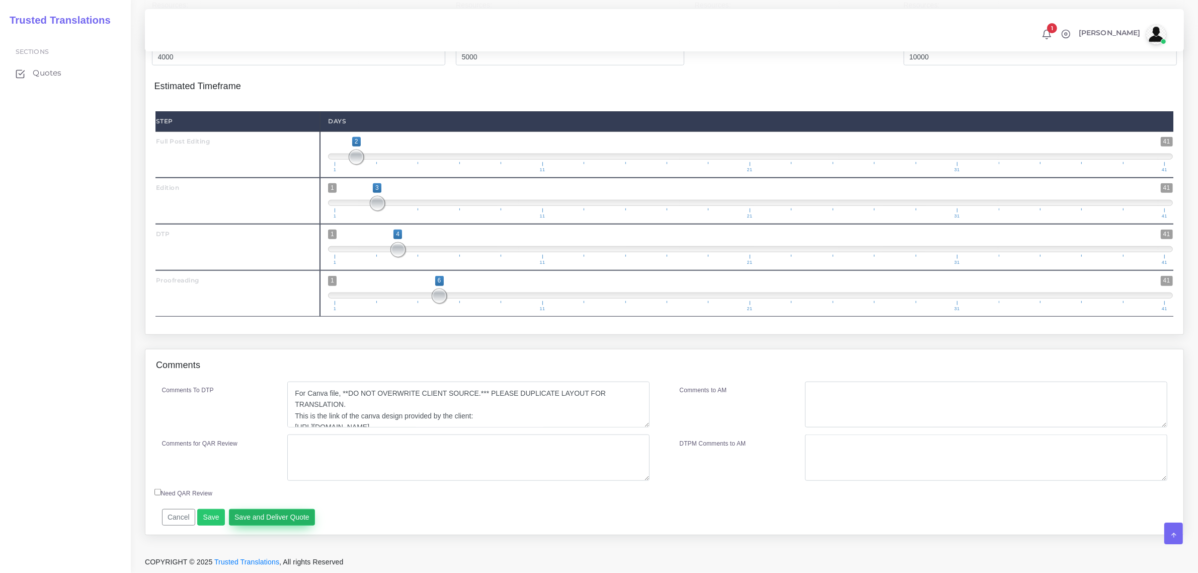
click at [268, 519] on button "Save and Deliver Quote" at bounding box center [272, 517] width 87 height 17
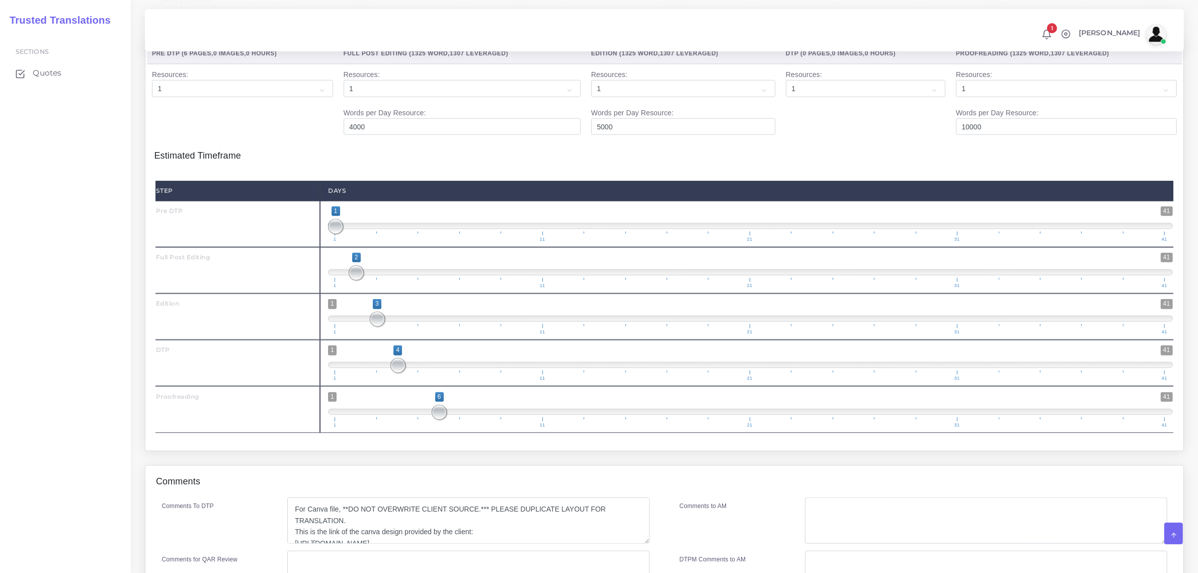
scroll to position [1322, 0]
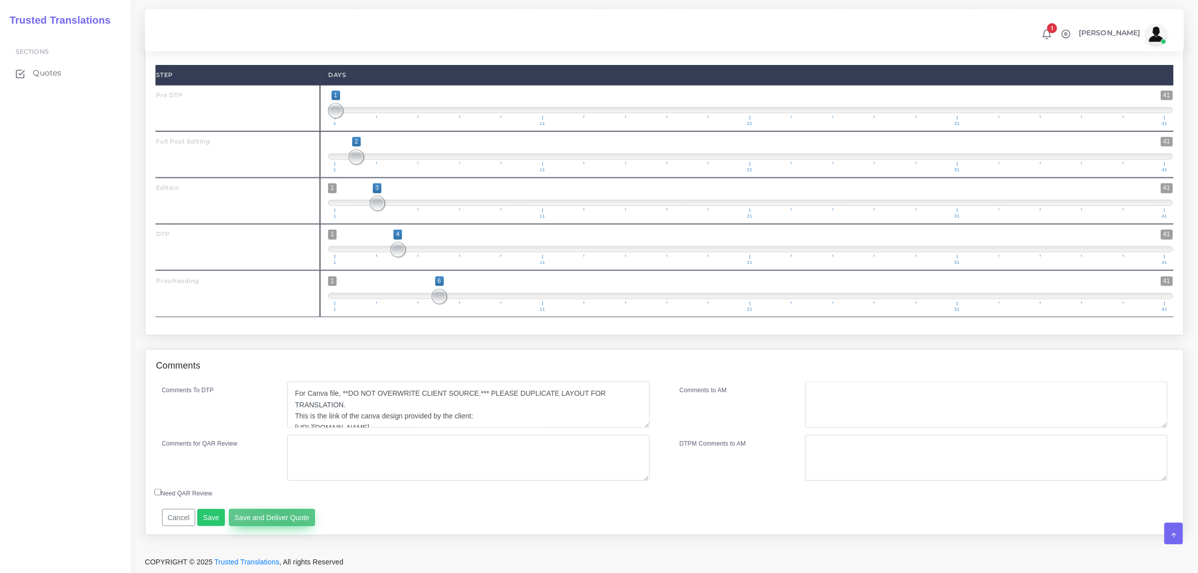
click at [277, 517] on button "Save and Deliver Quote" at bounding box center [272, 517] width 87 height 17
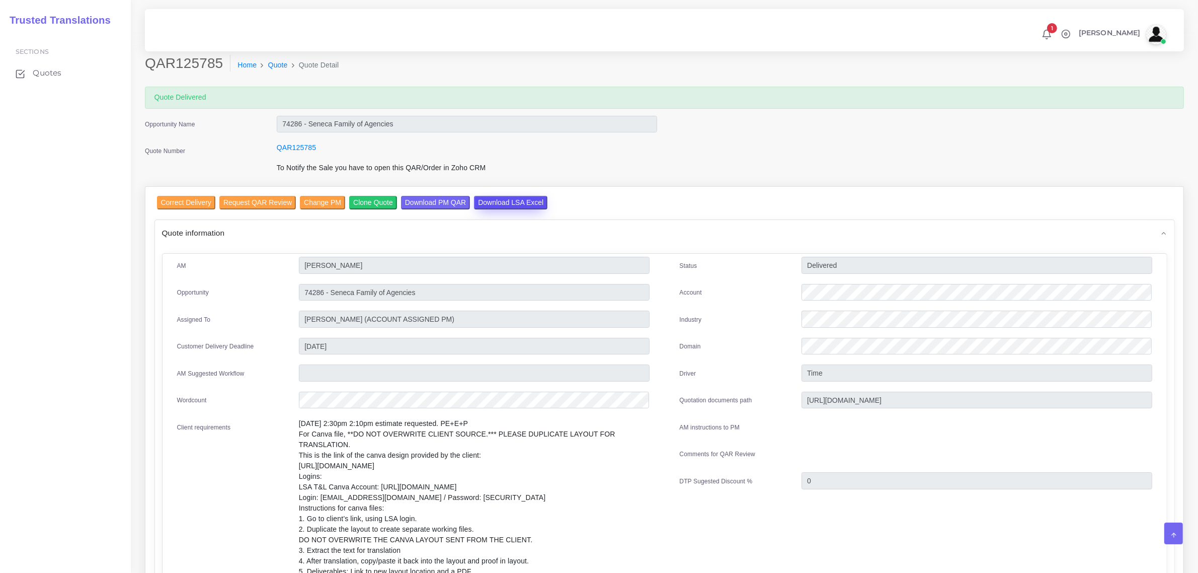
click at [507, 202] on input "Download LSA Excel" at bounding box center [510, 203] width 73 height 14
click at [197, 197] on input "Correct Delivery" at bounding box center [186, 203] width 58 height 14
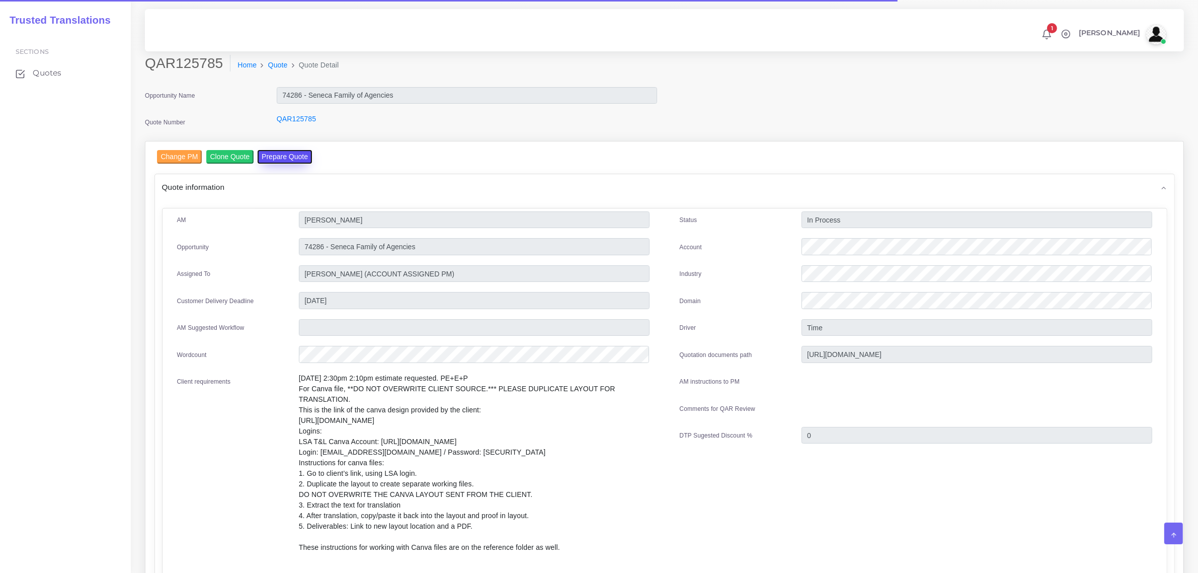
click at [285, 157] on button "Prepare Quote" at bounding box center [285, 157] width 54 height 14
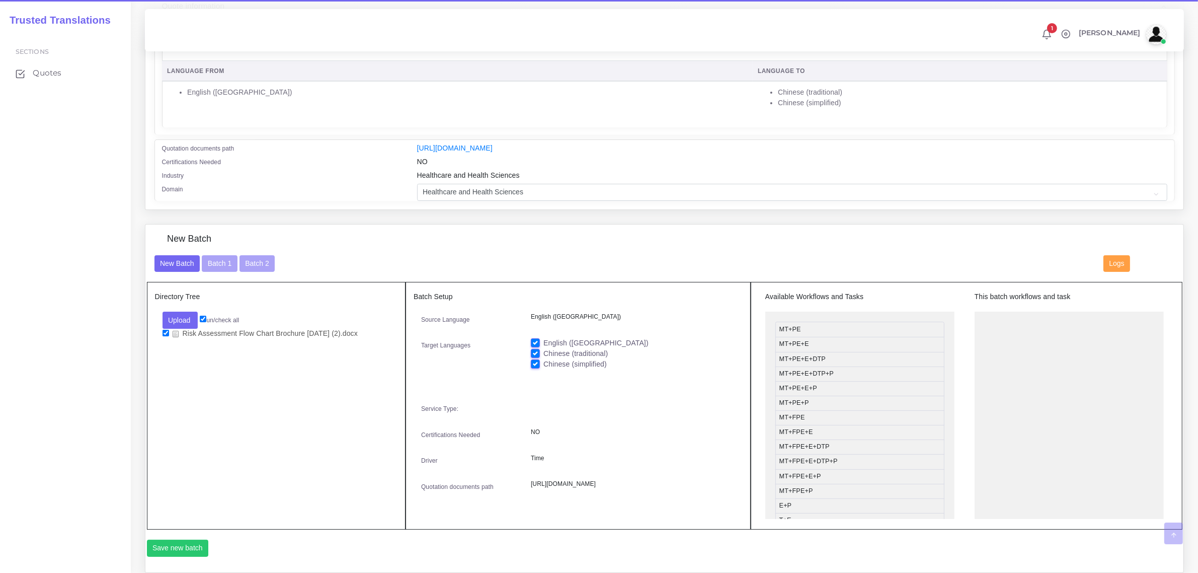
scroll to position [189, 0]
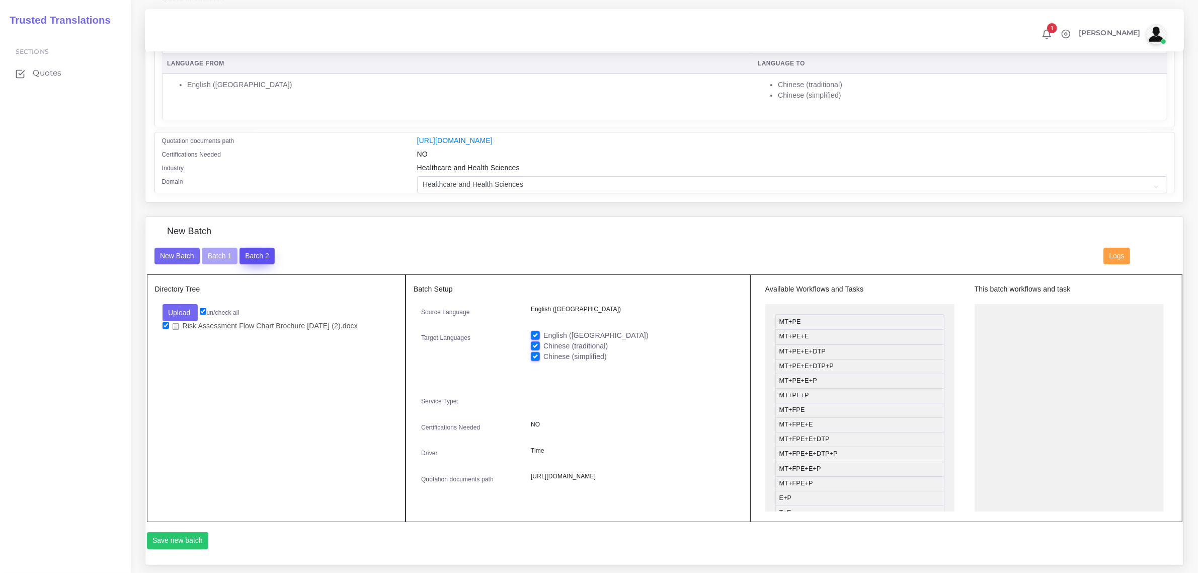
click at [257, 252] on button "Batch 2" at bounding box center [256, 256] width 35 height 17
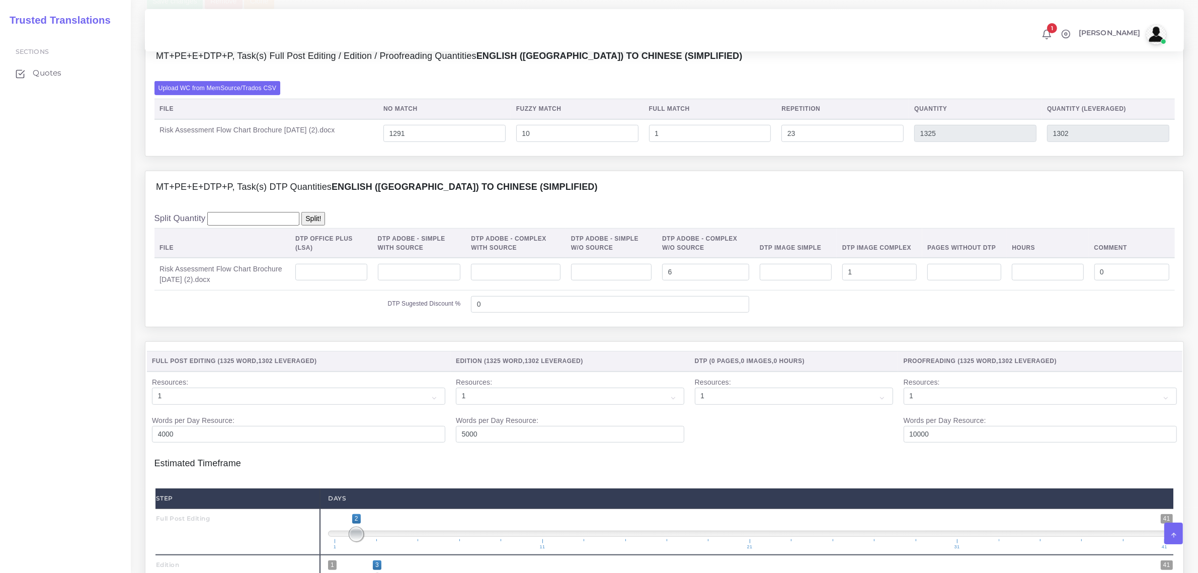
scroll to position [755, 0]
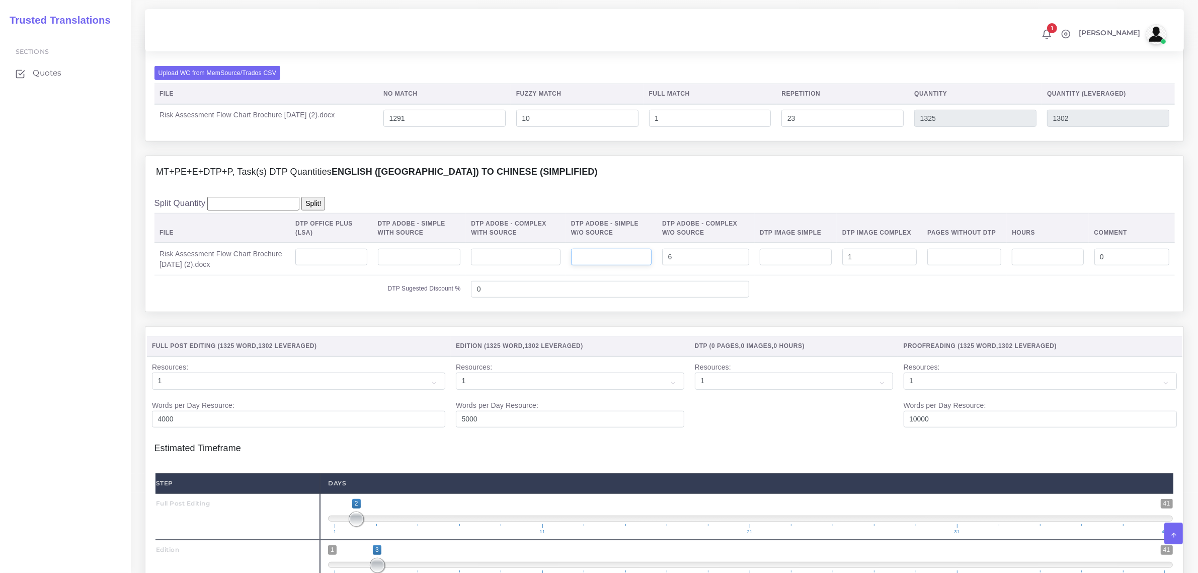
click at [596, 266] on input "number" at bounding box center [611, 257] width 80 height 17
type input "6"
click at [674, 266] on input "6" at bounding box center [705, 257] width 87 height 17
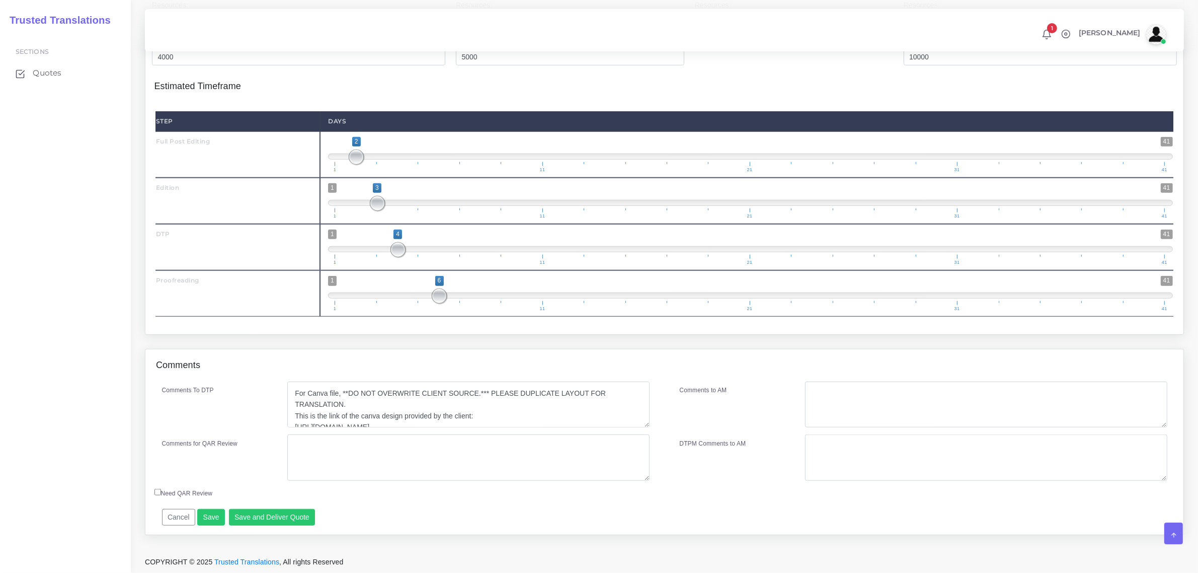
scroll to position [1147, 0]
click at [265, 514] on button "Save and Deliver Quote" at bounding box center [272, 517] width 87 height 17
drag, startPoint x: 267, startPoint y: 516, endPoint x: 713, endPoint y: 43, distance: 650.6
click at [267, 516] on button "Save and Deliver Quote" at bounding box center [272, 517] width 87 height 17
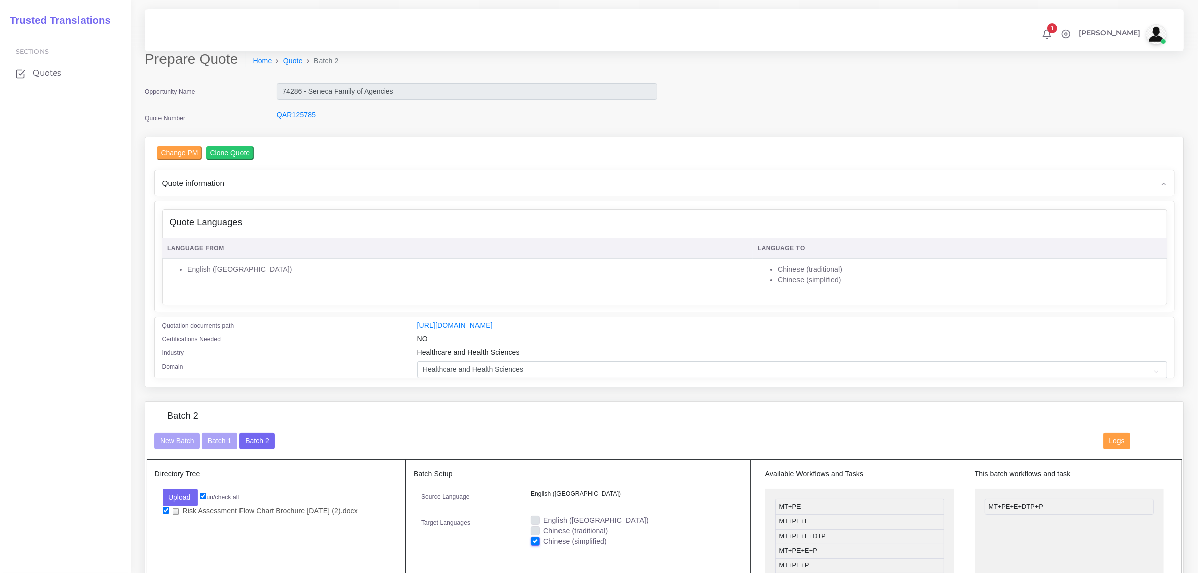
scroll to position [0, 0]
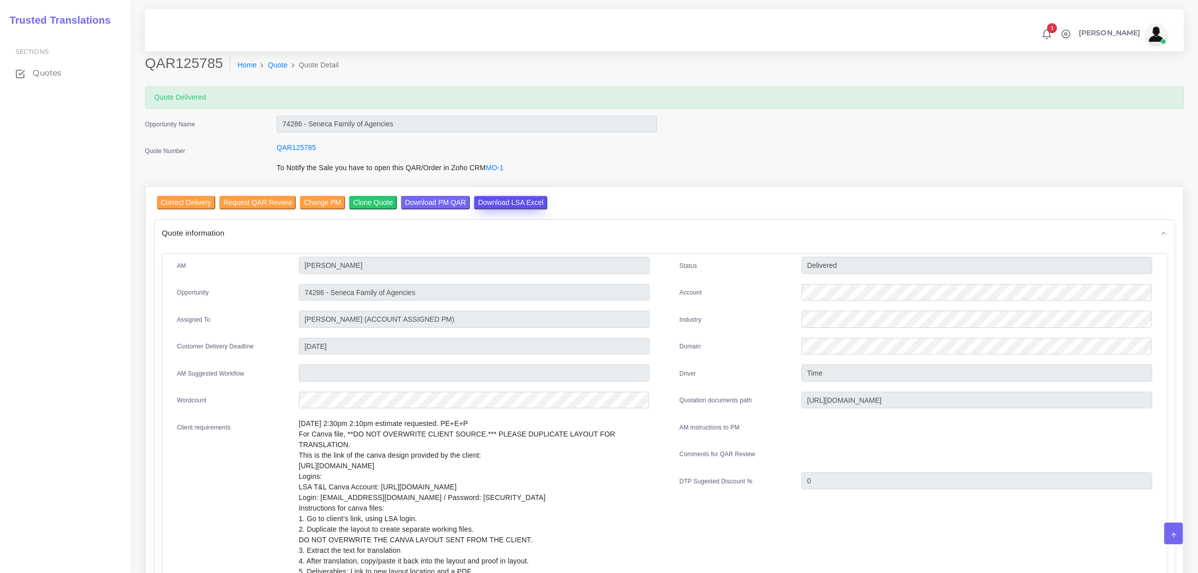
click at [507, 196] on input "Download LSA Excel" at bounding box center [510, 203] width 73 height 14
click at [189, 200] on input "Correct Delivery" at bounding box center [186, 203] width 58 height 14
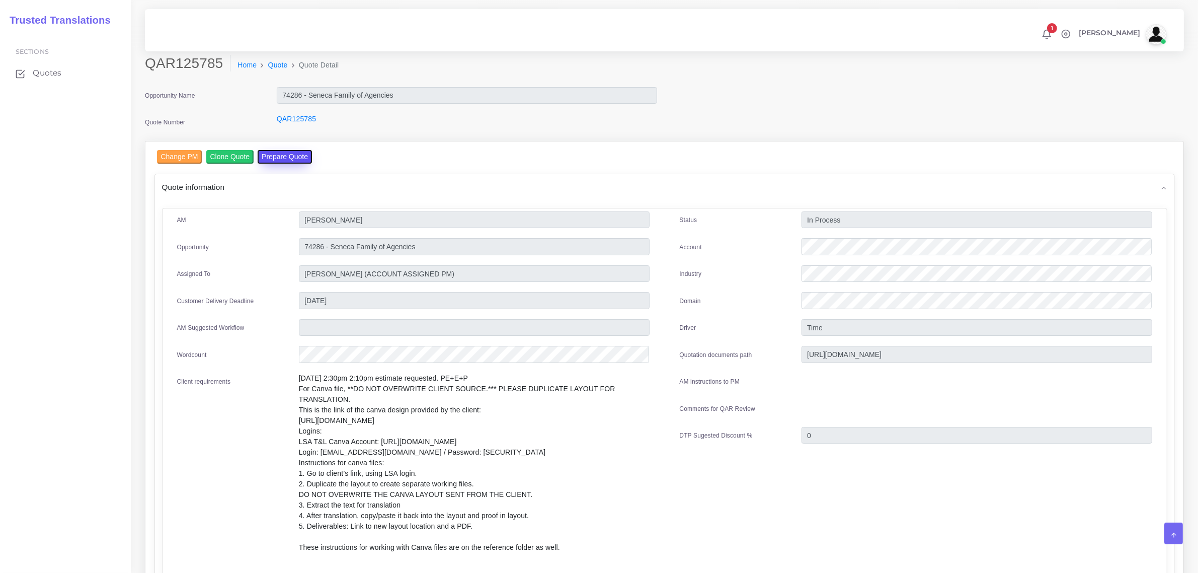
click at [285, 152] on button "Prepare Quote" at bounding box center [285, 157] width 54 height 14
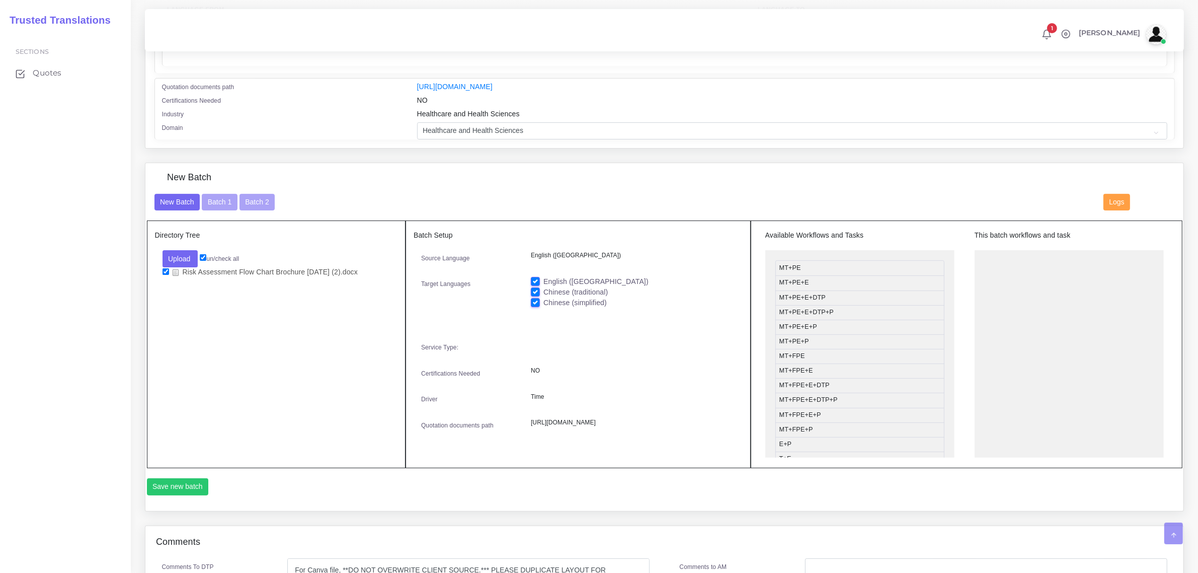
scroll to position [252, 0]
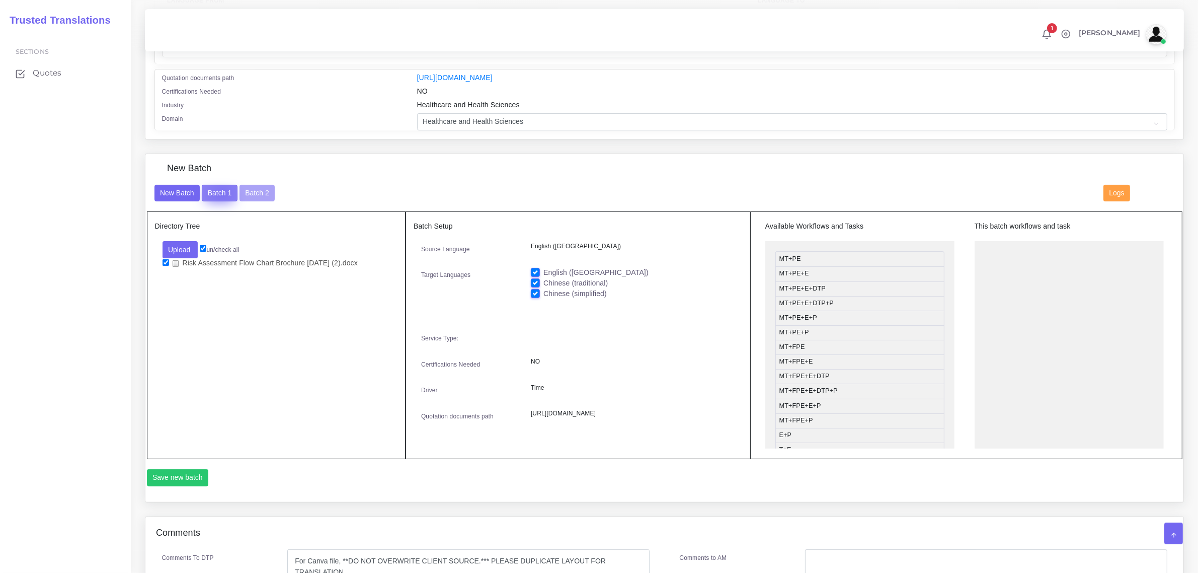
click at [221, 191] on button "Batch 1" at bounding box center [219, 193] width 35 height 17
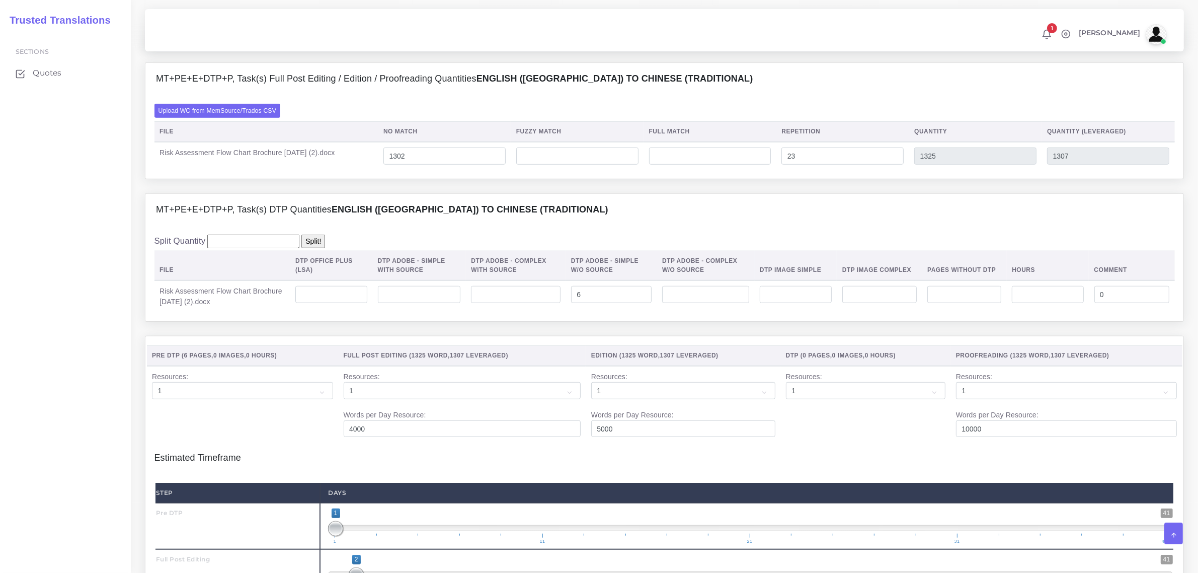
scroll to position [880, 0]
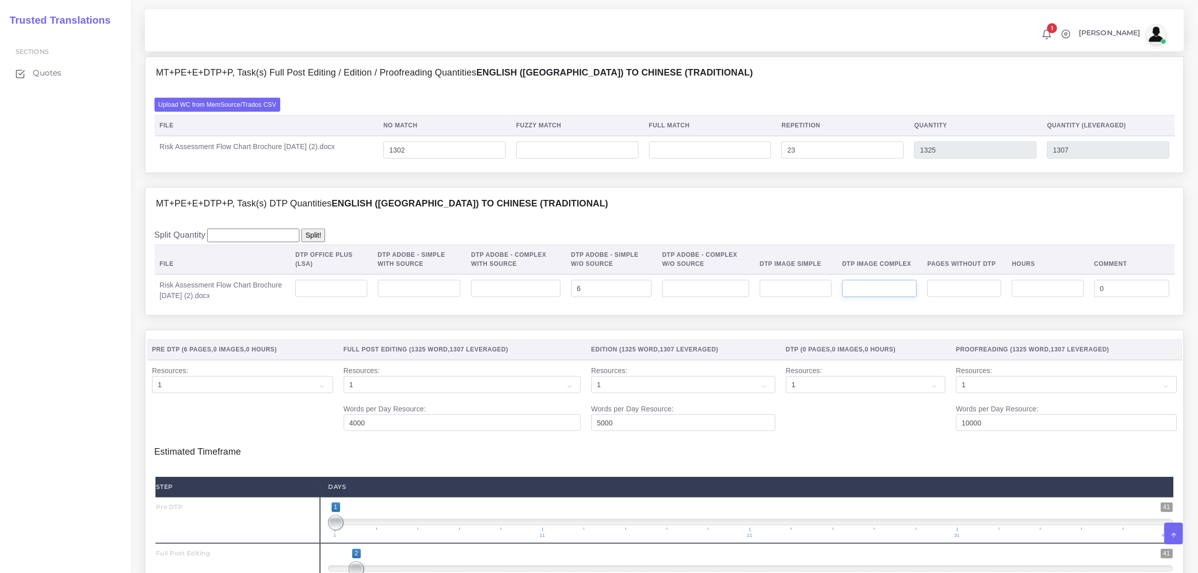
click at [869, 297] on input "number" at bounding box center [879, 288] width 74 height 17
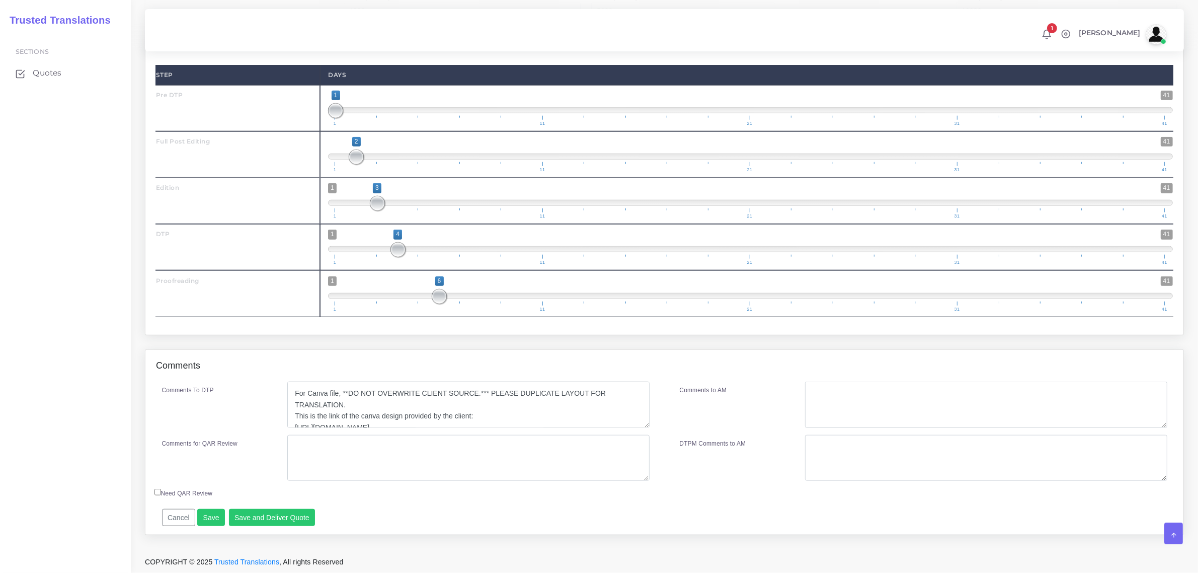
scroll to position [1322, 0]
type input "1"
click at [277, 517] on button "Save and Deliver Quote" at bounding box center [272, 517] width 87 height 17
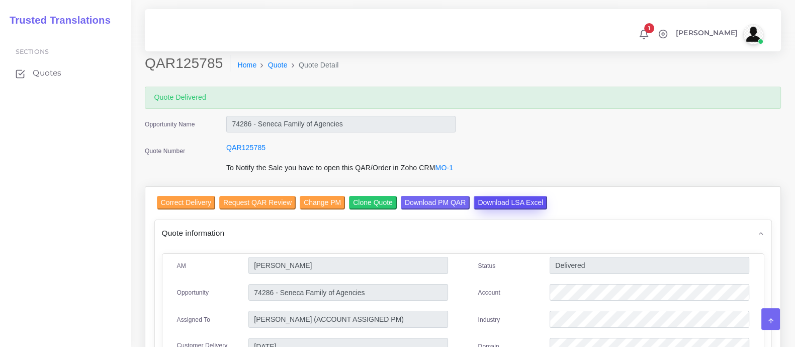
click at [506, 203] on input "Download LSA Excel" at bounding box center [510, 203] width 73 height 14
